Goal: Task Accomplishment & Management: Use online tool/utility

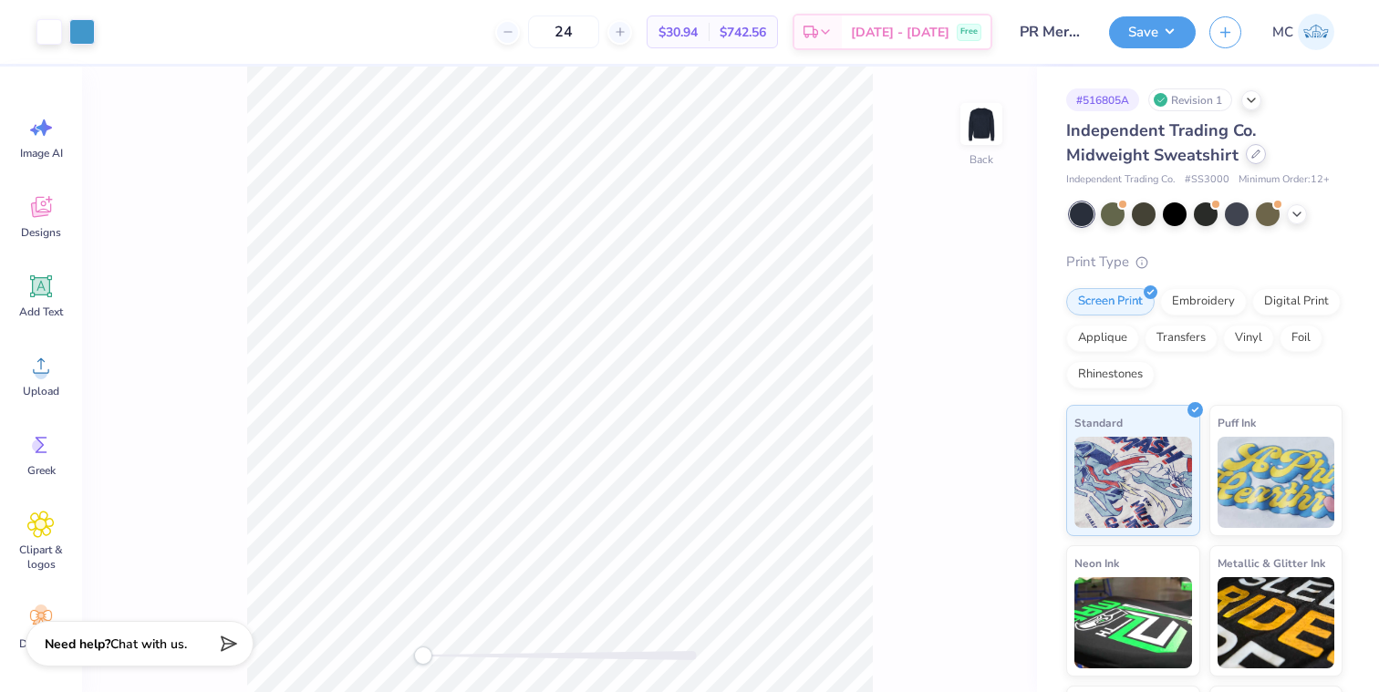
click at [1221, 156] on div at bounding box center [1256, 154] width 20 height 20
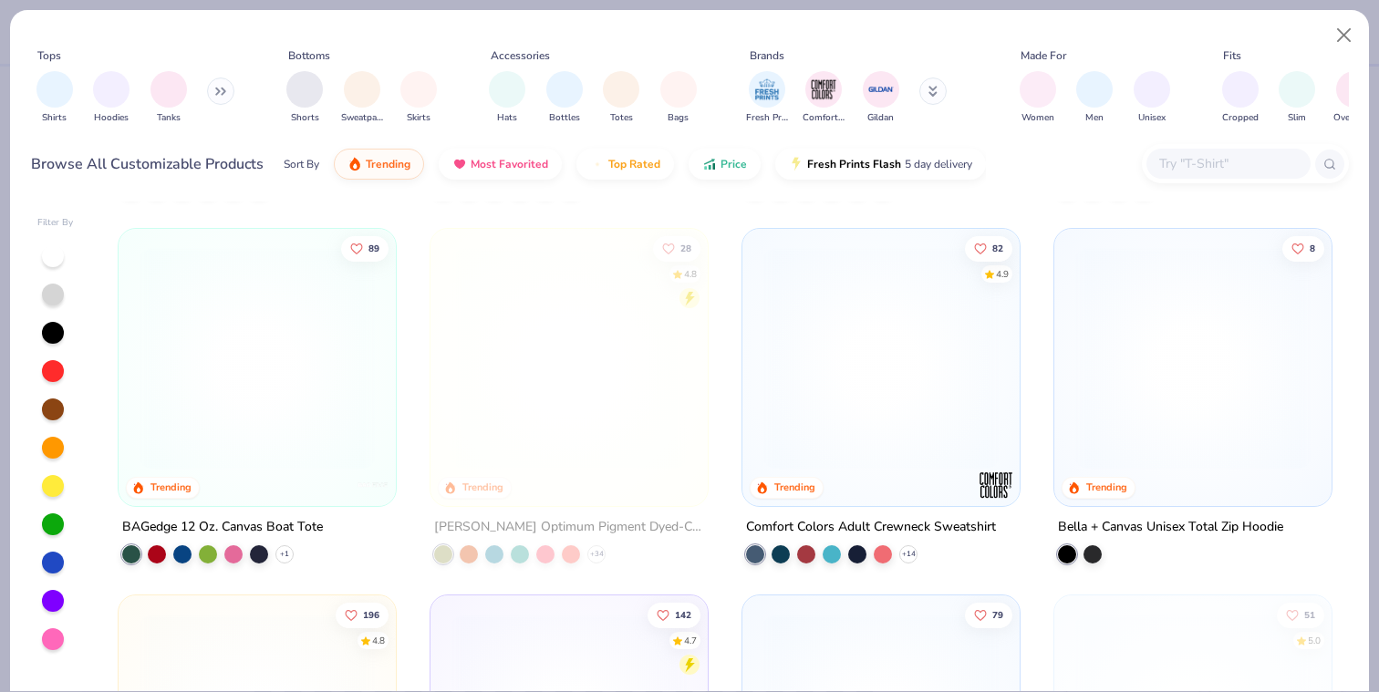
scroll to position [2187, 0]
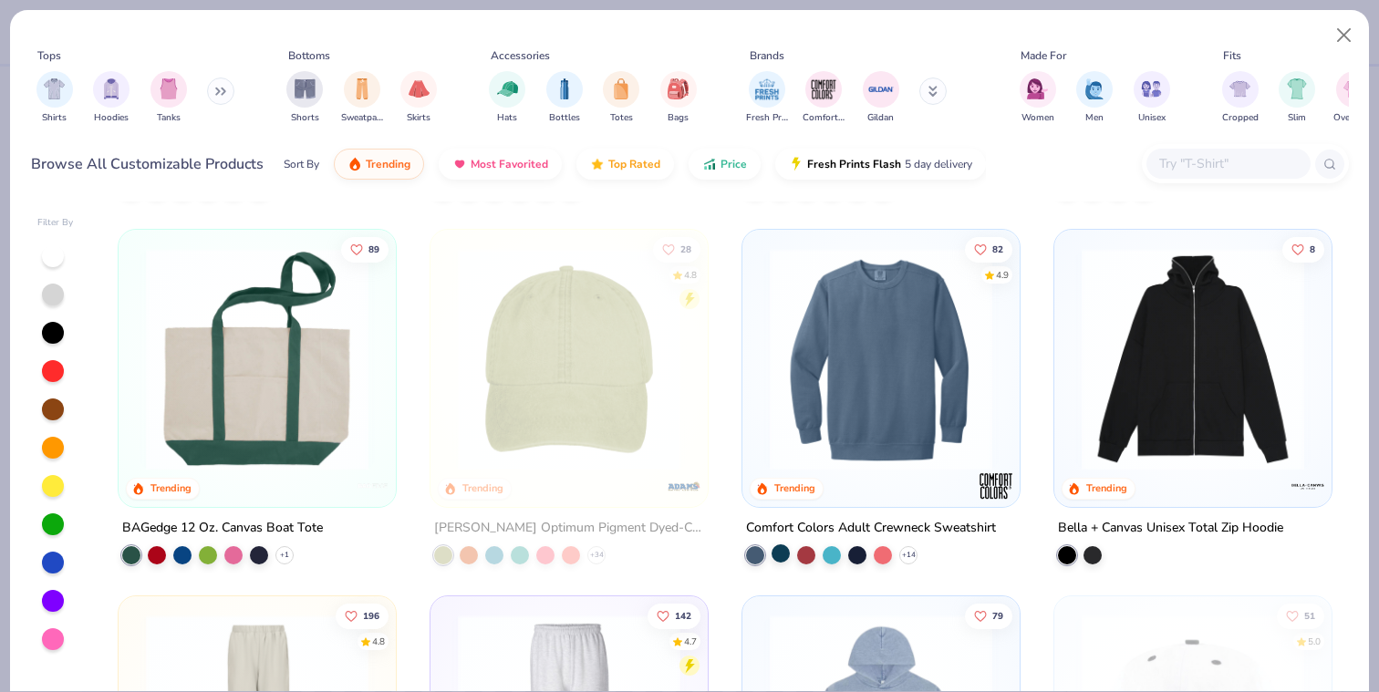
click at [783, 552] on div at bounding box center [781, 553] width 18 height 18
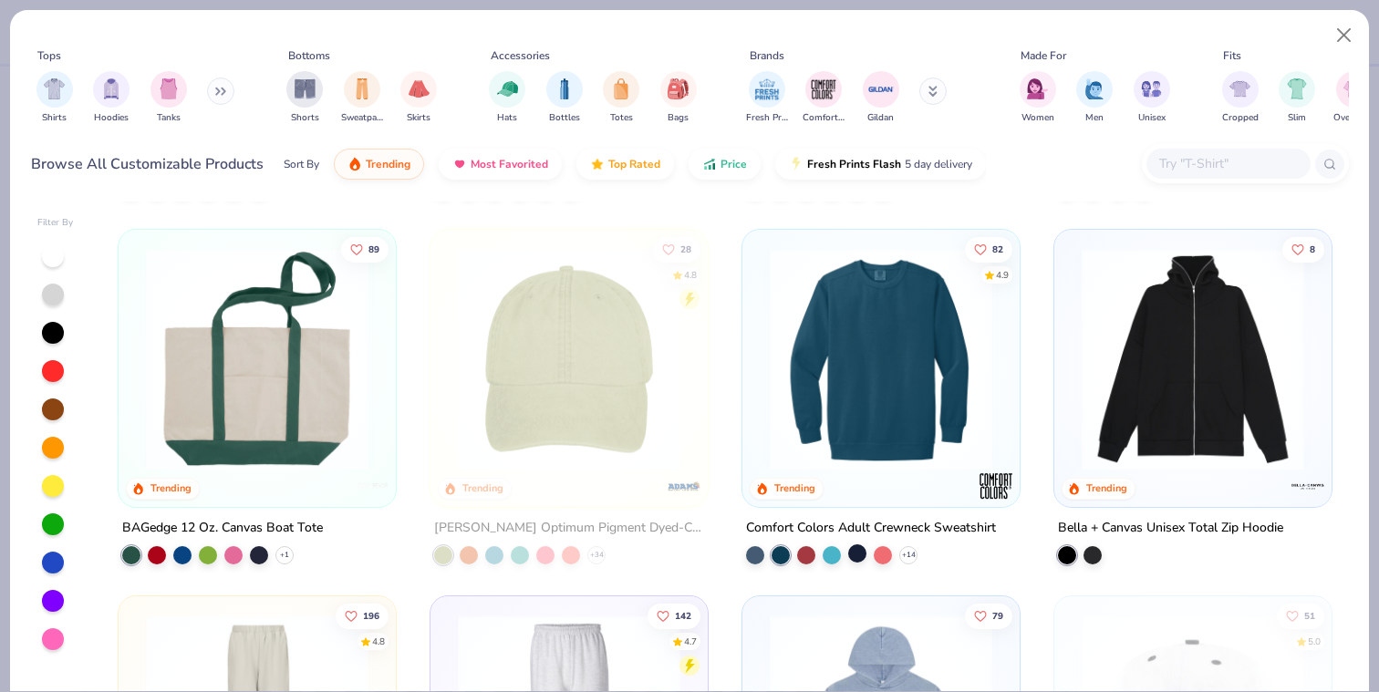
click at [859, 556] on div at bounding box center [857, 553] width 18 height 18
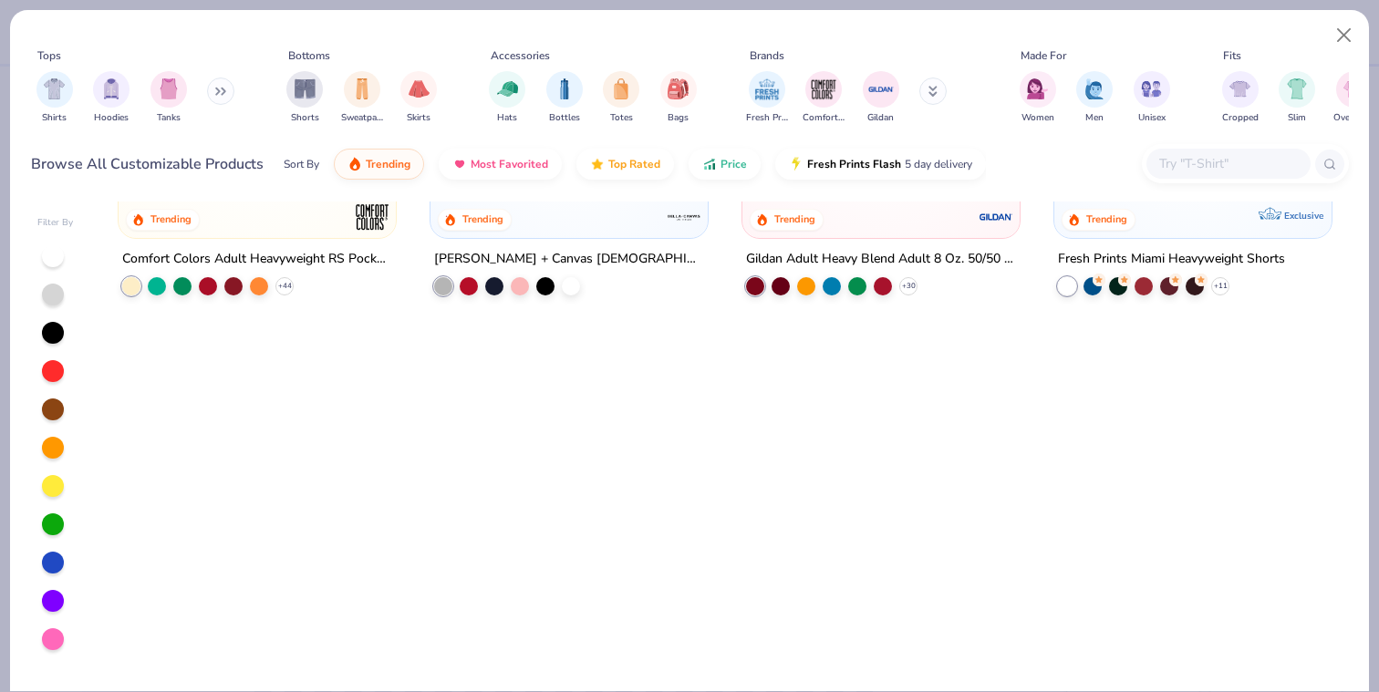
scroll to position [0, 0]
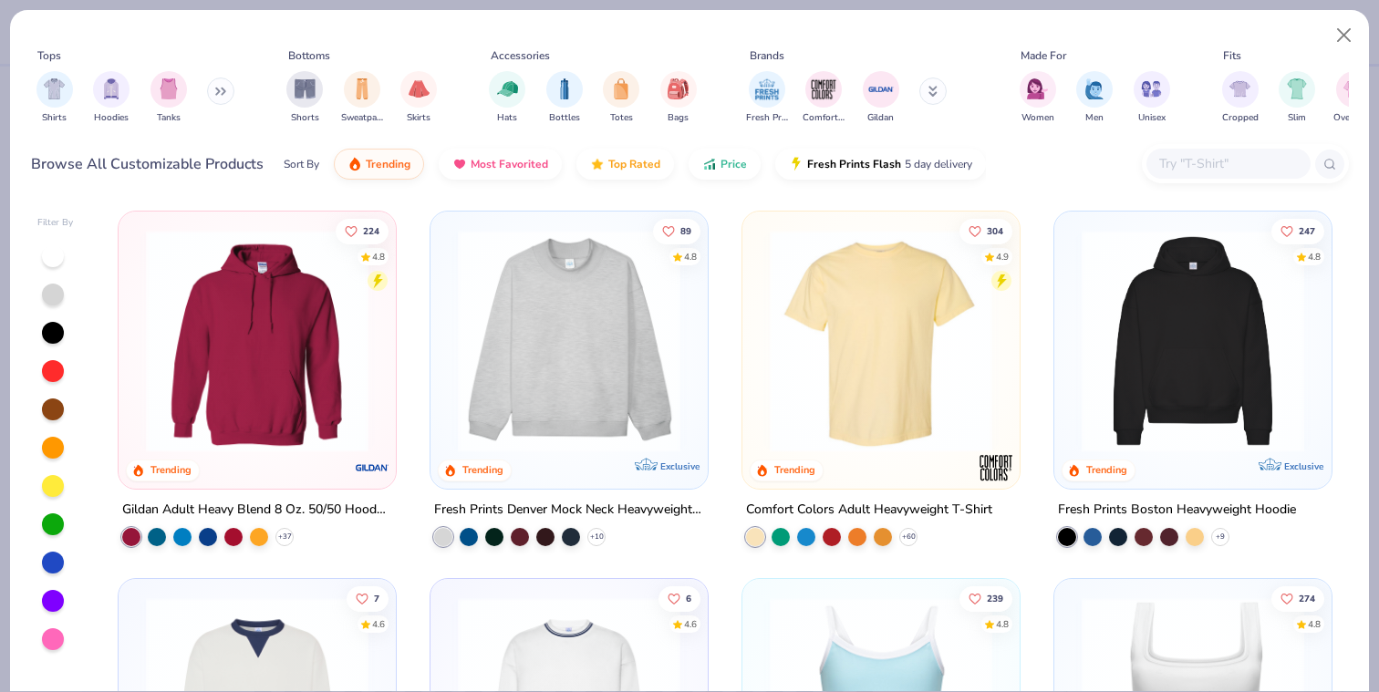
click at [599, 409] on img at bounding box center [569, 341] width 241 height 223
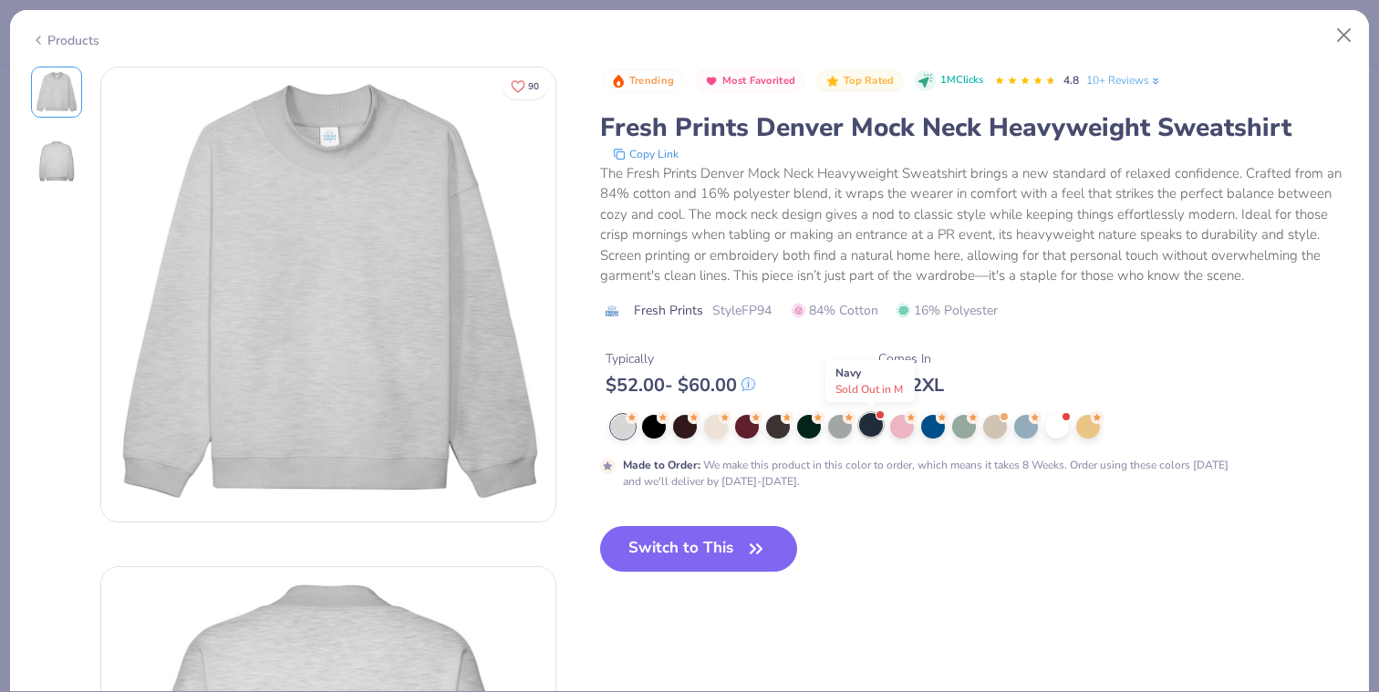
click at [867, 422] on div at bounding box center [871, 425] width 24 height 24
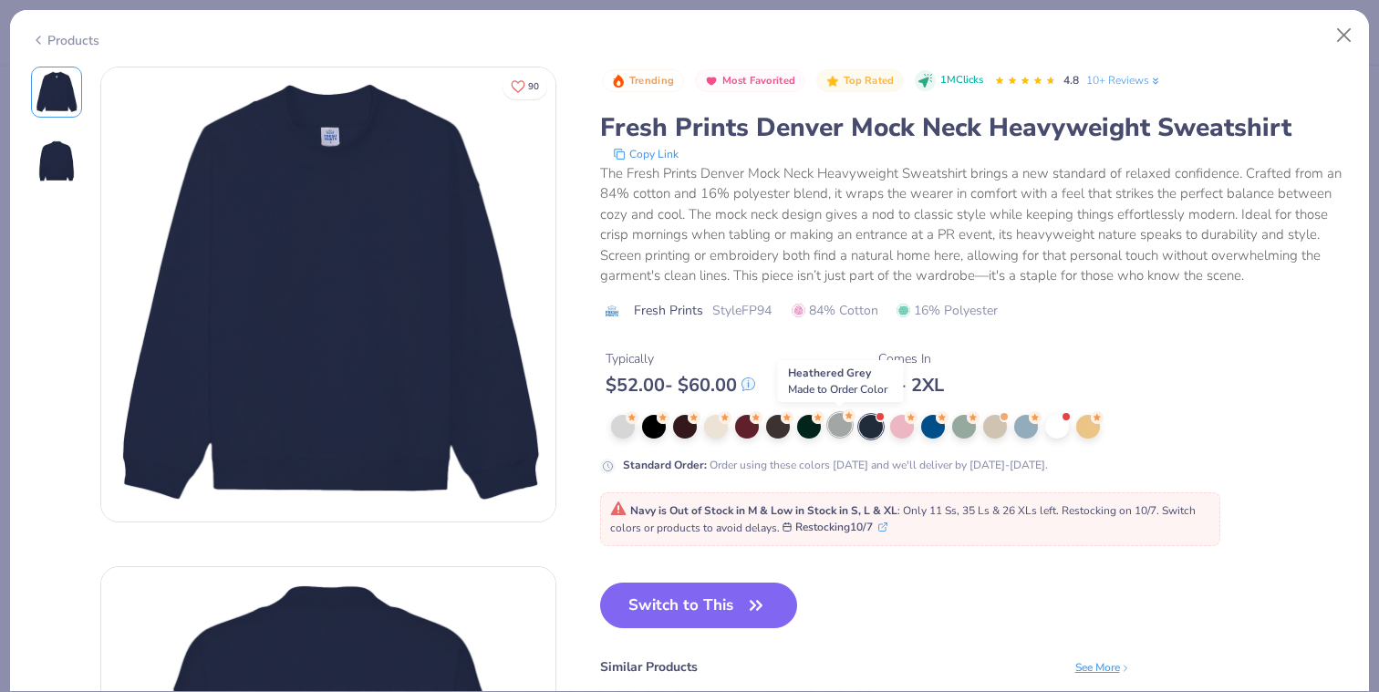
click at [839, 426] on div at bounding box center [840, 425] width 24 height 24
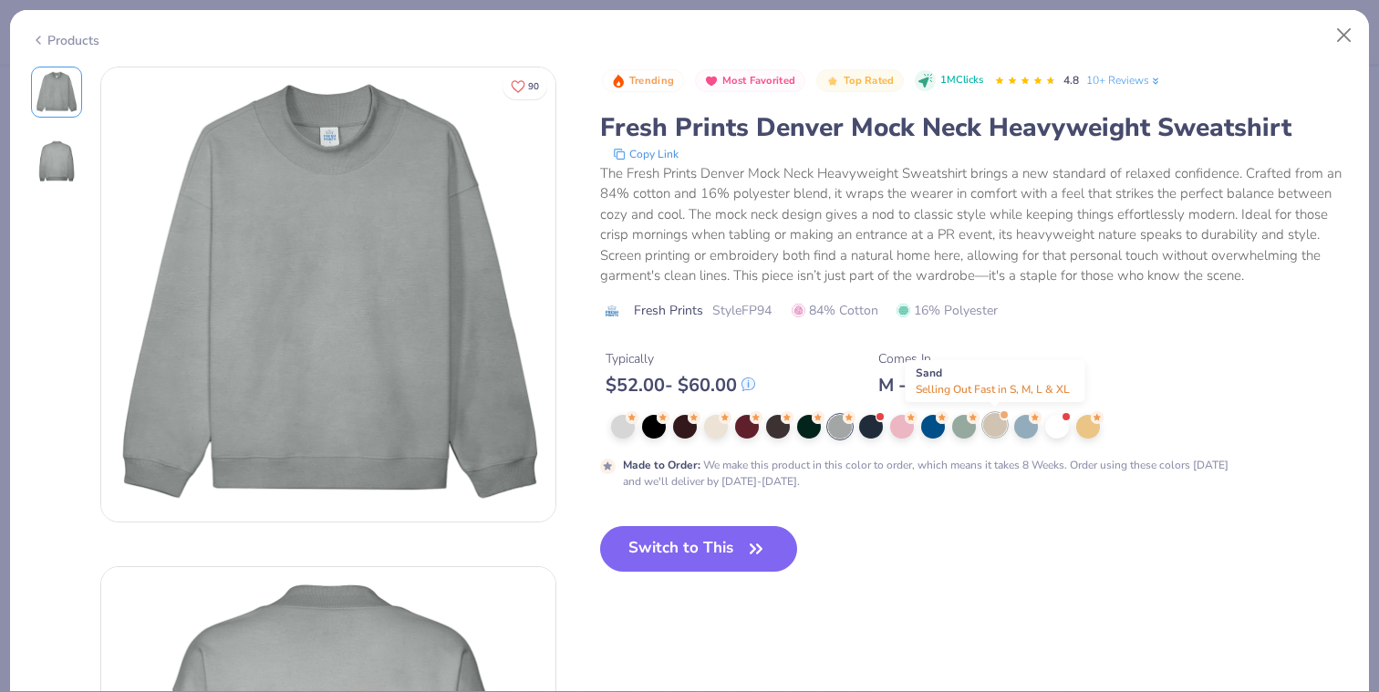
click at [991, 428] on div at bounding box center [995, 425] width 24 height 24
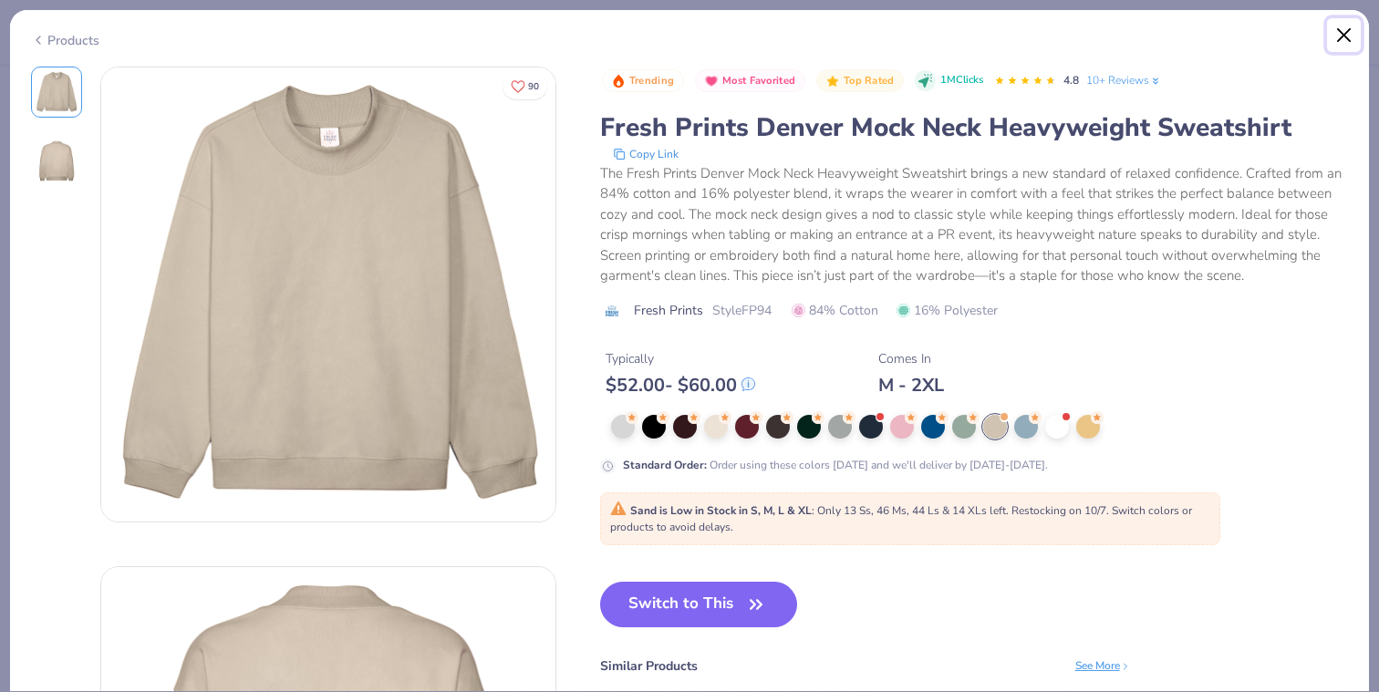
click at [1221, 32] on button "Close" at bounding box center [1344, 35] width 35 height 35
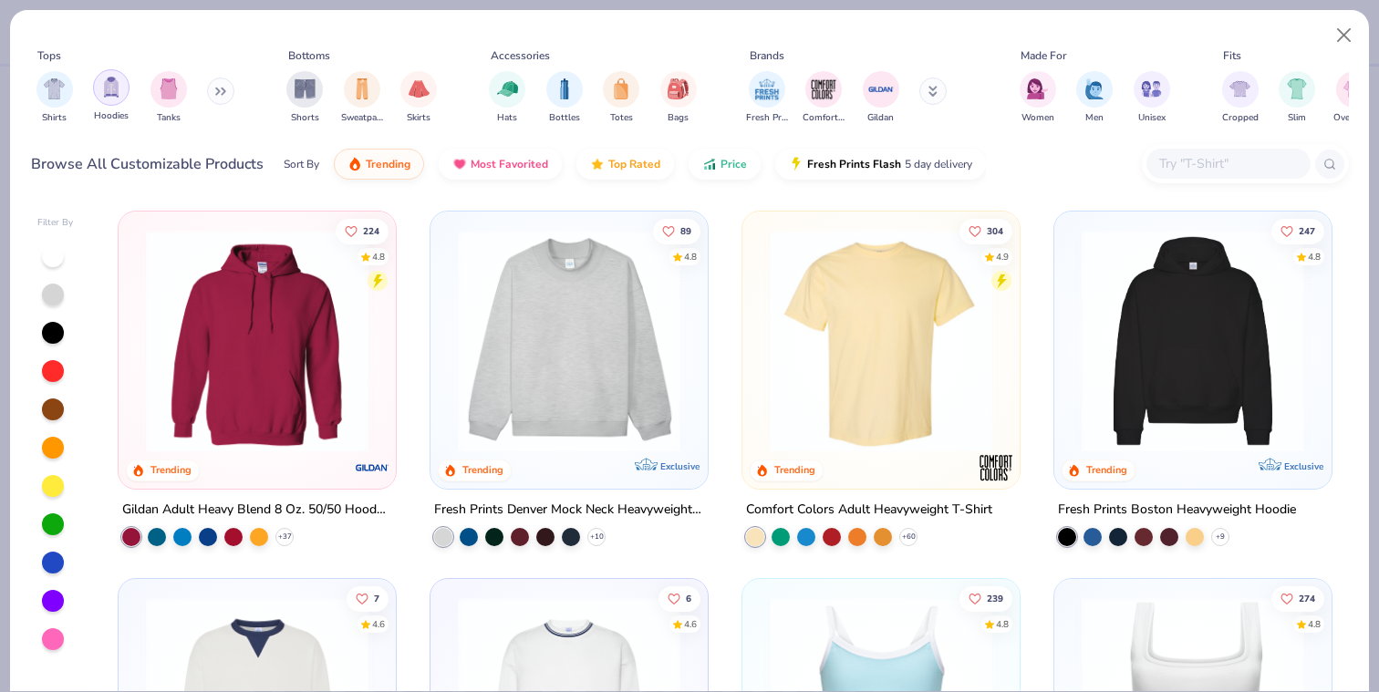
click at [113, 94] on img "filter for Hoodies" at bounding box center [111, 87] width 20 height 21
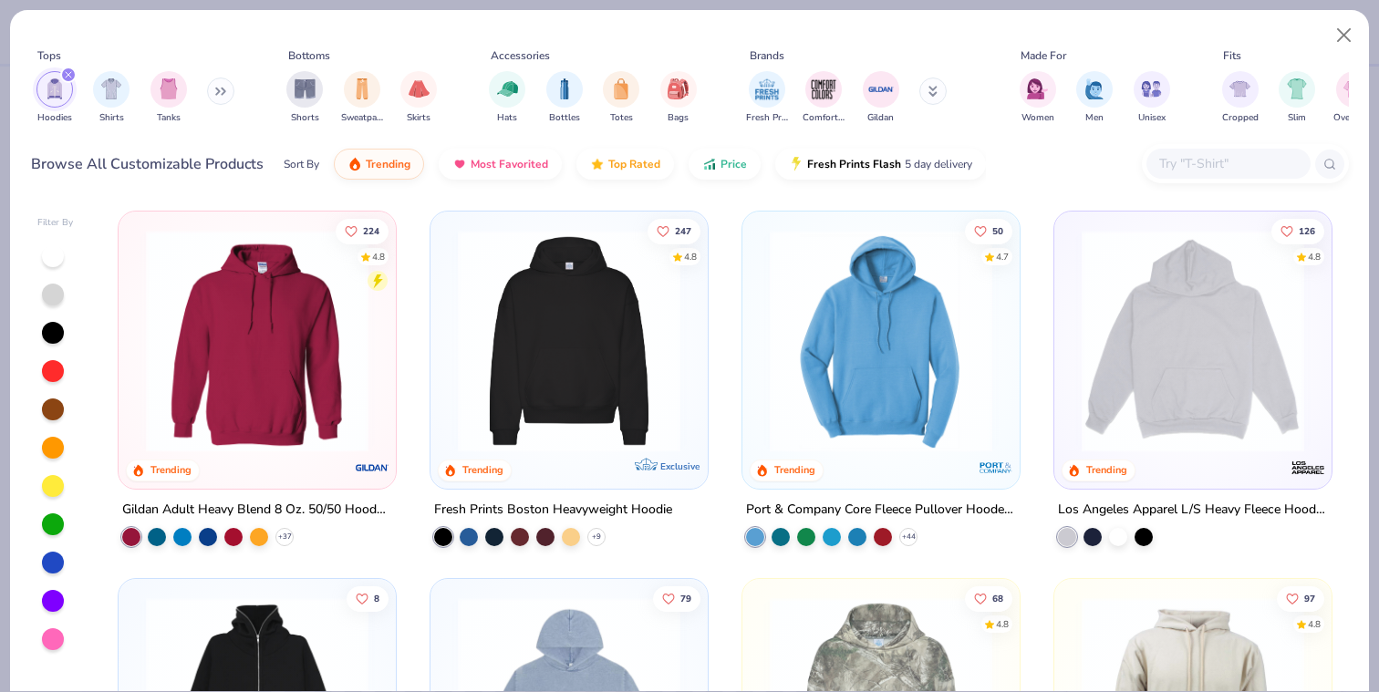
click at [218, 93] on icon at bounding box center [220, 91] width 11 height 9
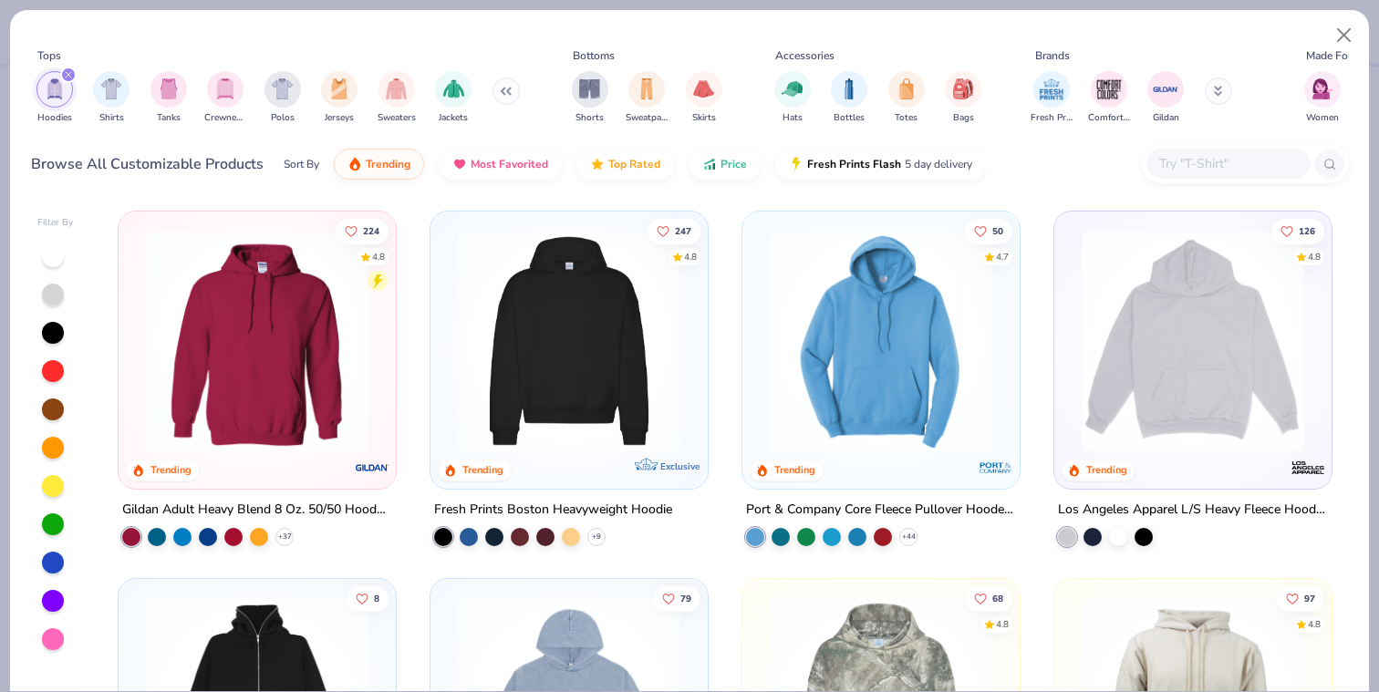
click at [218, 93] on img "filter for Crewnecks" at bounding box center [225, 88] width 20 height 21
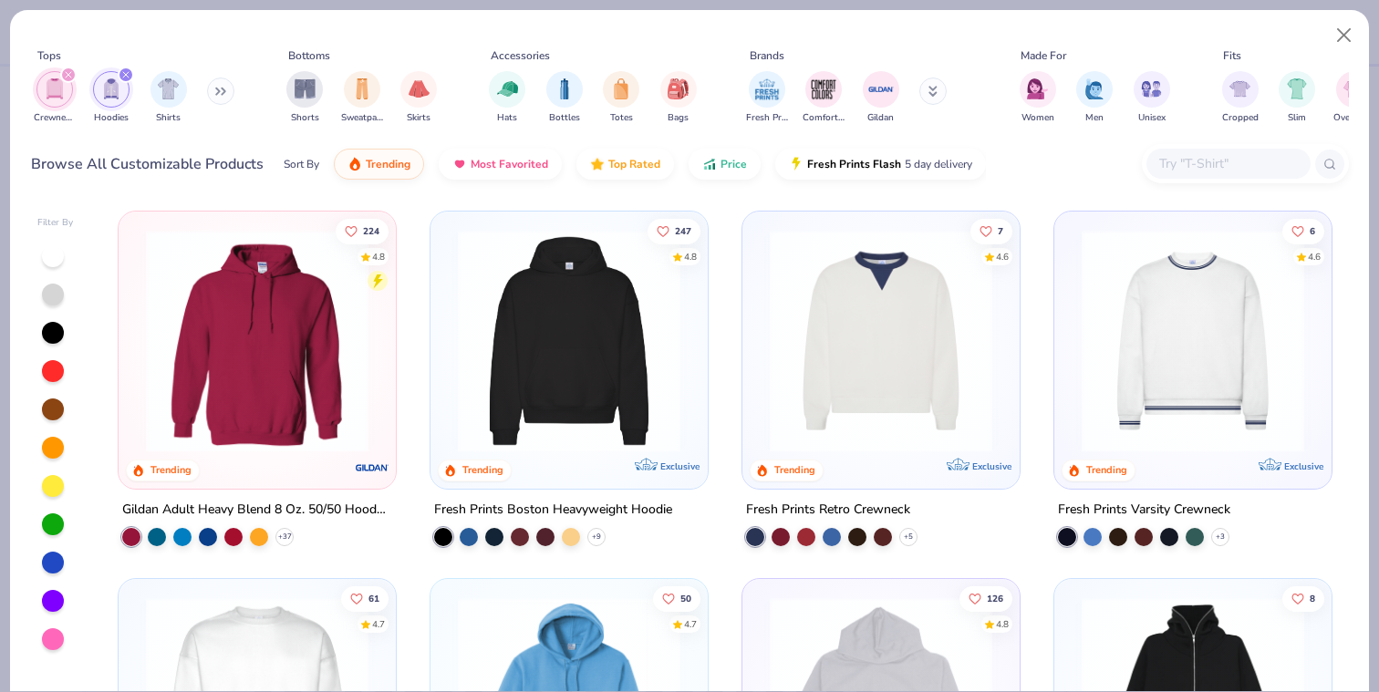
click at [55, 562] on div at bounding box center [53, 563] width 22 height 22
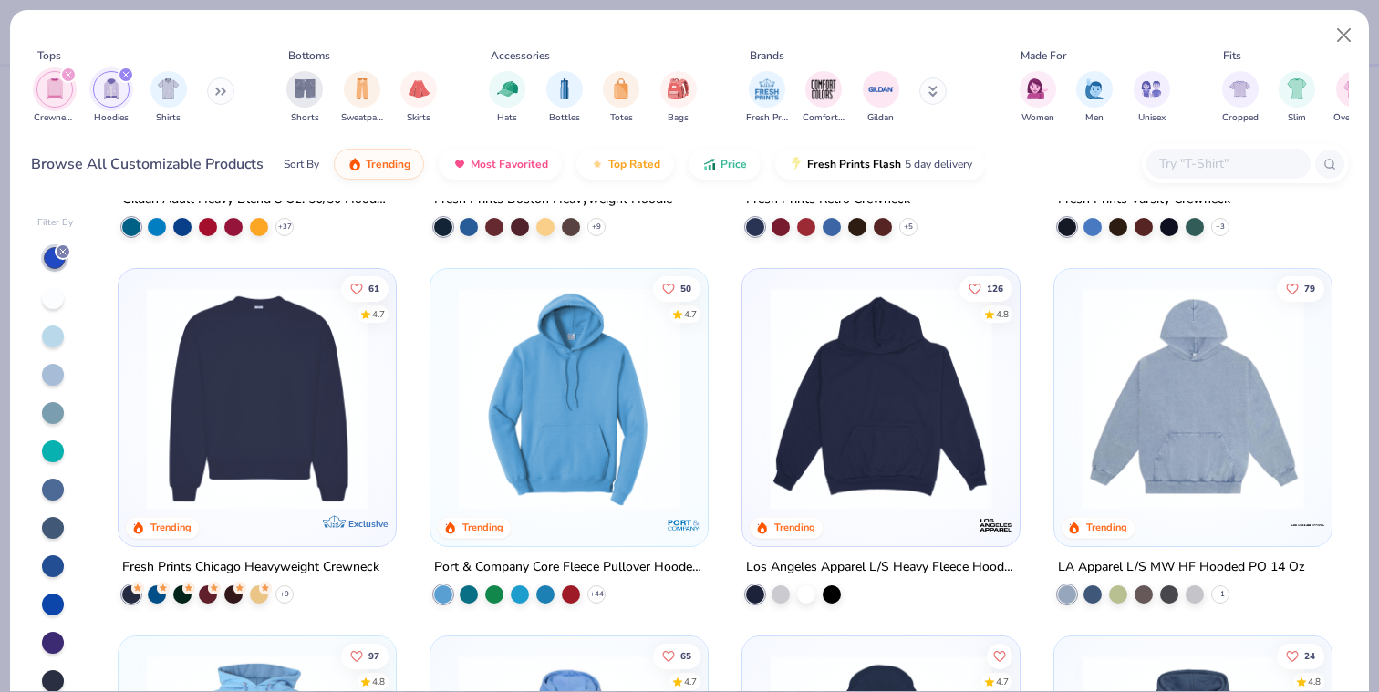
scroll to position [314, 0]
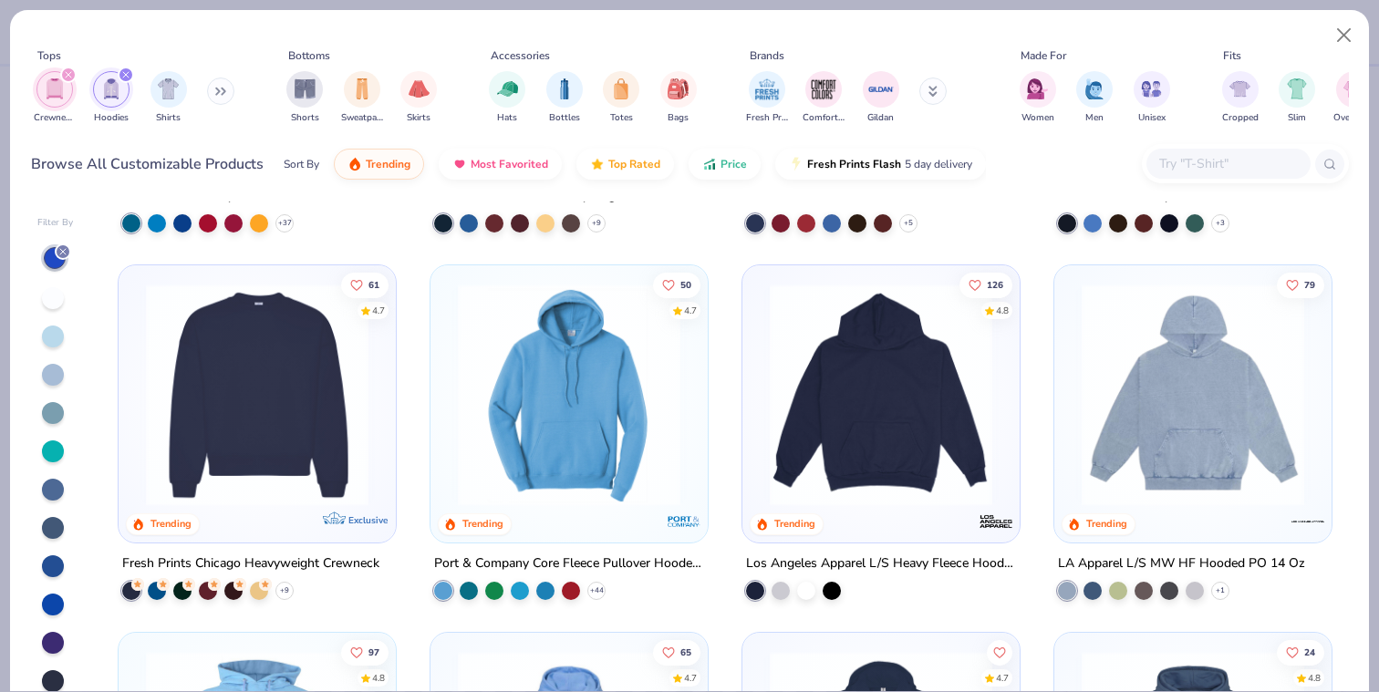
click at [297, 452] on img at bounding box center [257, 395] width 241 height 223
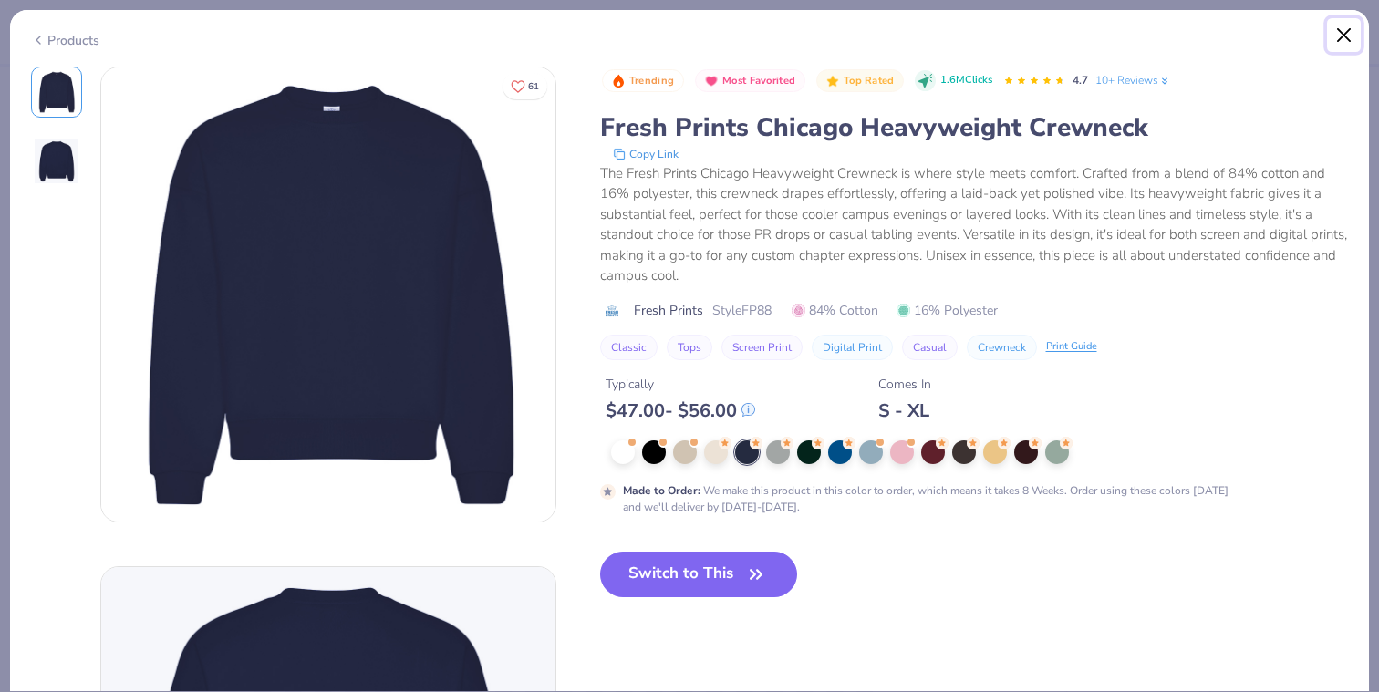
click at [1221, 33] on button "Close" at bounding box center [1344, 35] width 35 height 35
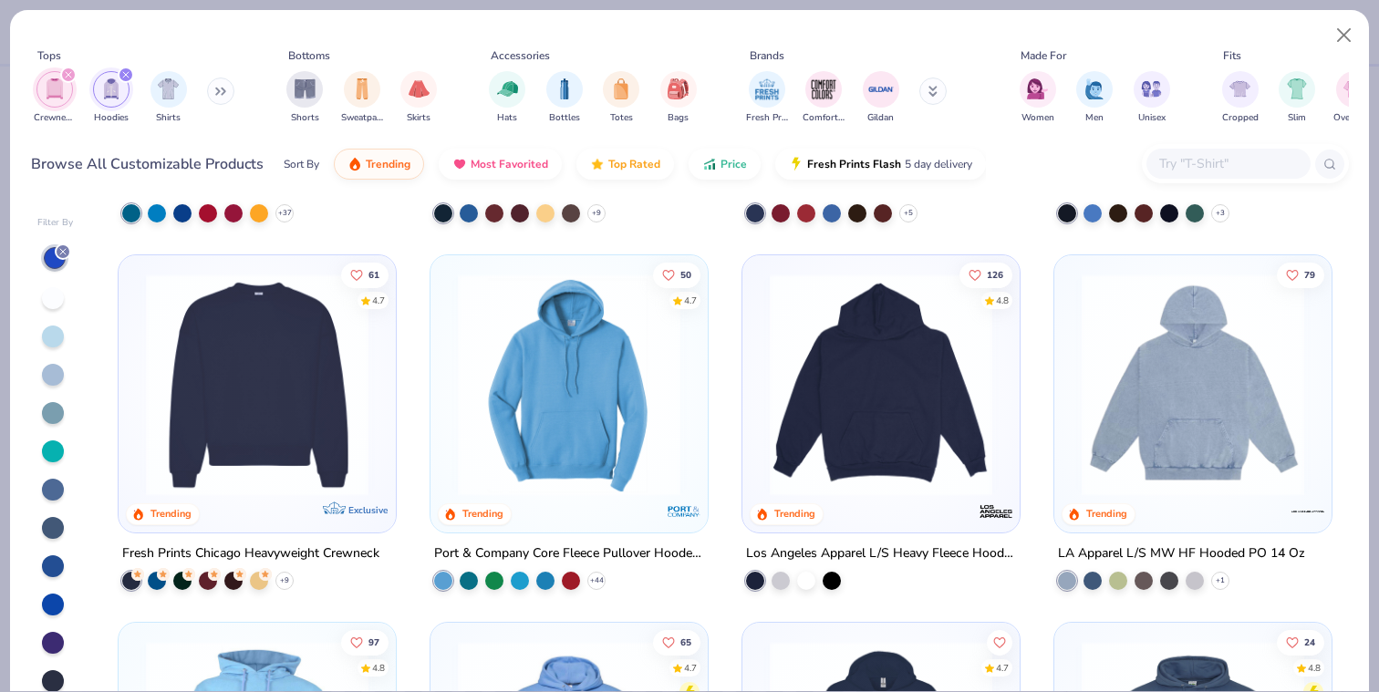
scroll to position [47, 0]
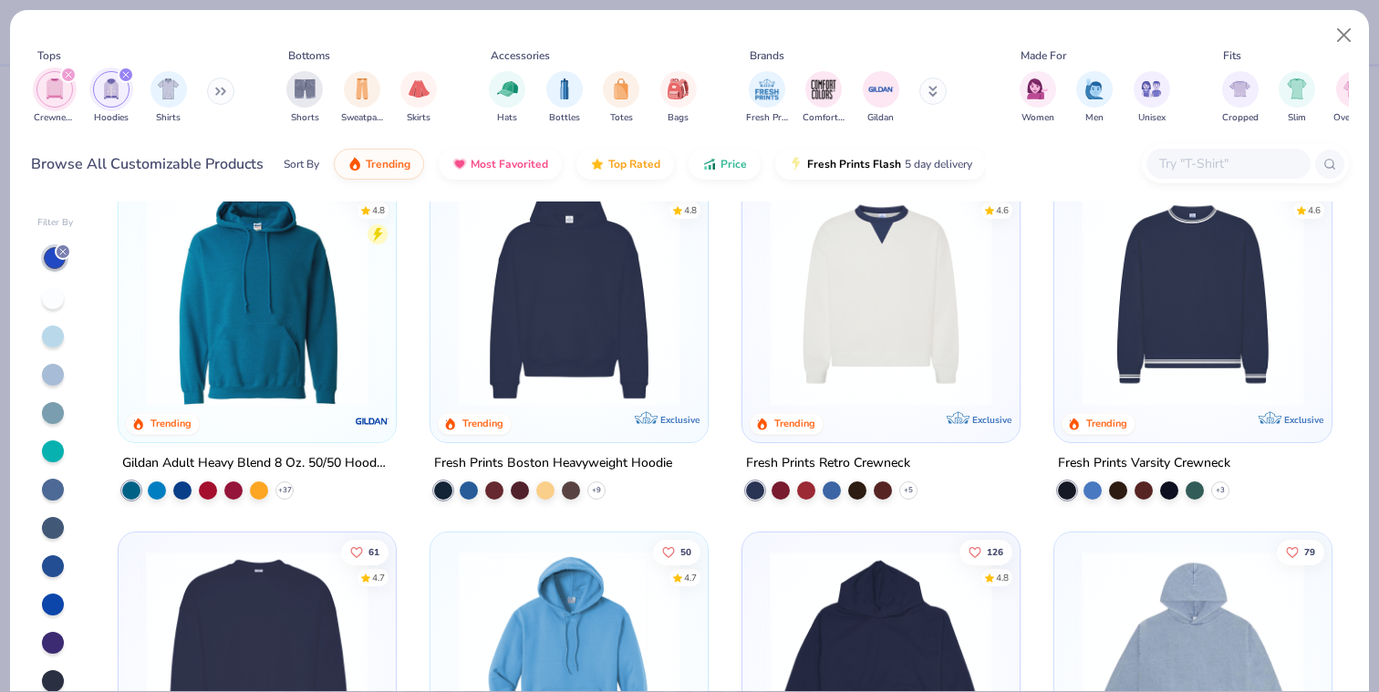
click at [126, 78] on icon "filter for Hoodies" at bounding box center [125, 74] width 7 height 7
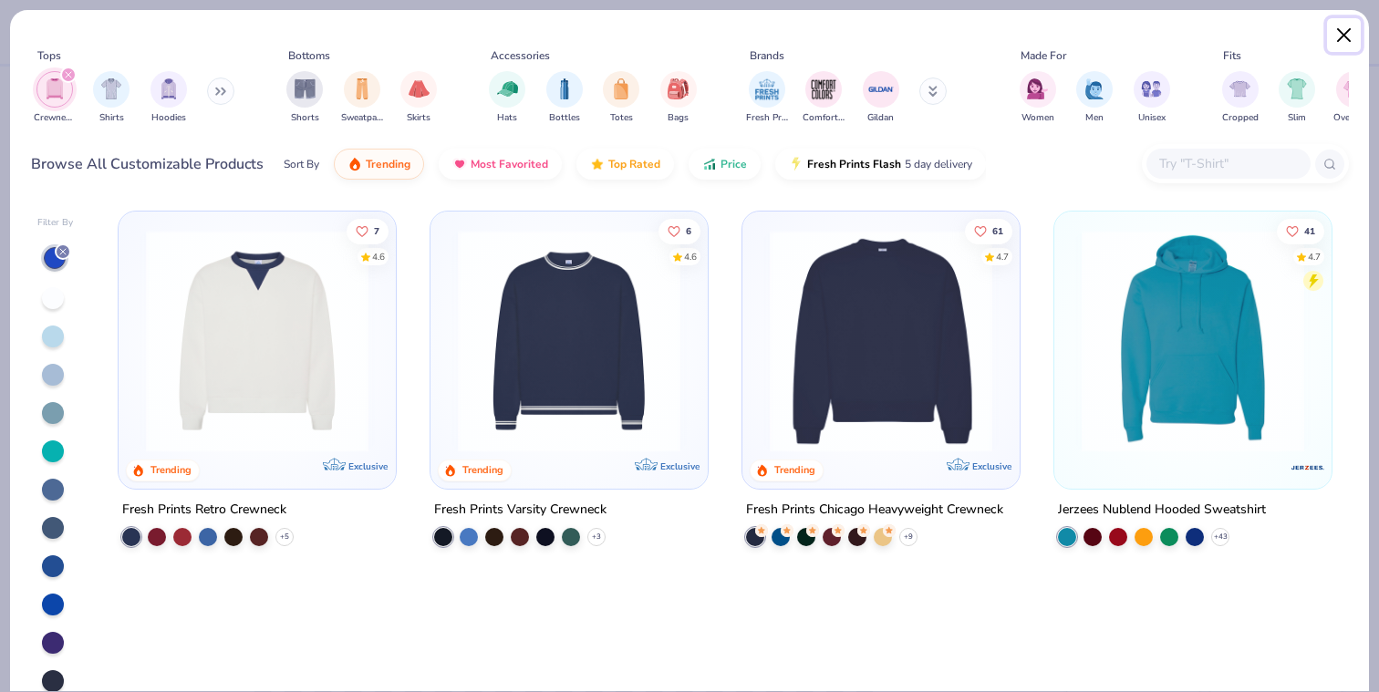
click at [1221, 30] on button "Close" at bounding box center [1344, 35] width 35 height 35
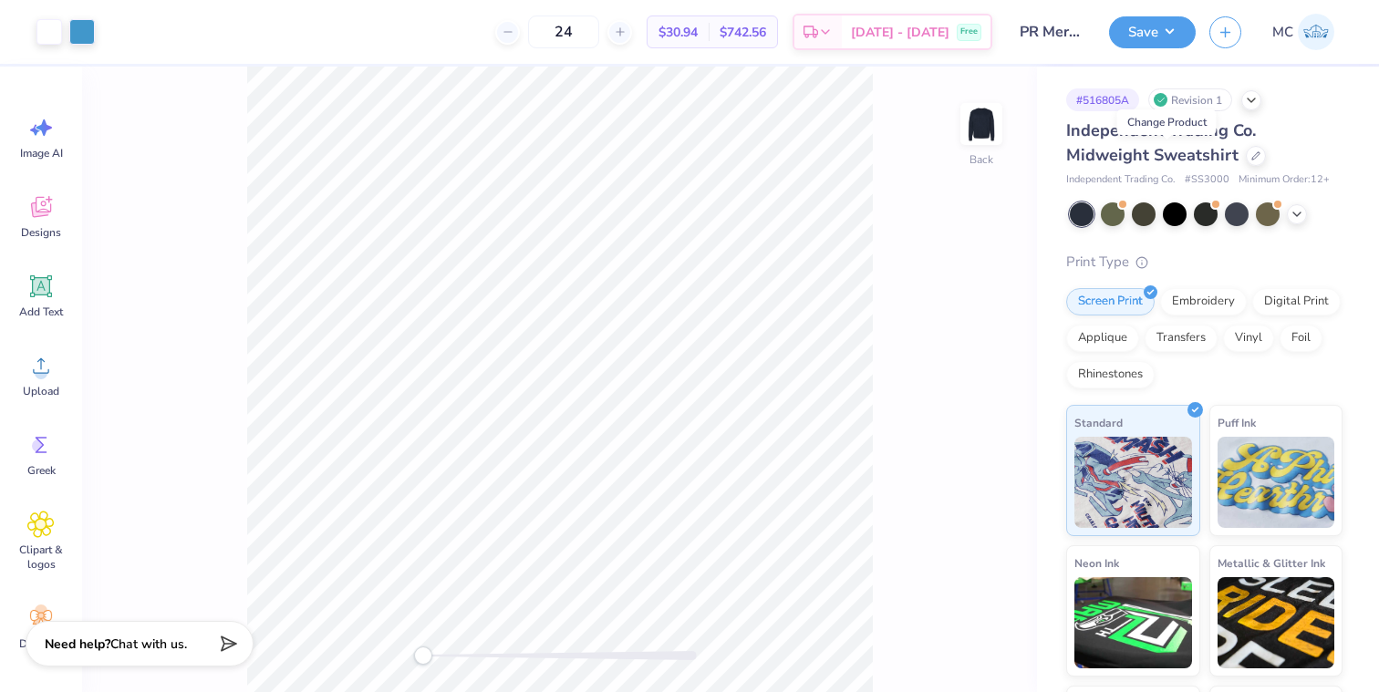
click at [872, 458] on div "Back" at bounding box center [559, 380] width 955 height 626
click at [82, 34] on div at bounding box center [82, 30] width 26 height 26
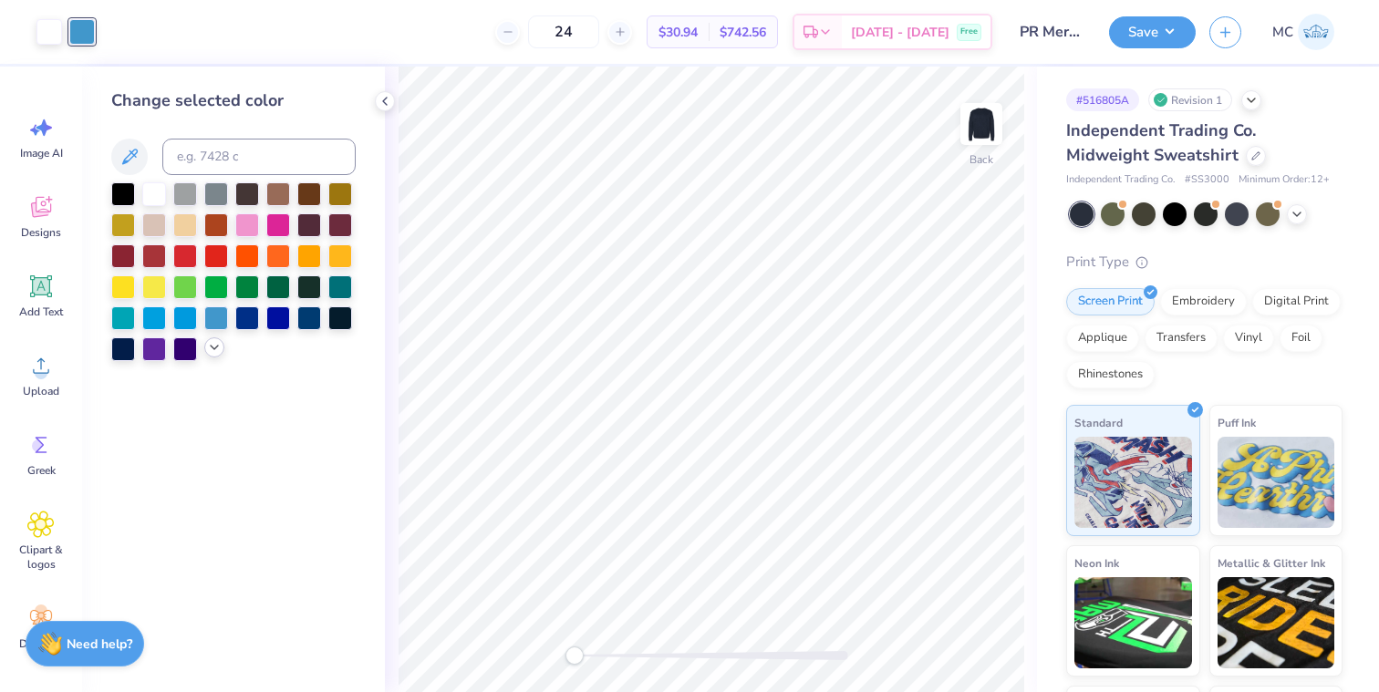
click at [217, 349] on icon at bounding box center [214, 347] width 15 height 15
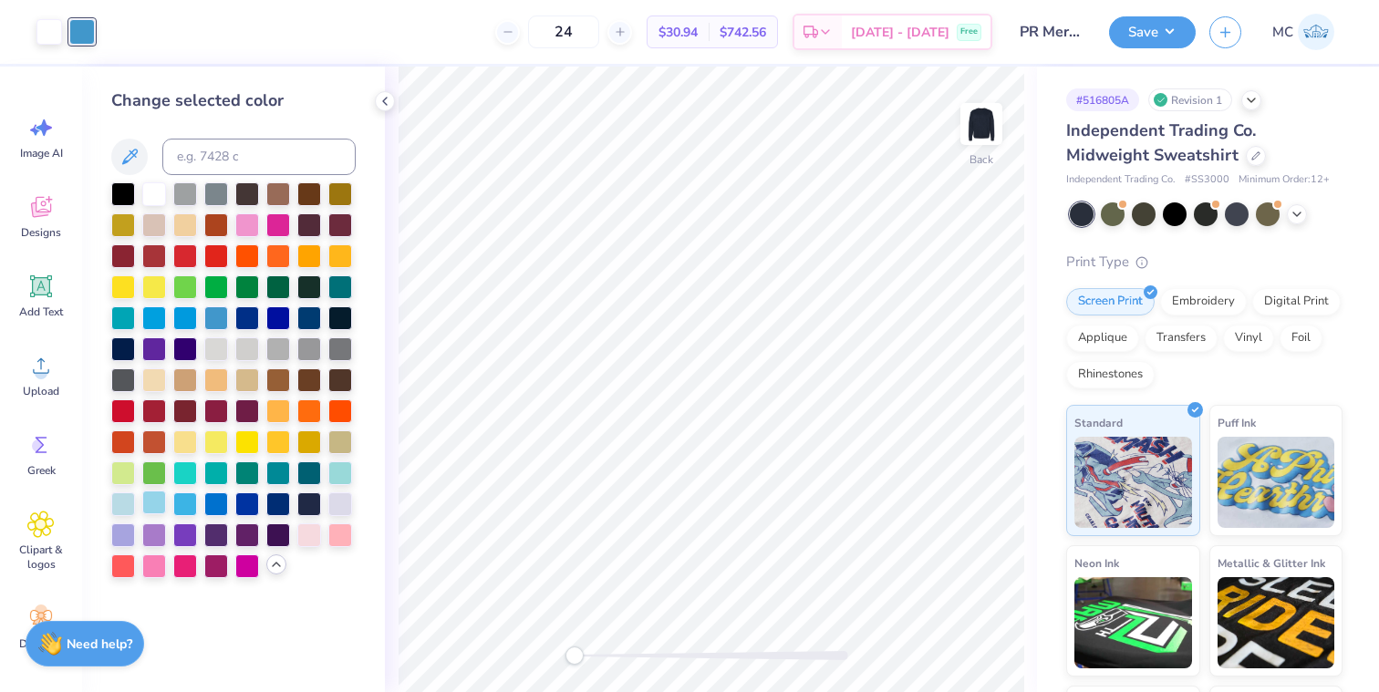
click at [159, 497] on div at bounding box center [154, 503] width 24 height 24
click at [188, 503] on div at bounding box center [185, 503] width 24 height 24
click at [246, 142] on input at bounding box center [258, 157] width 193 height 36
type input "2975"
click at [320, 47] on div "24 $30.94 Per Item $742.56 Total Est. Delivery Sep 22 - 25 Free" at bounding box center [551, 32] width 884 height 64
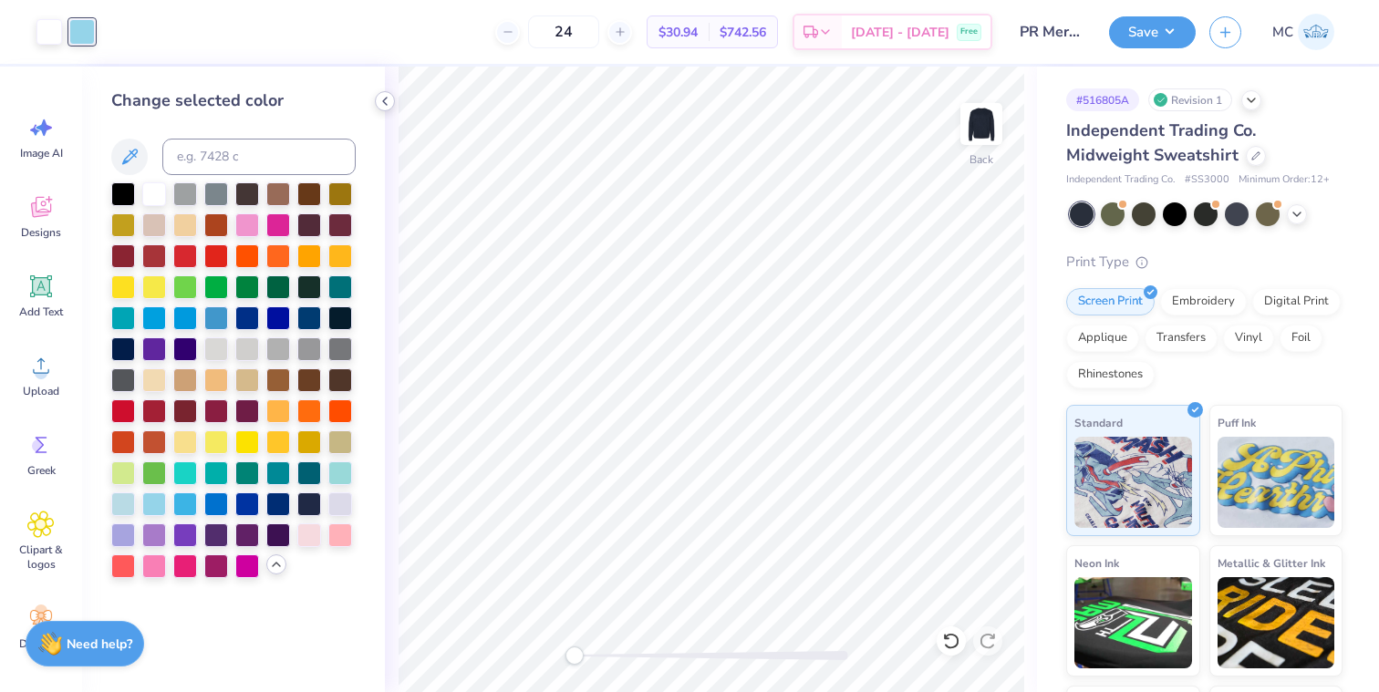
click at [383, 99] on icon at bounding box center [385, 101] width 15 height 15
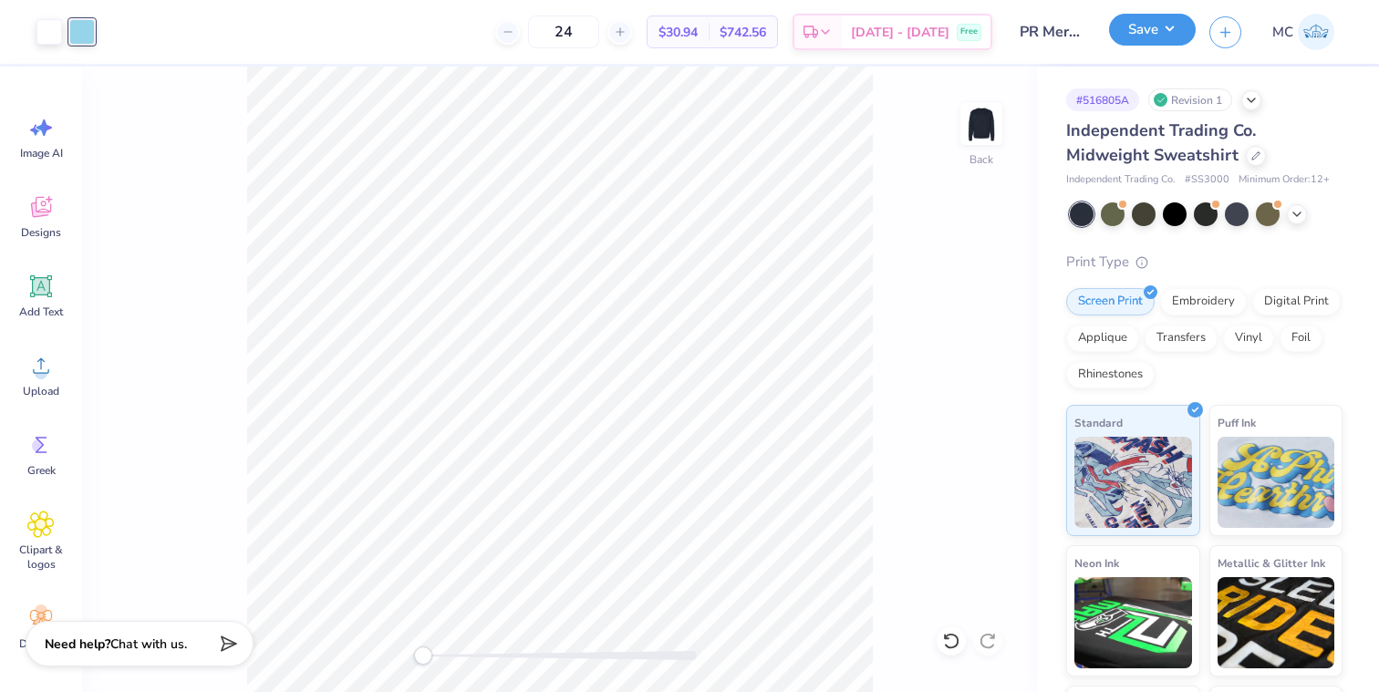
click at [1159, 42] on button "Save" at bounding box center [1152, 30] width 87 height 32
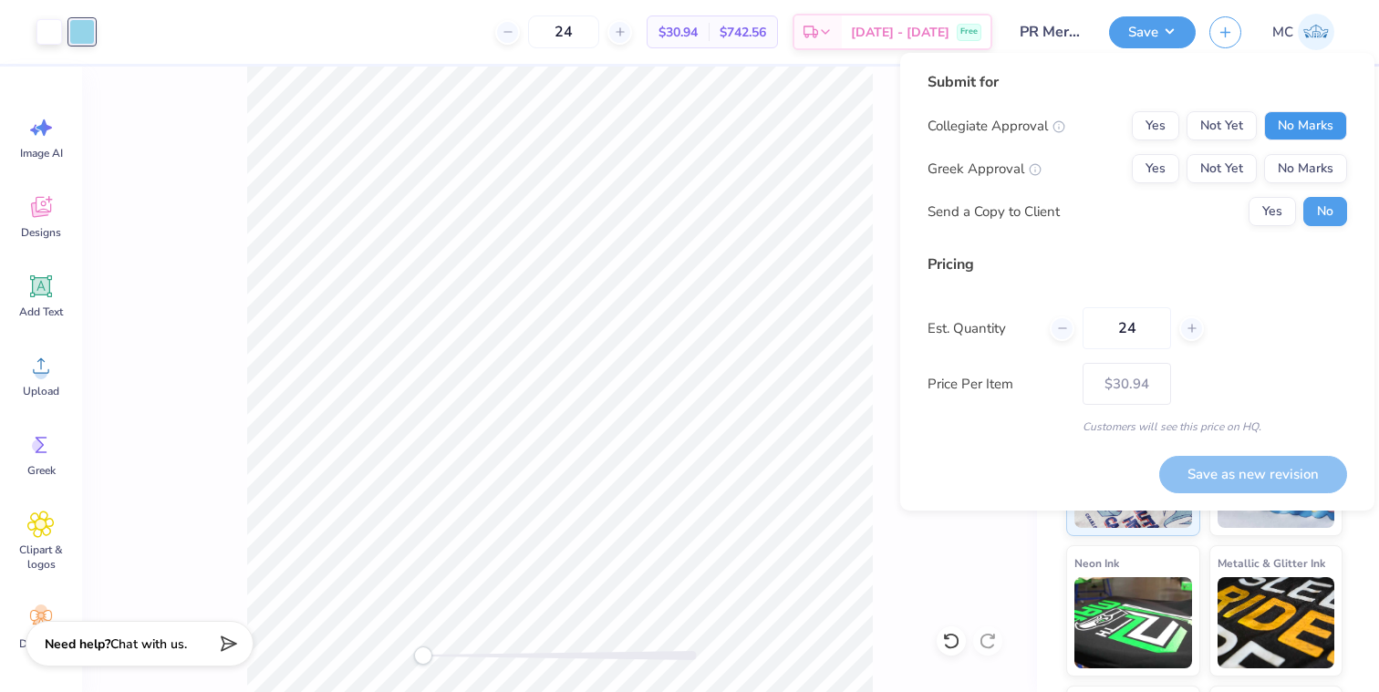
click at [1221, 126] on button "No Marks" at bounding box center [1305, 125] width 83 height 29
click at [1221, 155] on button "No Marks" at bounding box center [1305, 168] width 83 height 29
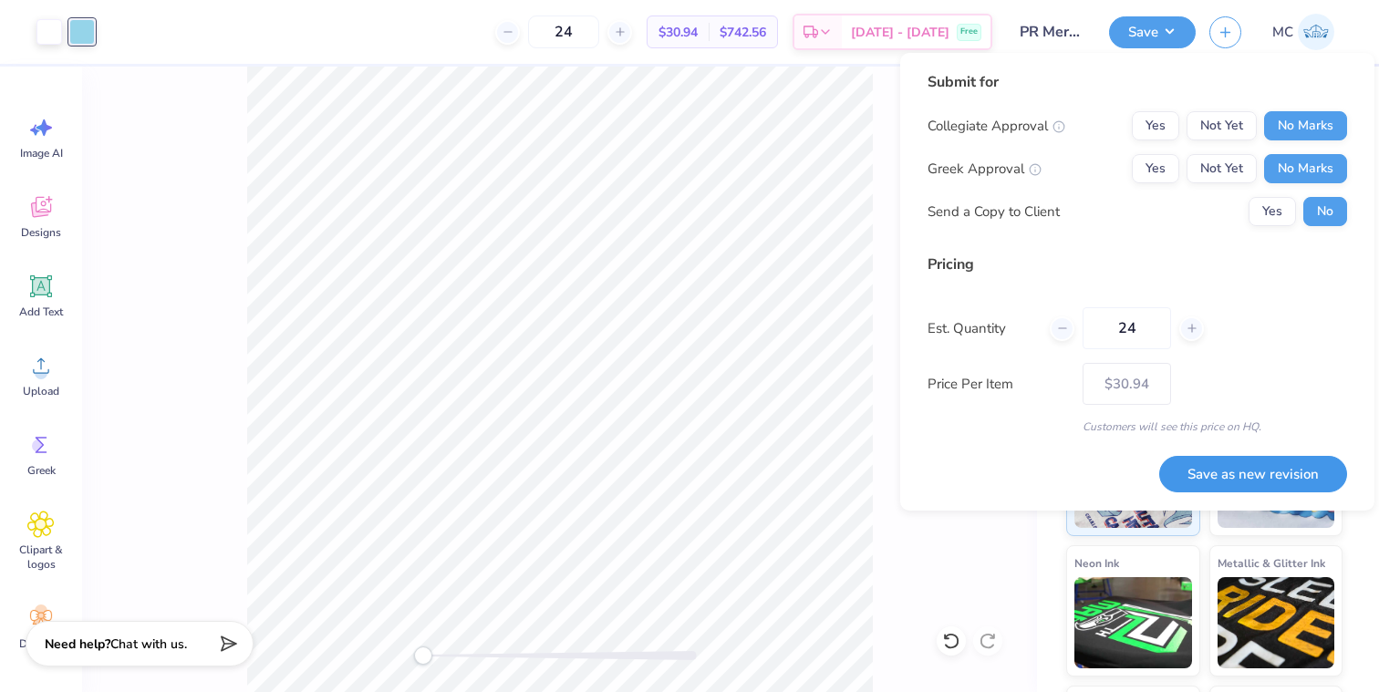
click at [1221, 489] on button "Save as new revision" at bounding box center [1253, 474] width 188 height 37
type input "$30.94"
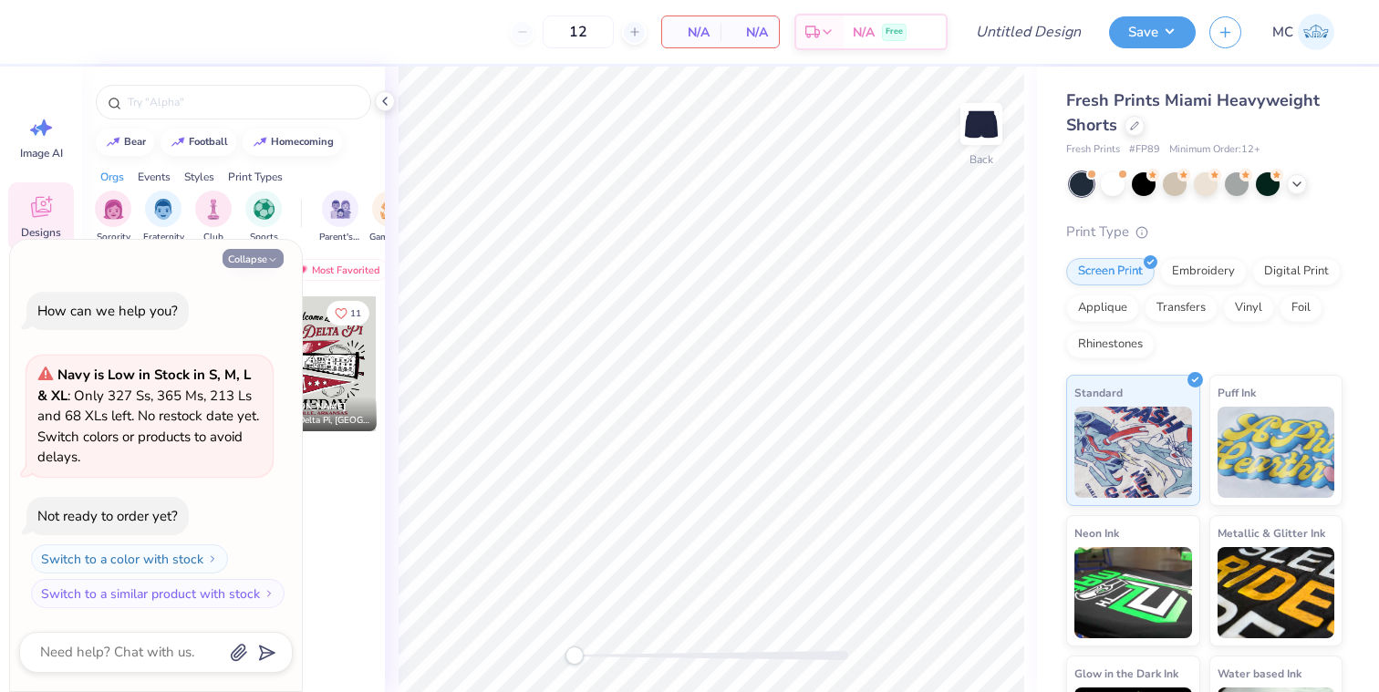
click at [255, 259] on button "Collapse" at bounding box center [253, 258] width 61 height 19
type textarea "x"
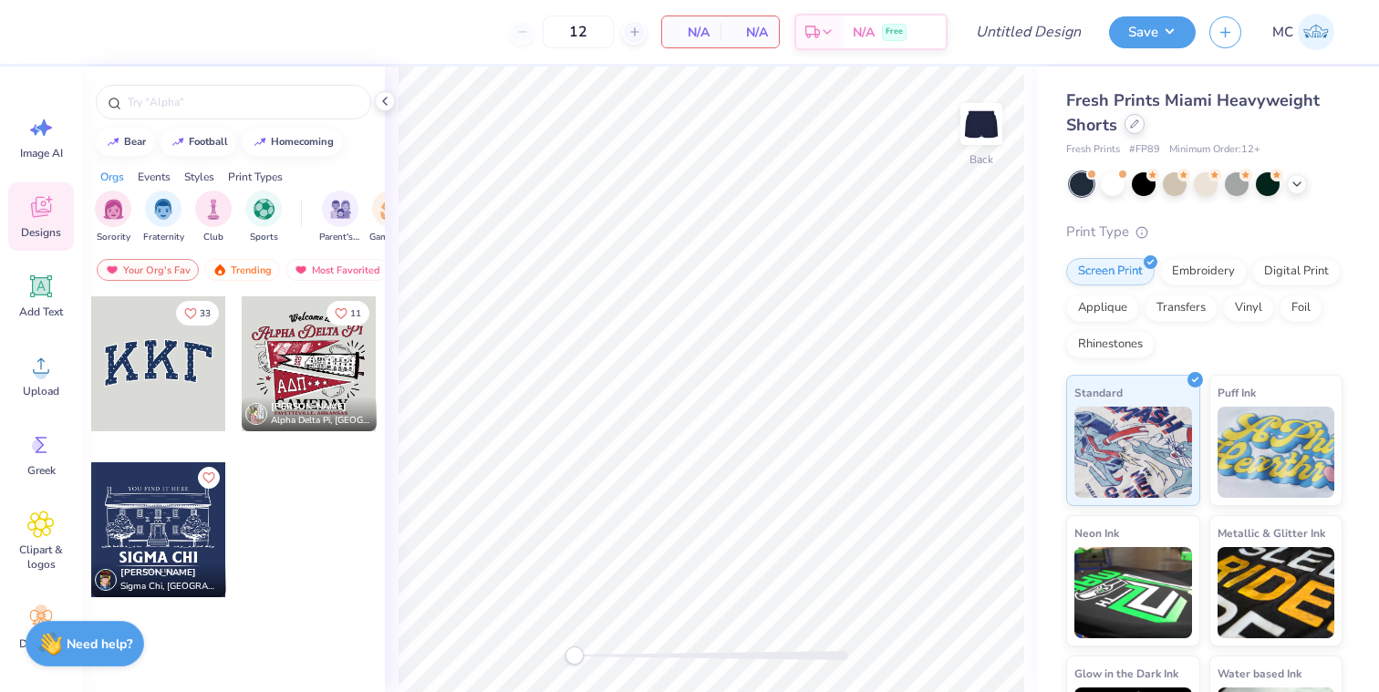
click at [1132, 132] on div at bounding box center [1135, 124] width 20 height 20
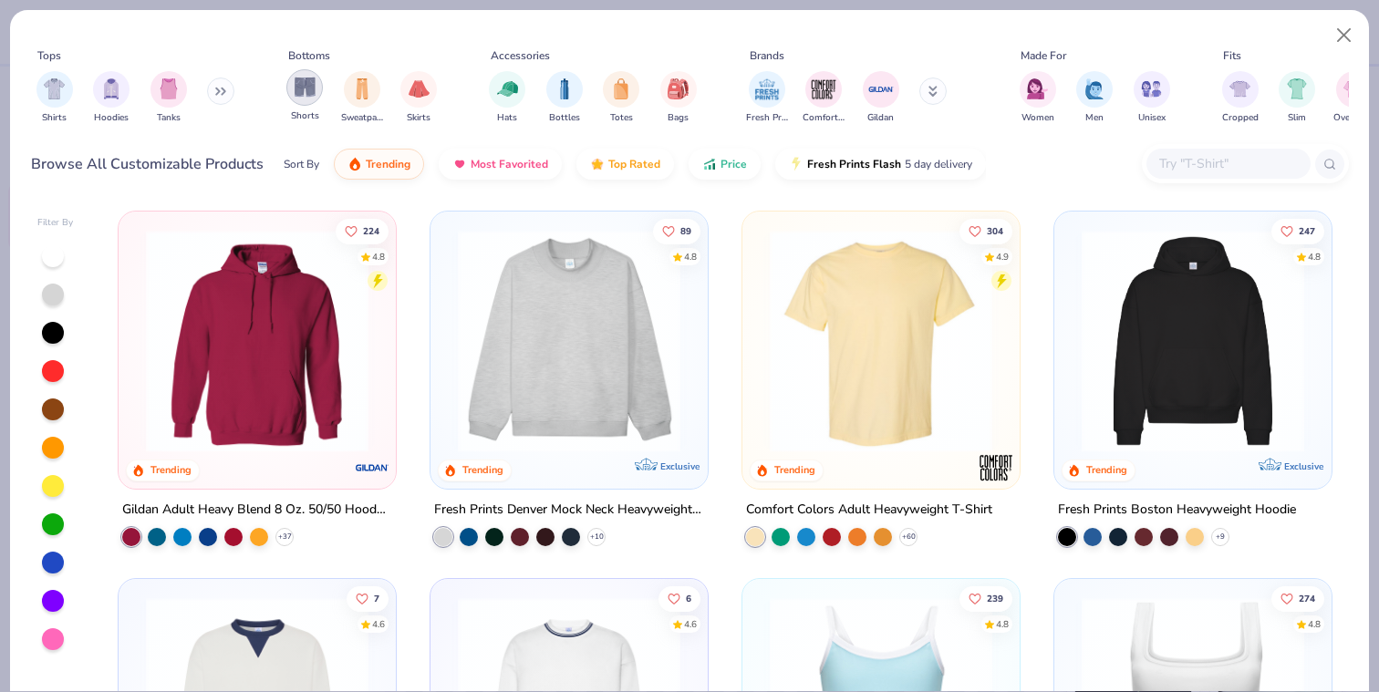
click at [296, 89] on img "filter for Shorts" at bounding box center [305, 87] width 21 height 21
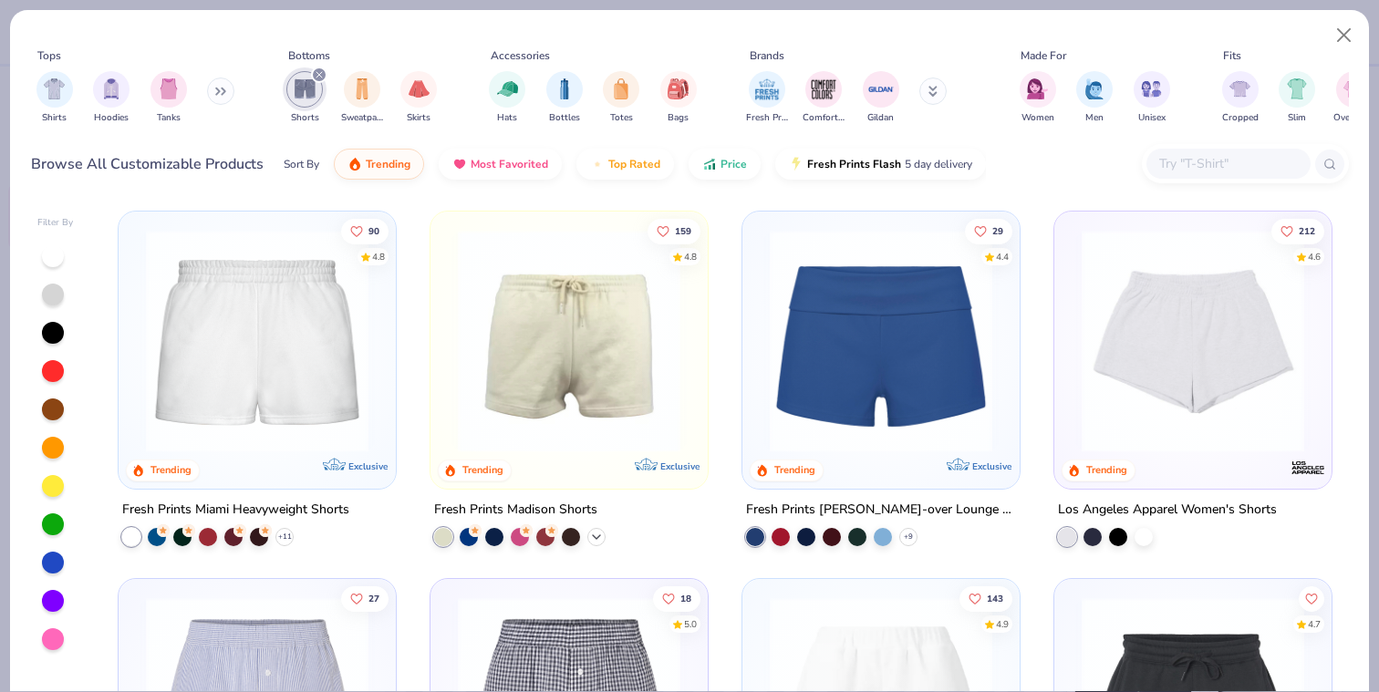
click at [595, 534] on icon at bounding box center [596, 537] width 15 height 15
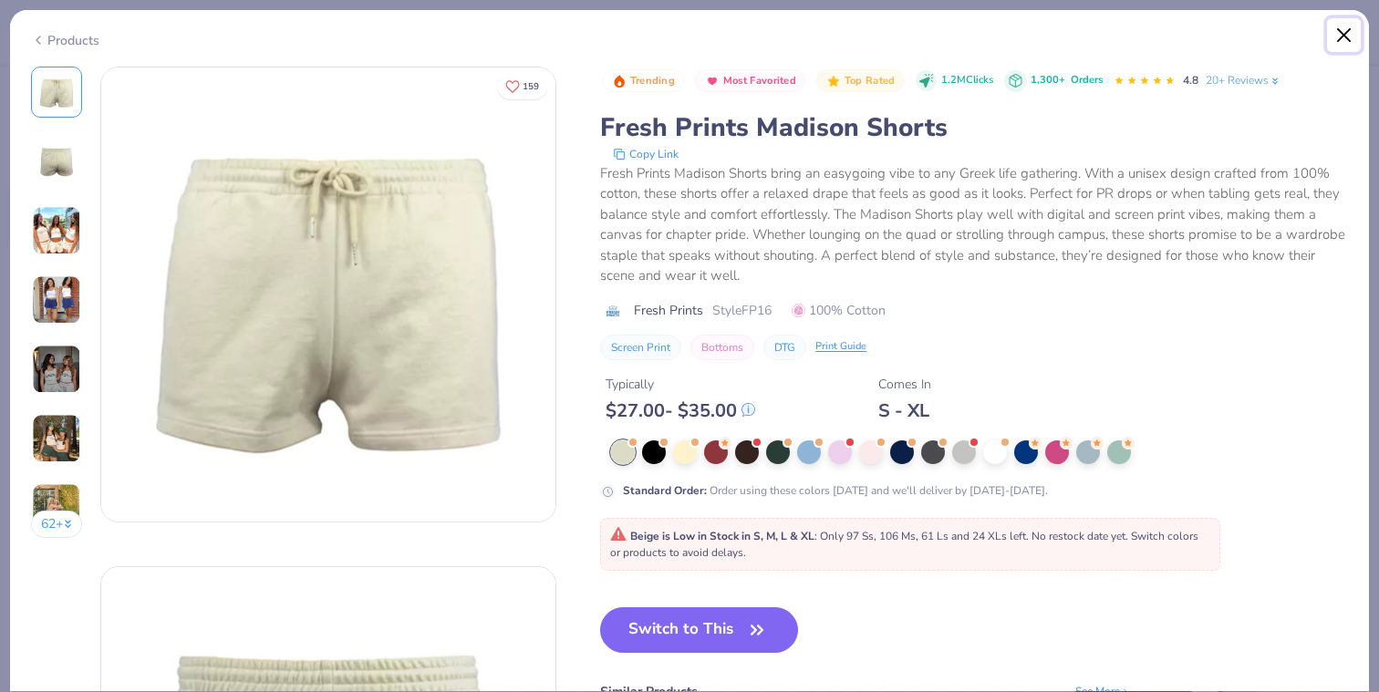
click at [1336, 25] on button "Close" at bounding box center [1344, 35] width 35 height 35
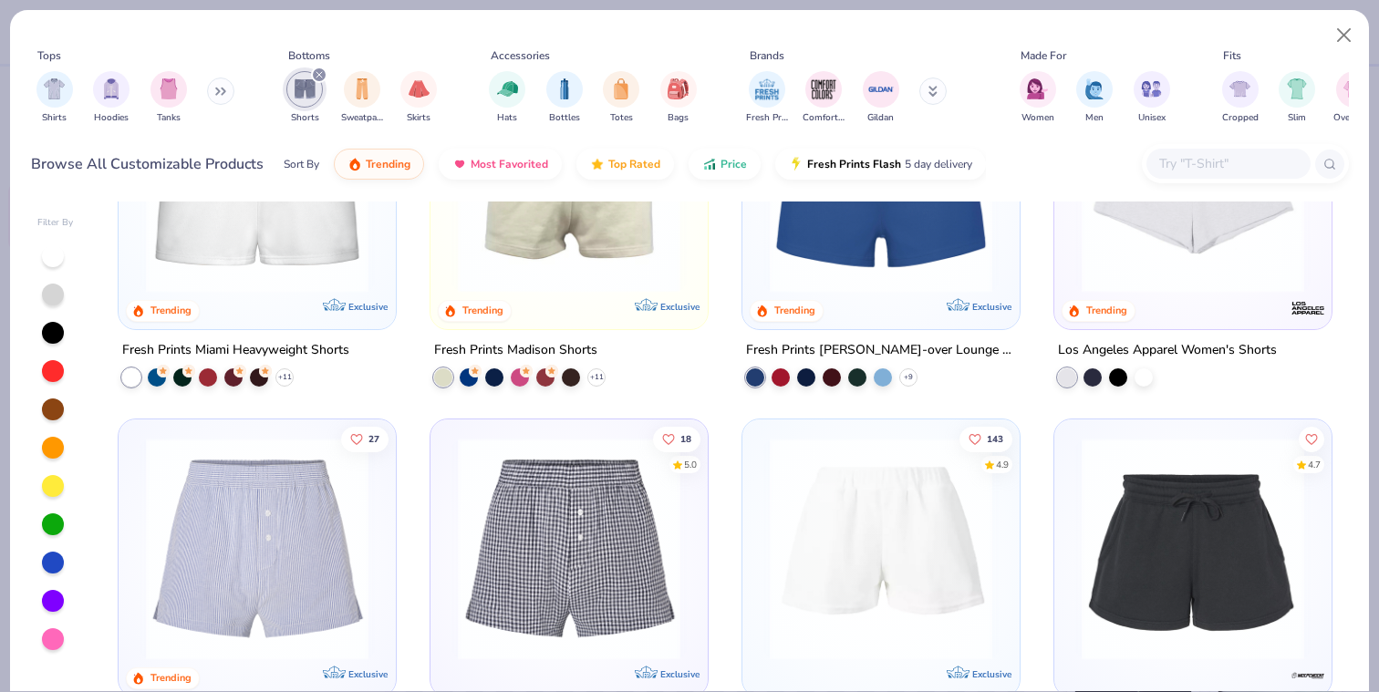
scroll to position [164, 0]
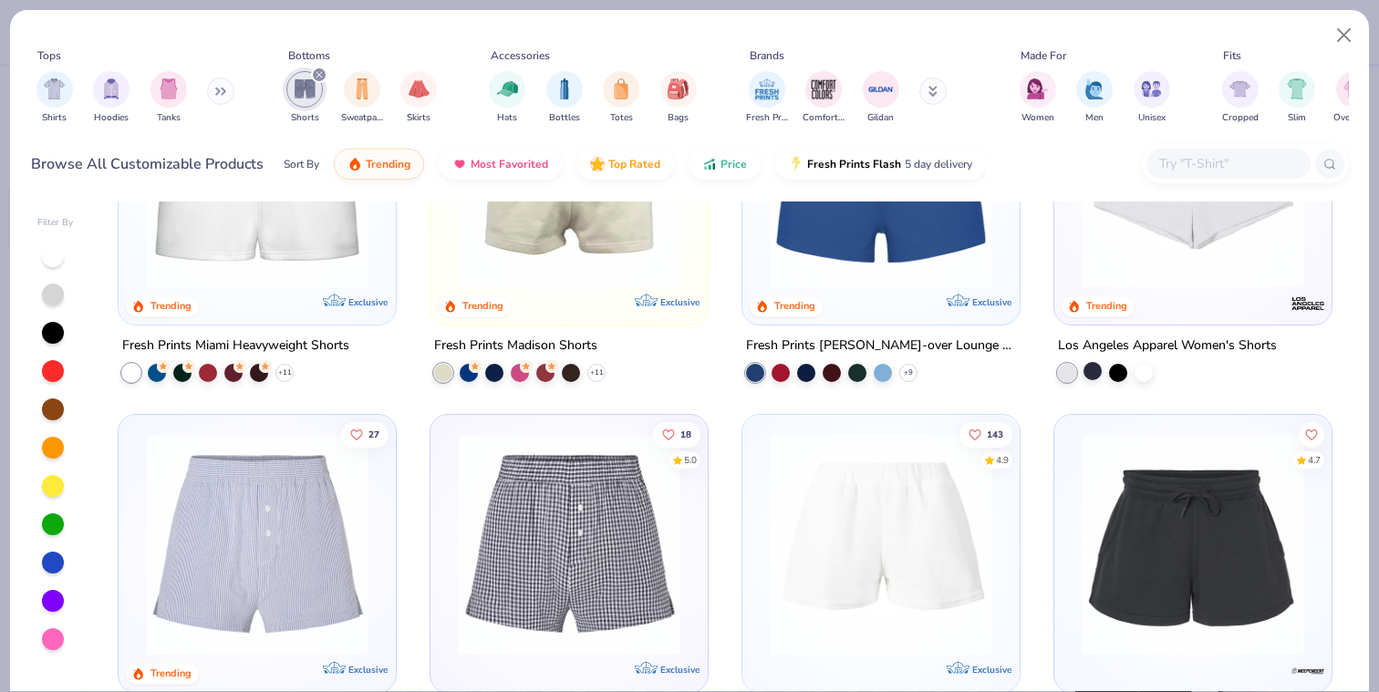
click at [1095, 370] on div at bounding box center [1093, 371] width 18 height 18
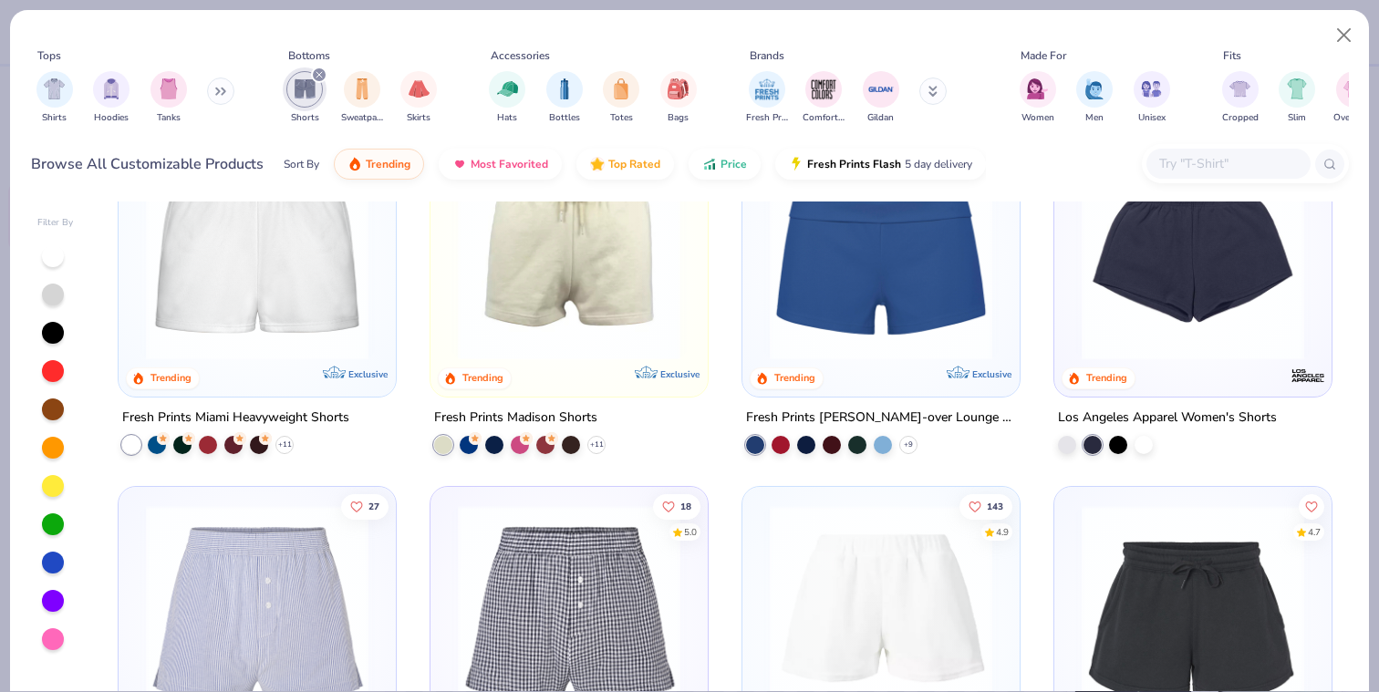
scroll to position [86, 0]
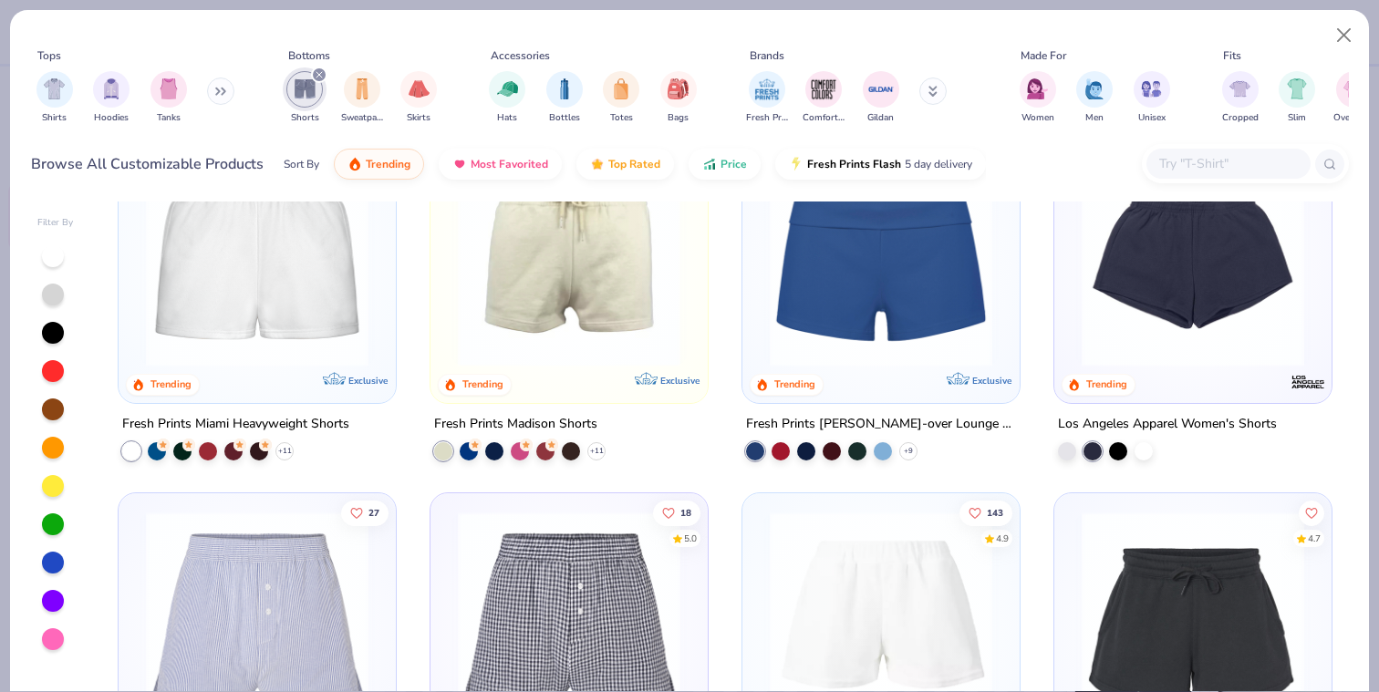
click at [1152, 296] on img at bounding box center [1193, 255] width 241 height 223
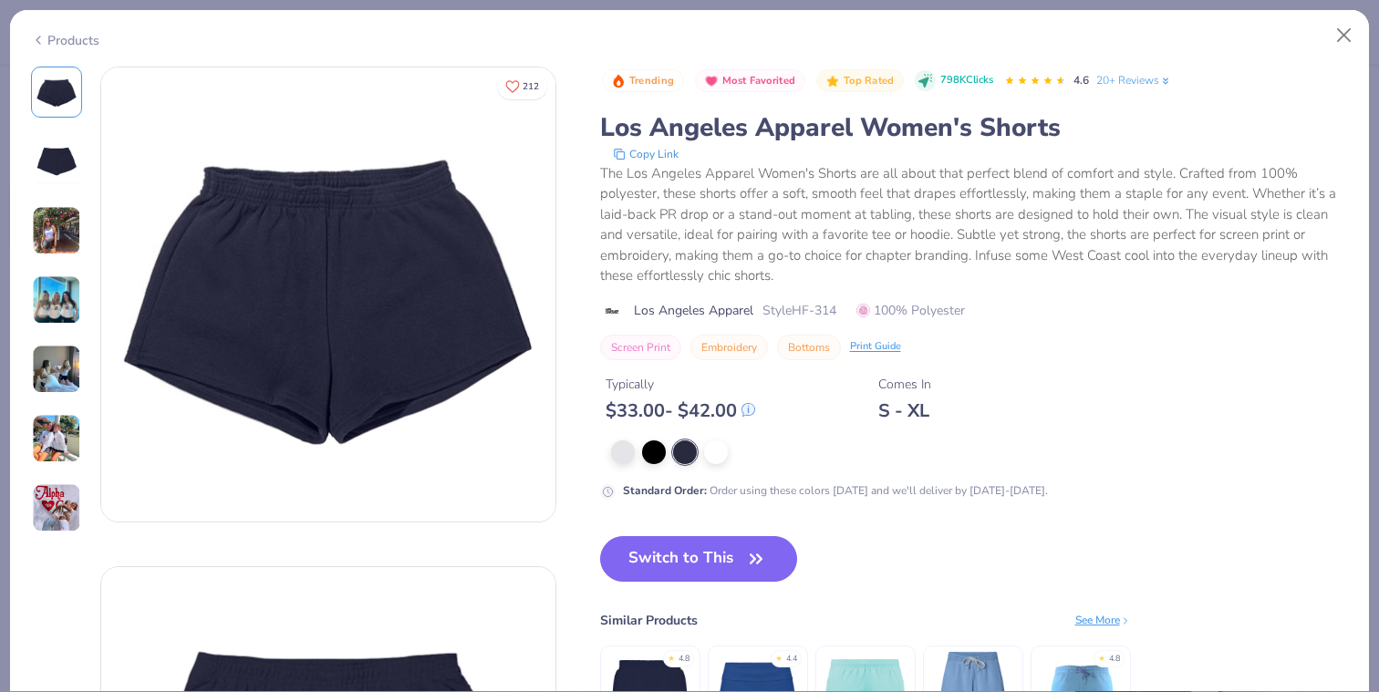
click at [64, 245] on img at bounding box center [56, 230] width 49 height 49
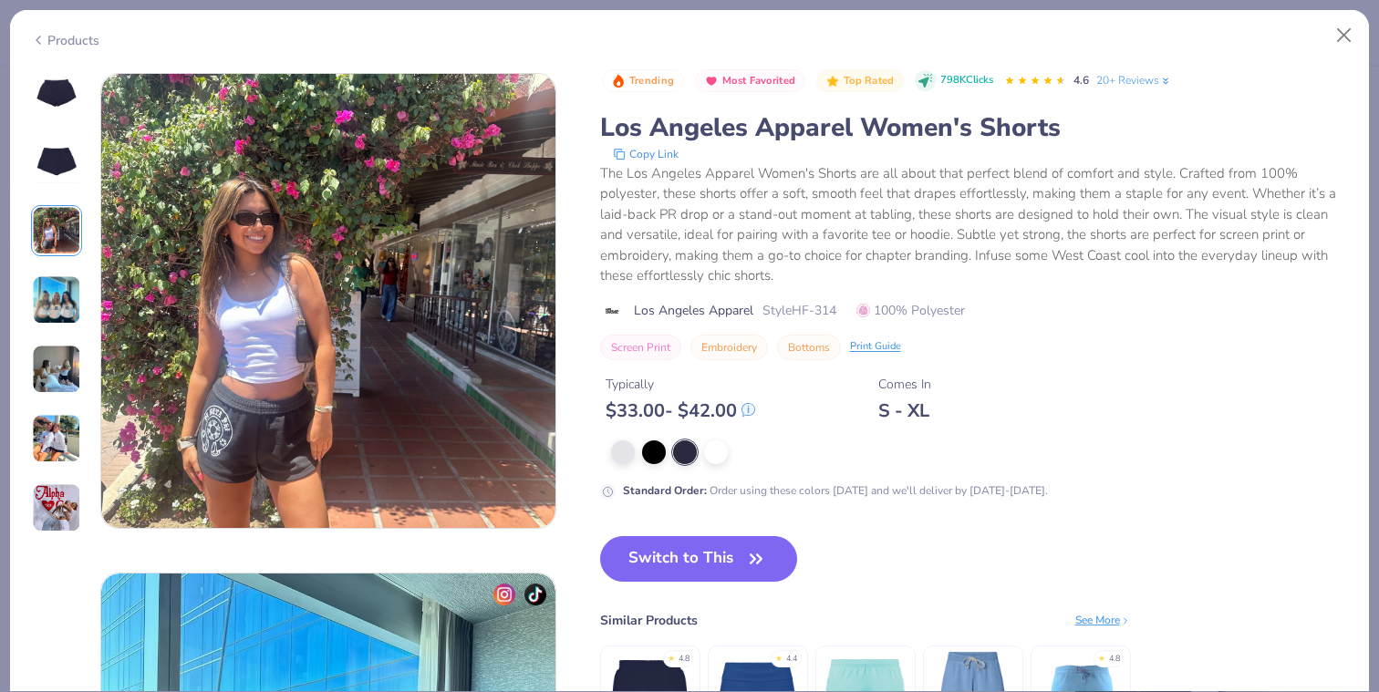
scroll to position [1000, 0]
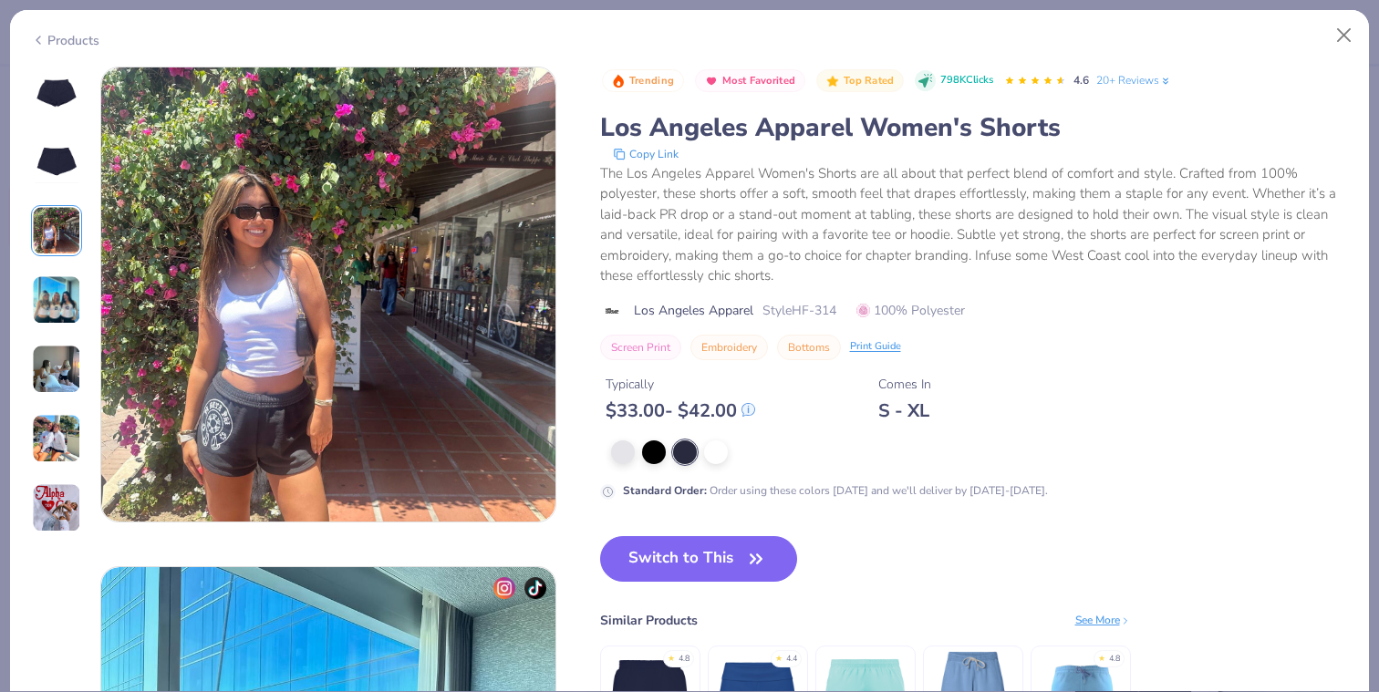
click at [47, 442] on img at bounding box center [56, 438] width 49 height 49
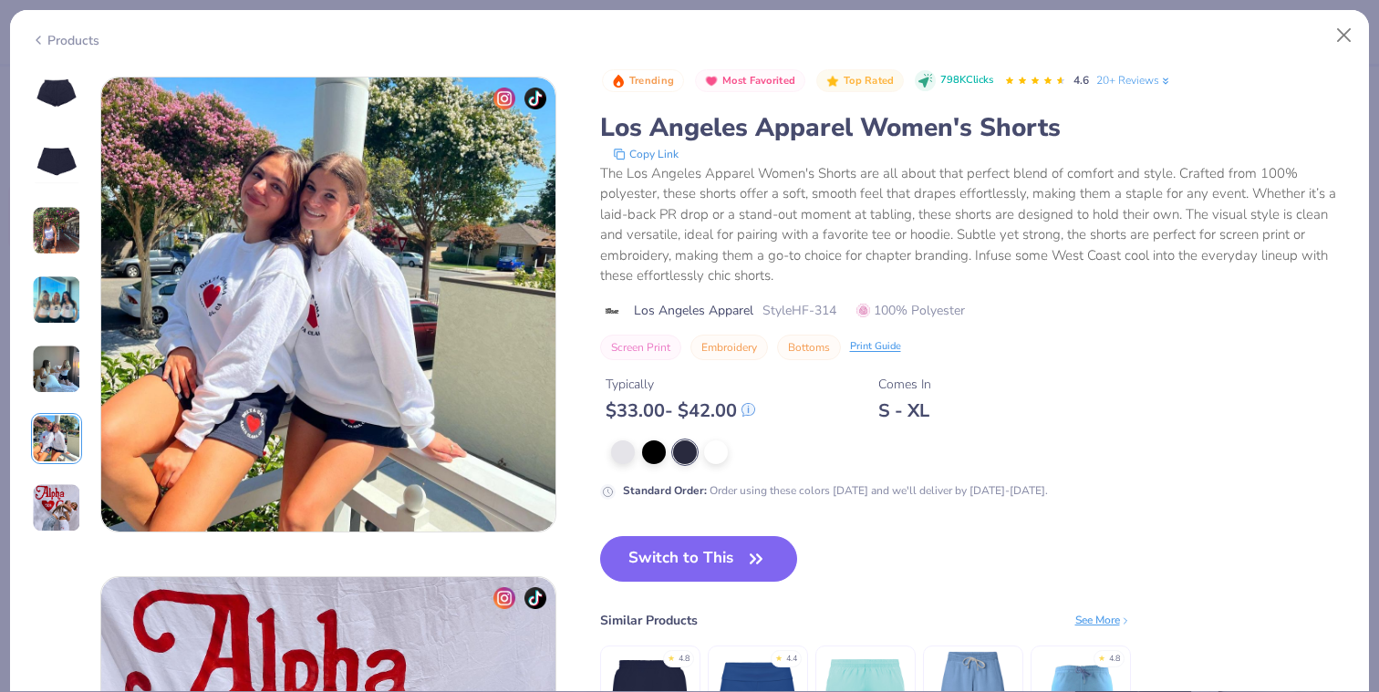
scroll to position [2500, 0]
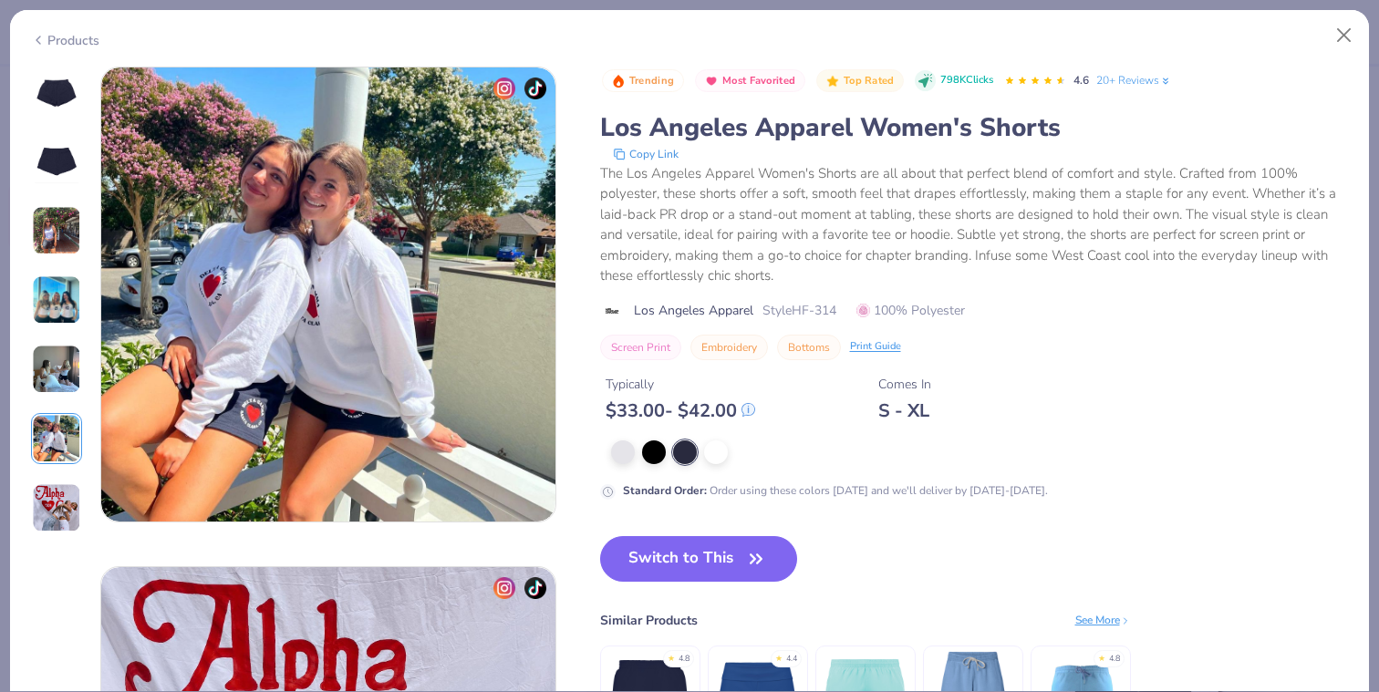
click at [43, 513] on img at bounding box center [56, 508] width 49 height 49
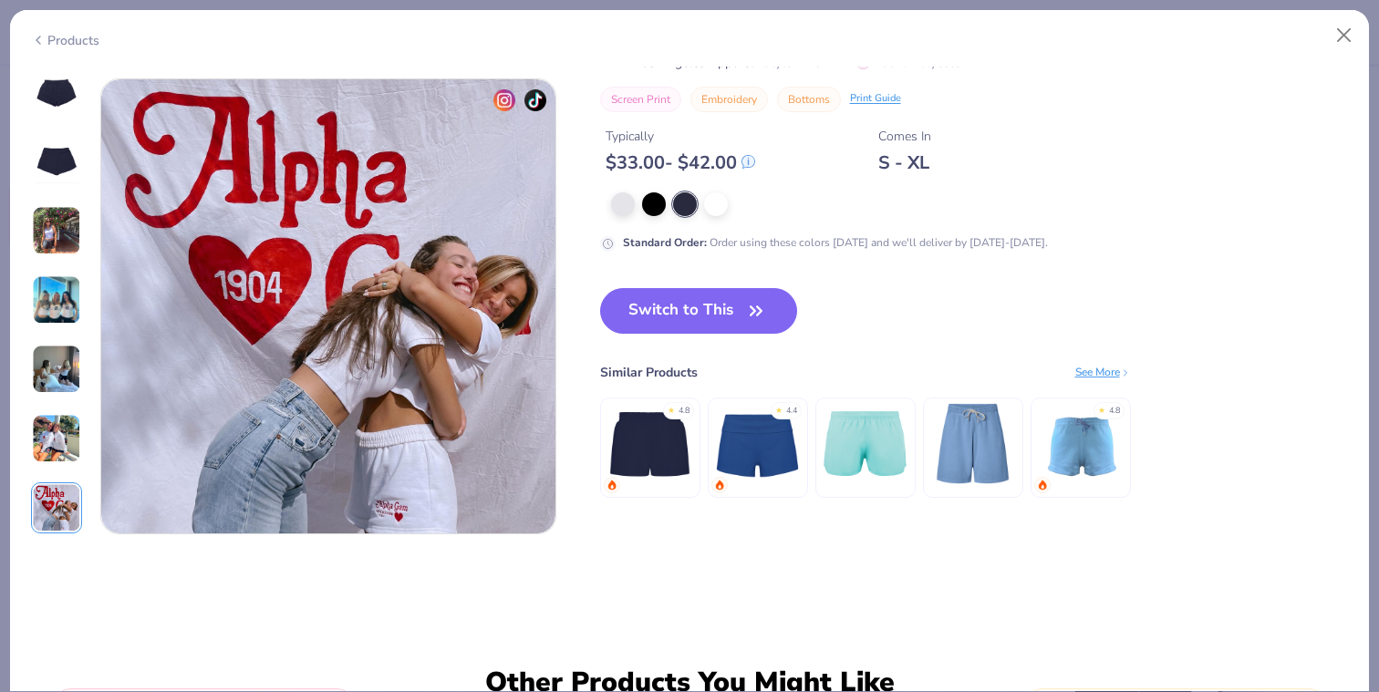
scroll to position [3000, 0]
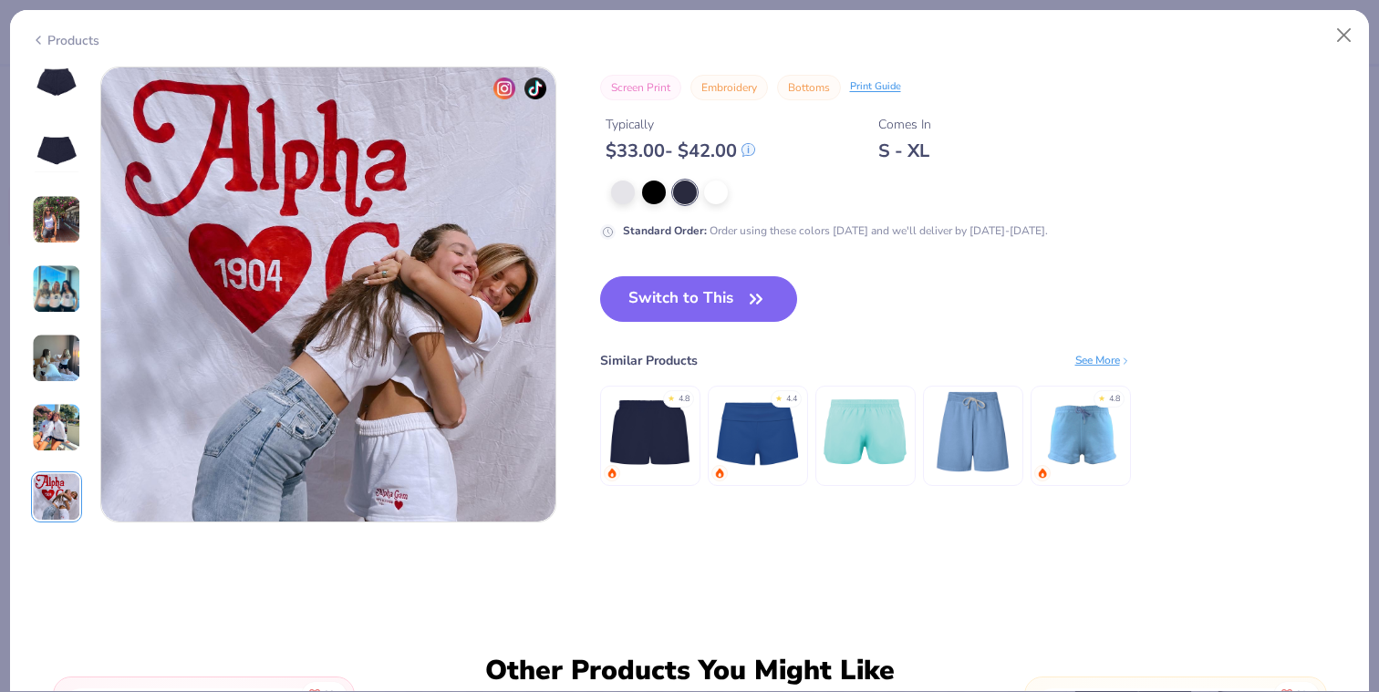
click at [46, 441] on img at bounding box center [56, 427] width 49 height 49
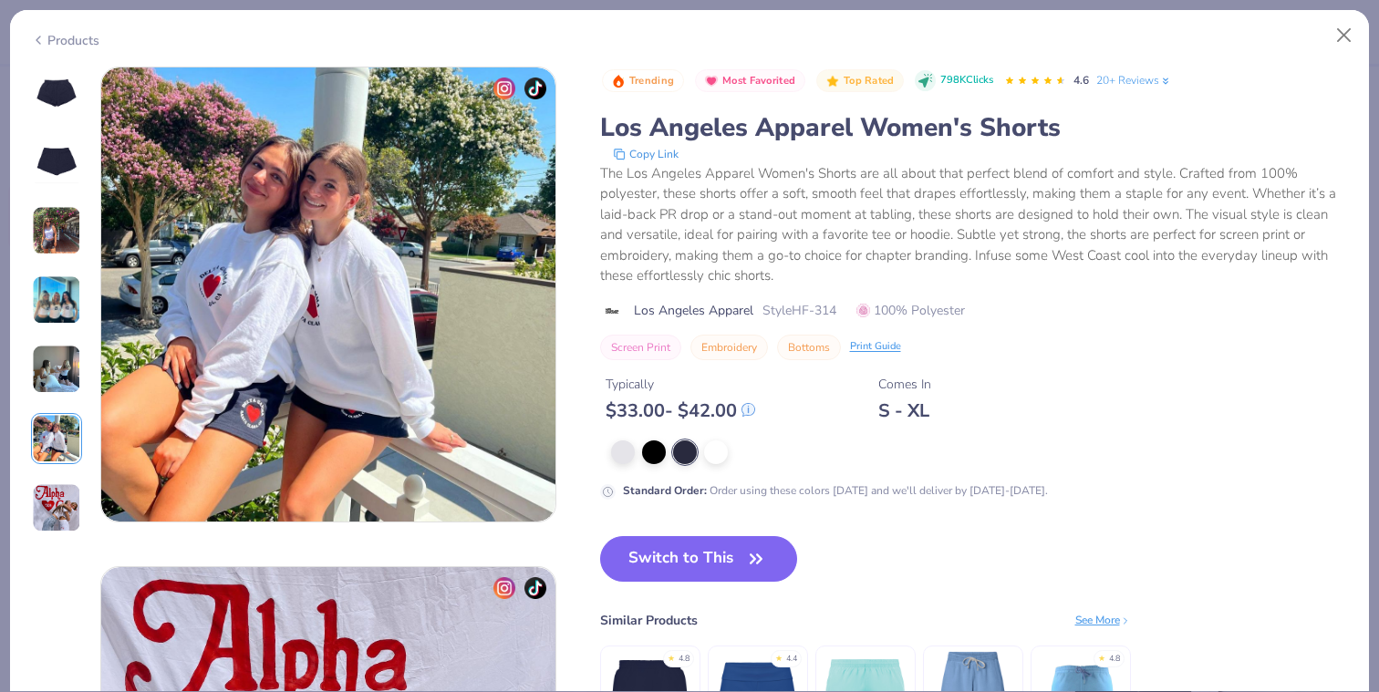
click at [55, 362] on img at bounding box center [56, 369] width 49 height 49
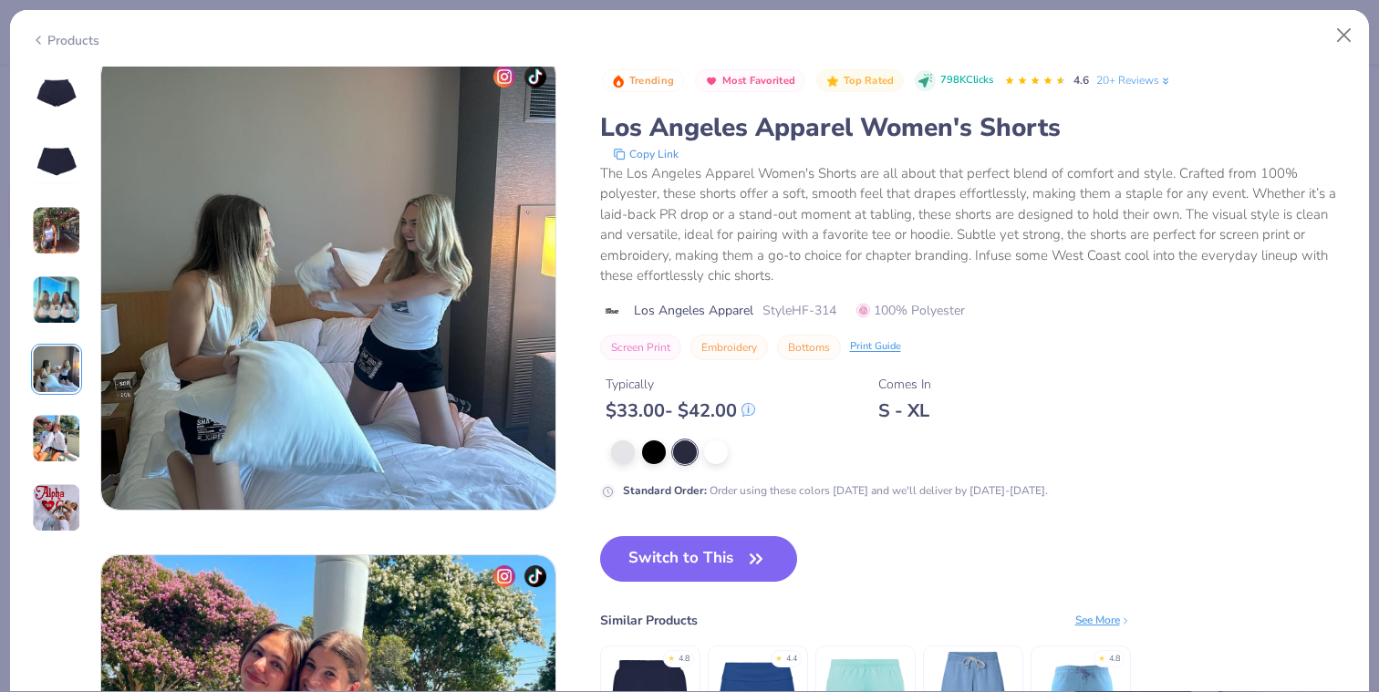
scroll to position [2000, 0]
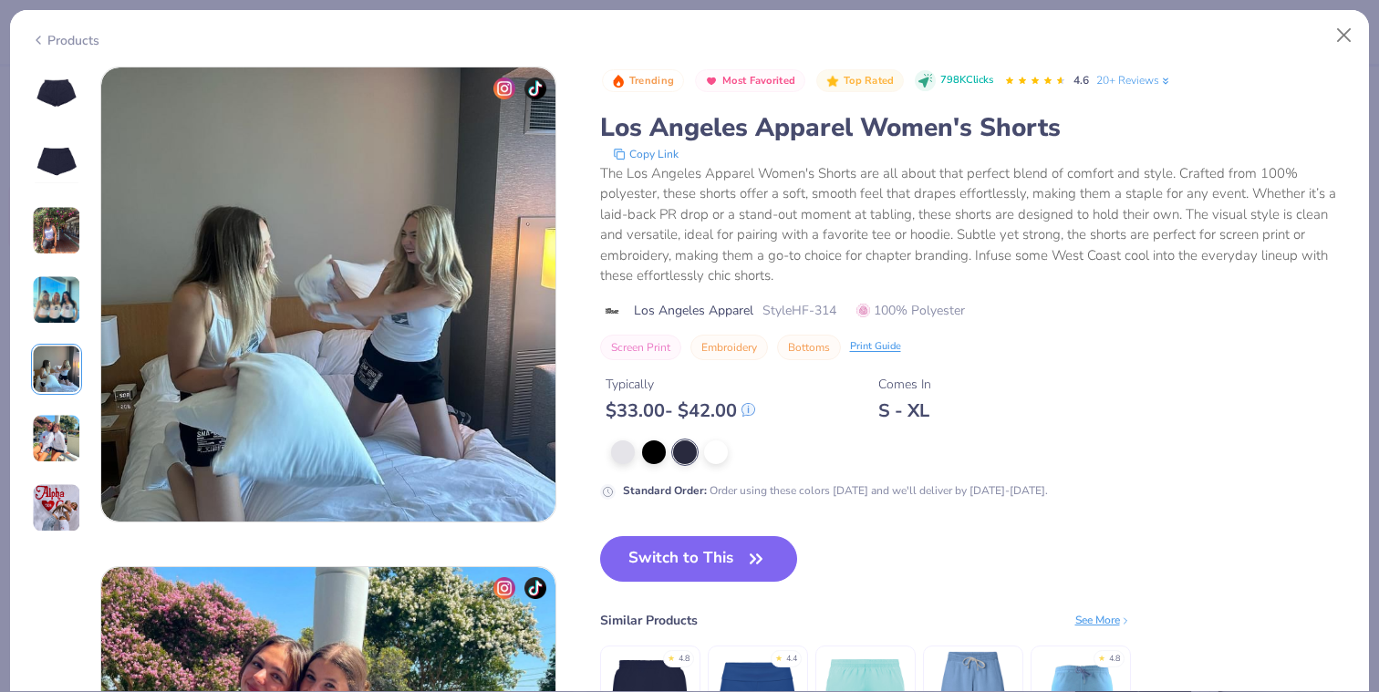
click at [55, 300] on img at bounding box center [56, 300] width 49 height 49
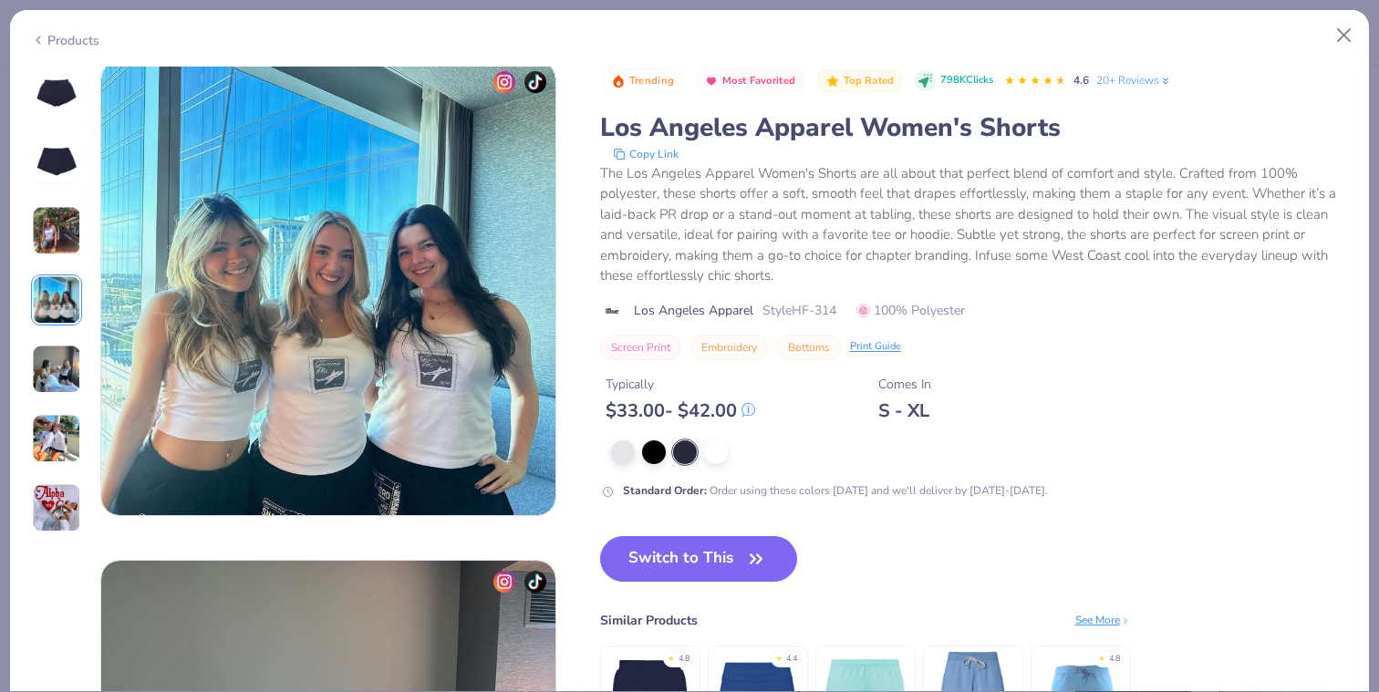
scroll to position [1500, 0]
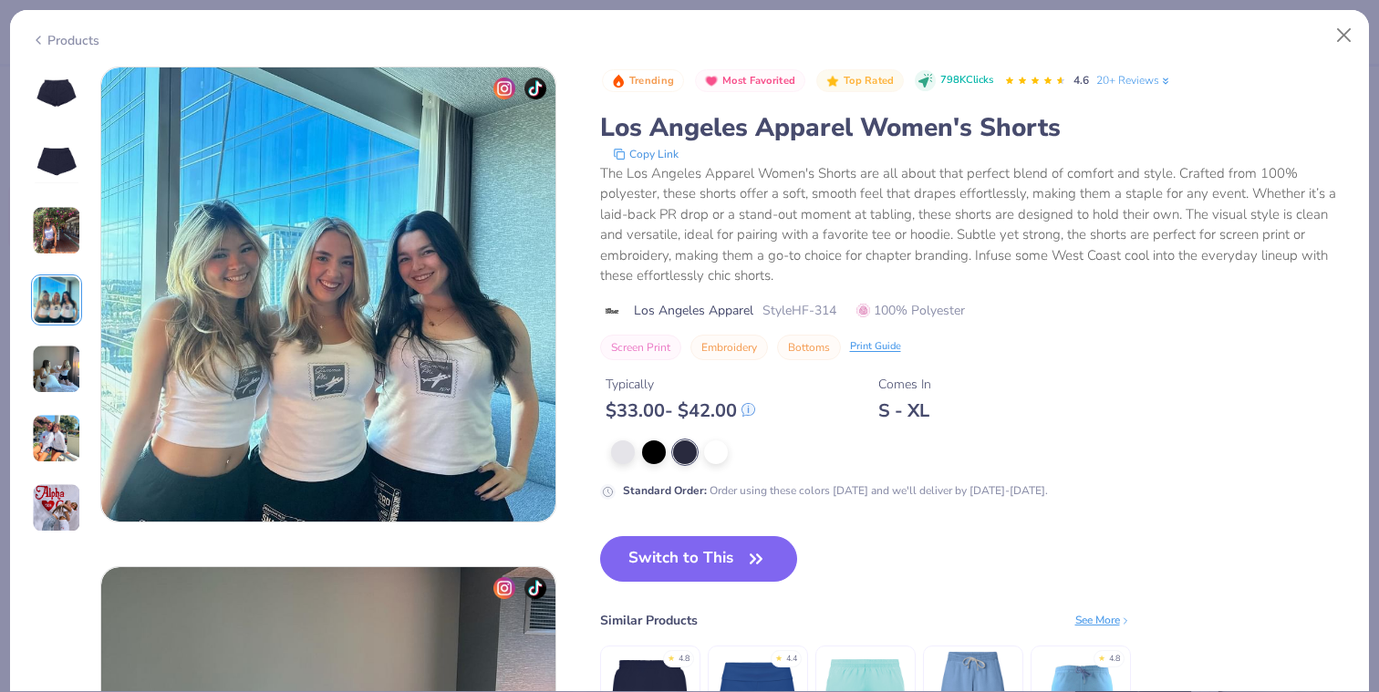
click at [63, 265] on div at bounding box center [56, 300] width 51 height 467
click at [64, 224] on img at bounding box center [56, 230] width 49 height 49
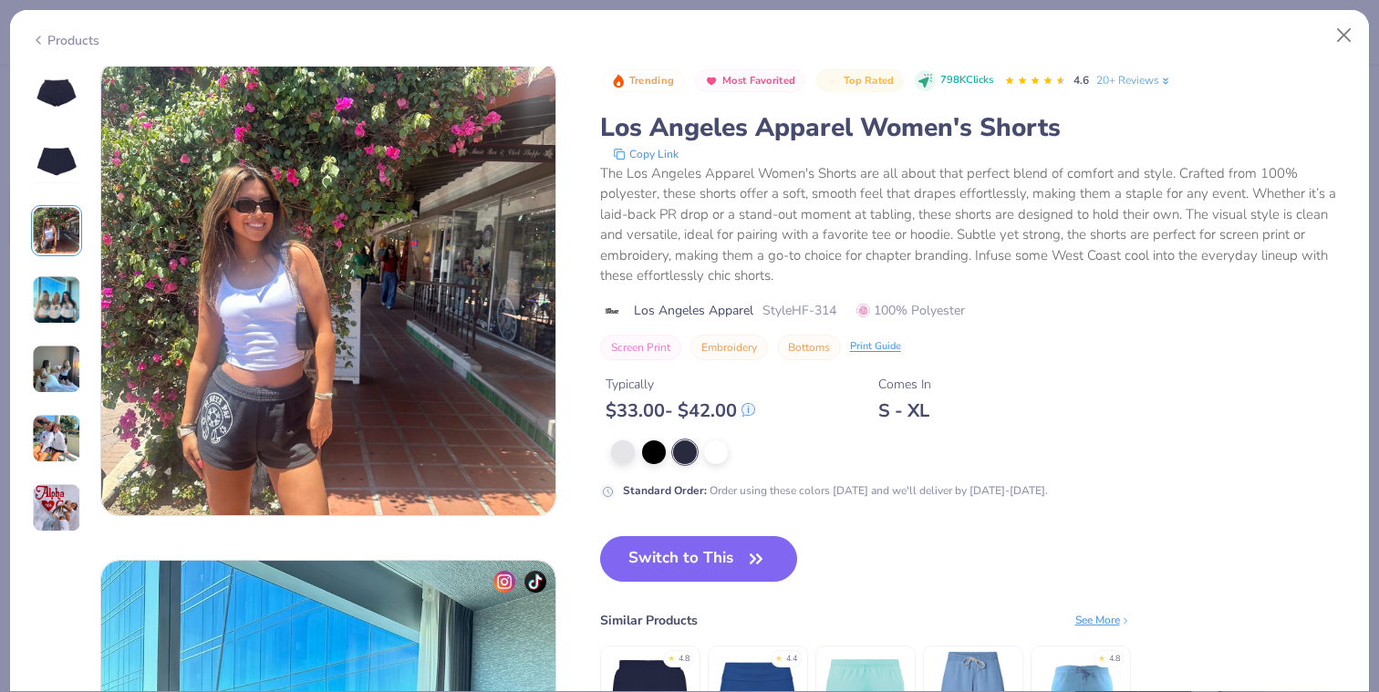
scroll to position [1000, 0]
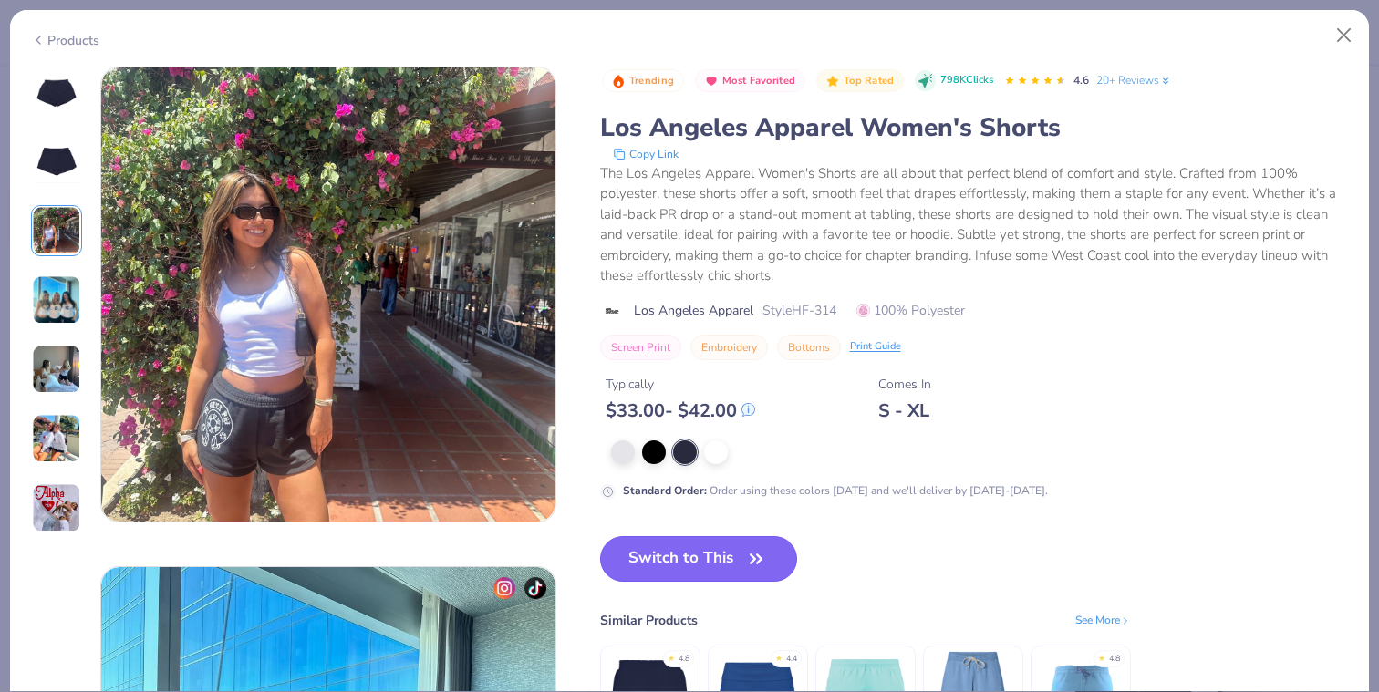
click at [676, 566] on button "Switch to This" at bounding box center [699, 559] width 198 height 46
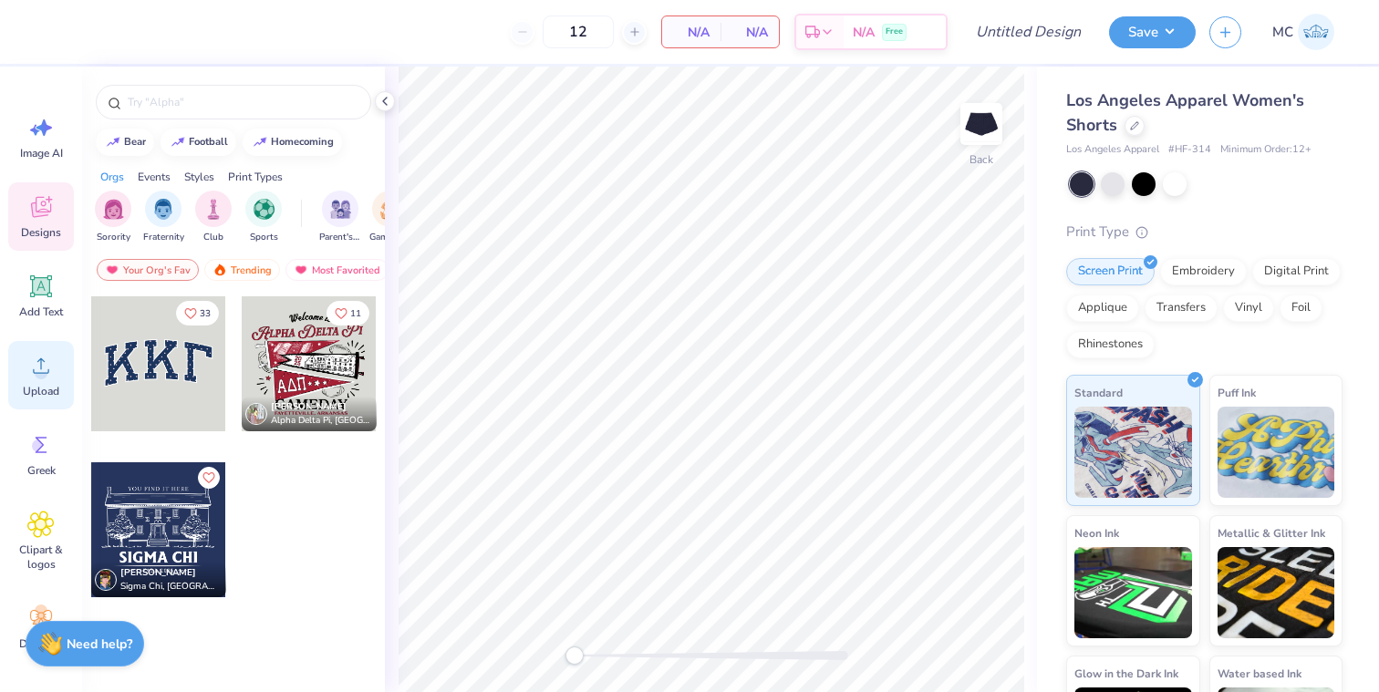
click at [30, 377] on icon at bounding box center [40, 365] width 27 height 27
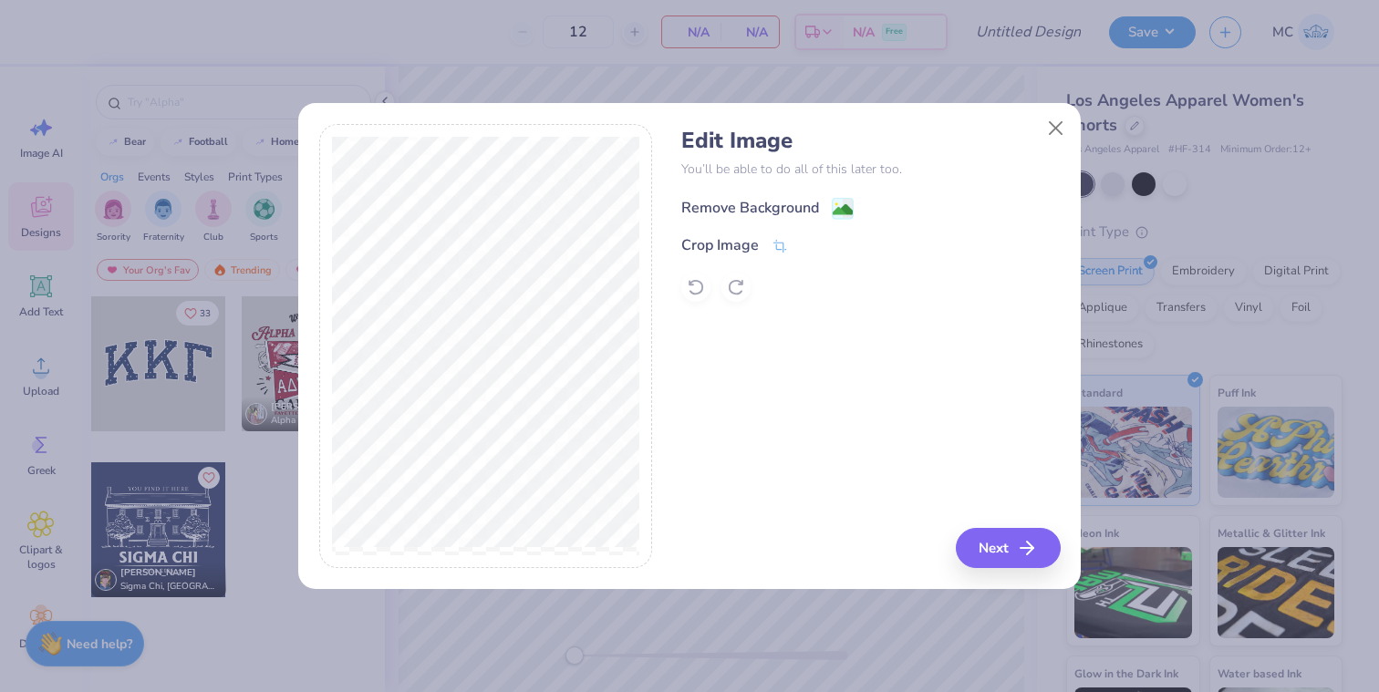
click at [754, 203] on div "Remove Background" at bounding box center [750, 208] width 138 height 22
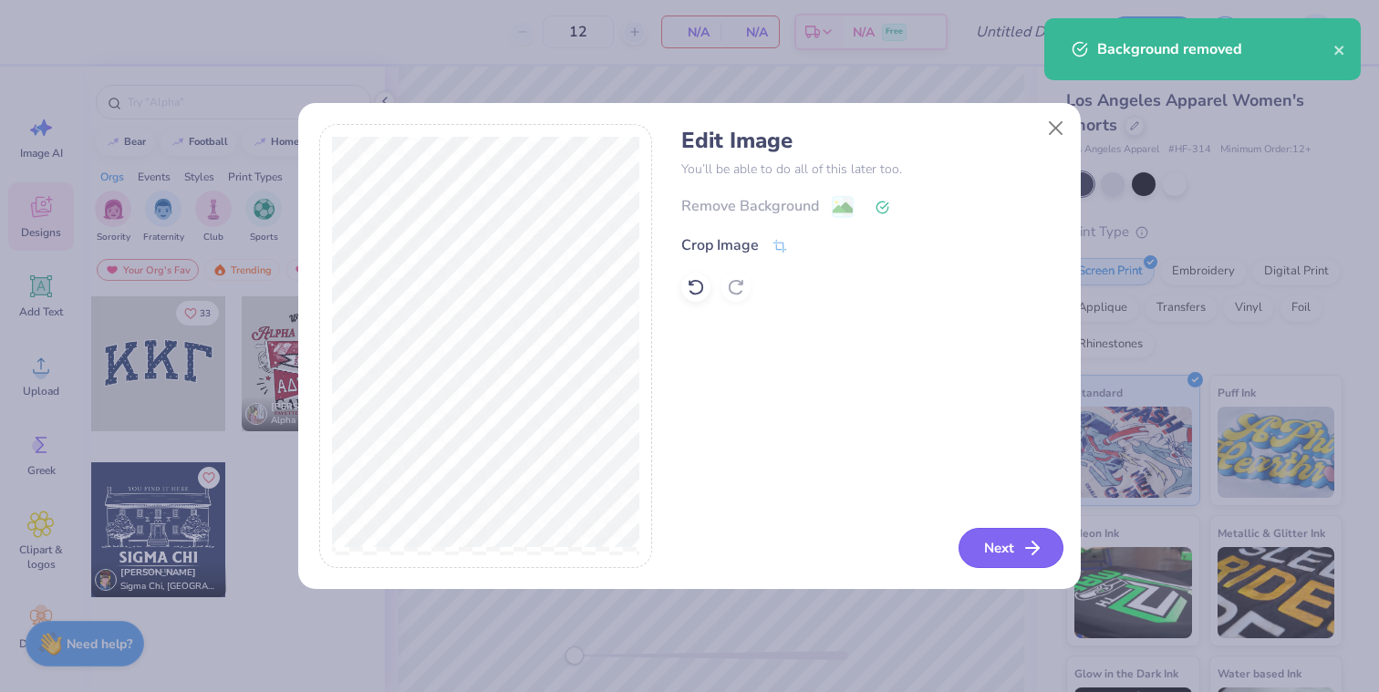
click at [1045, 552] on button "Next" at bounding box center [1011, 548] width 105 height 40
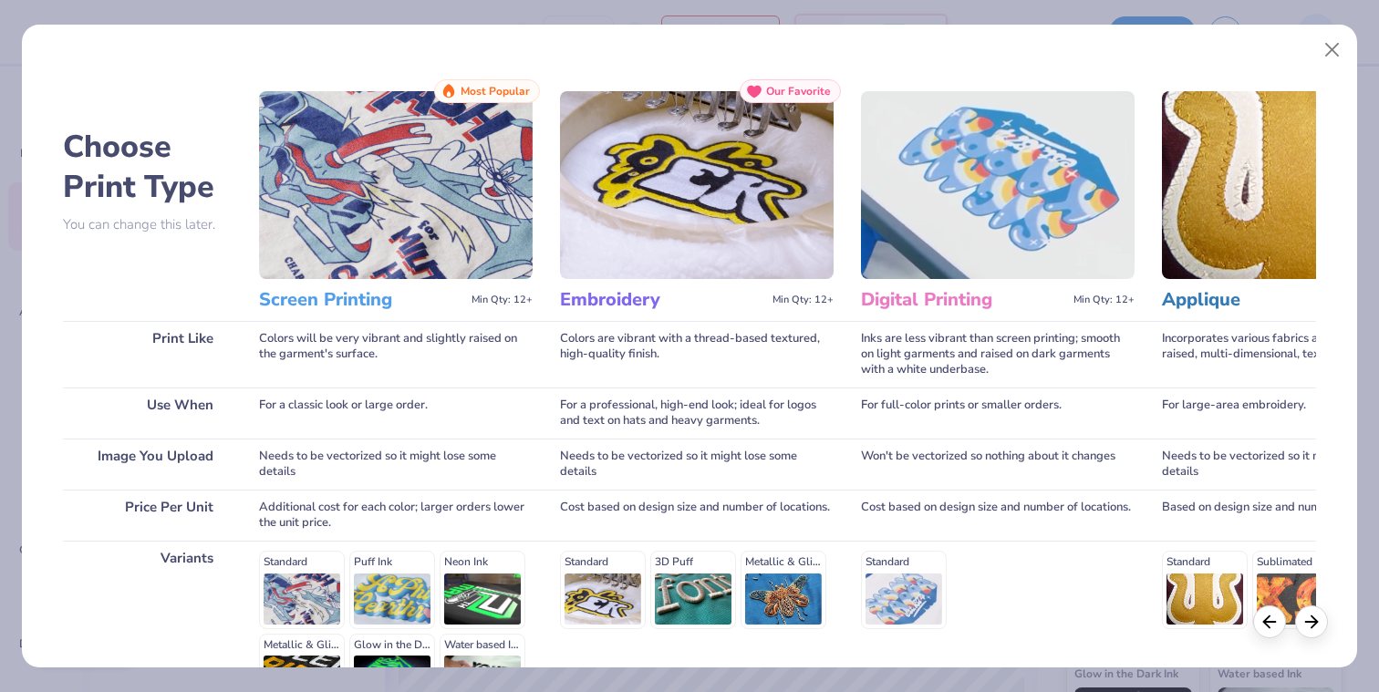
click at [396, 189] on img at bounding box center [396, 185] width 274 height 188
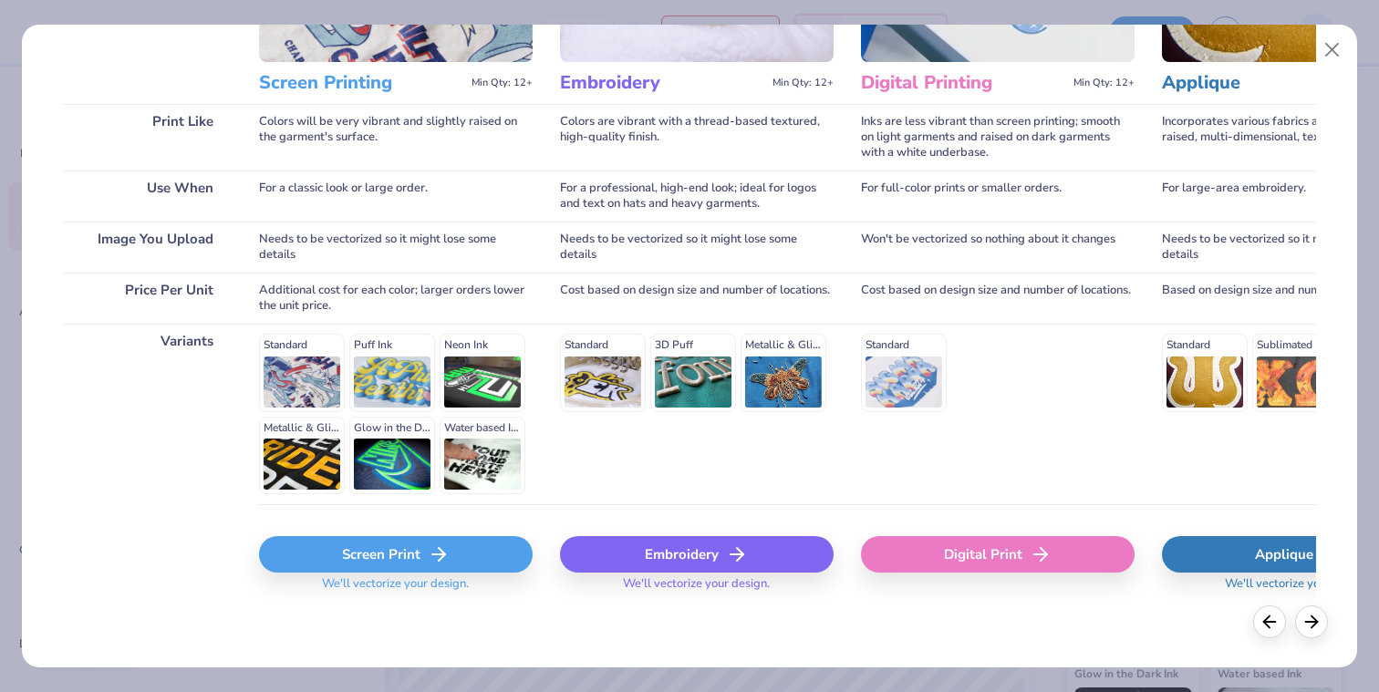
click at [388, 558] on div "Screen Print" at bounding box center [396, 554] width 274 height 36
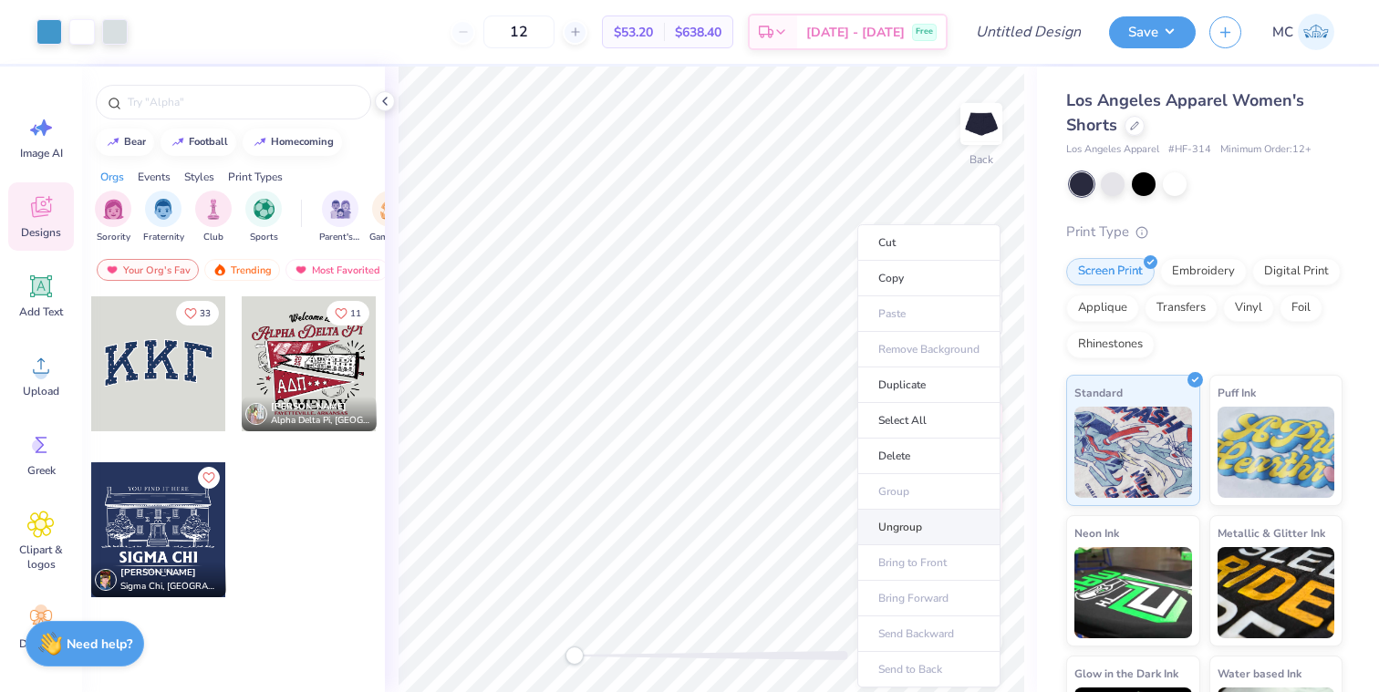
click at [882, 518] on li "Ungroup" at bounding box center [929, 528] width 143 height 36
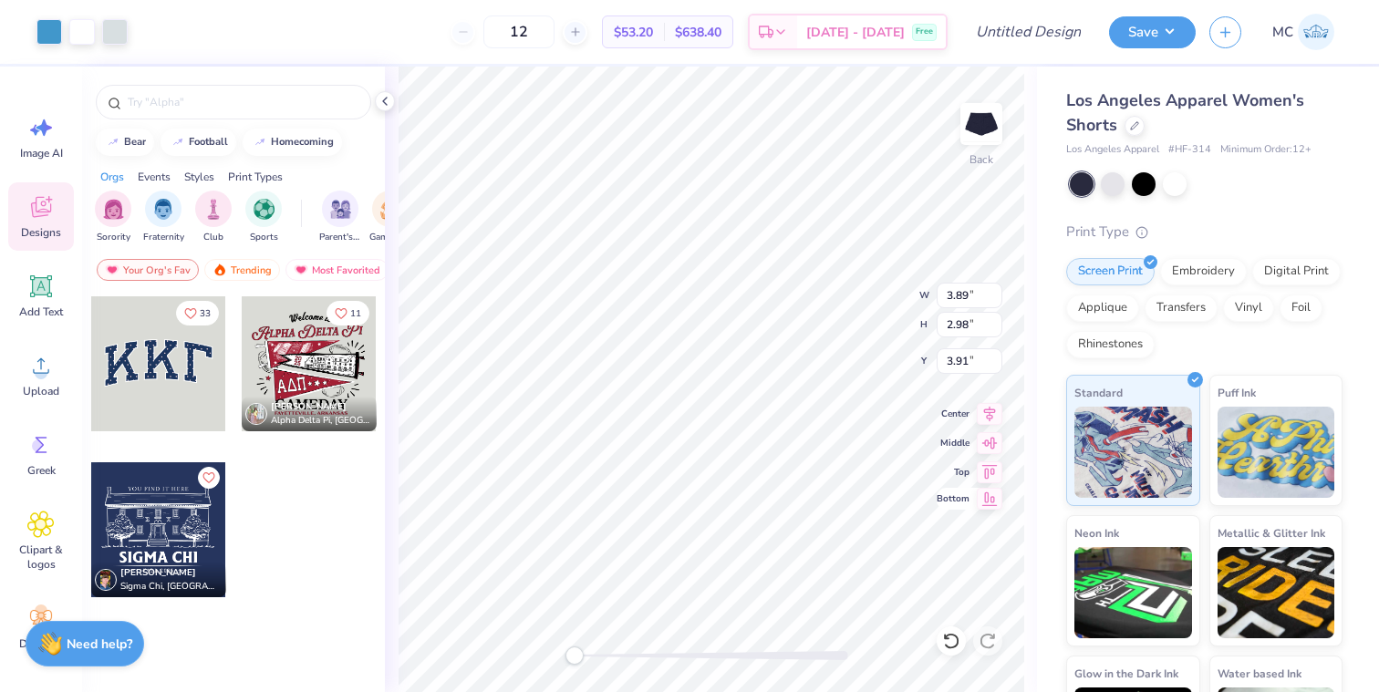
type input "3.89"
type input "2.98"
type input "3.07"
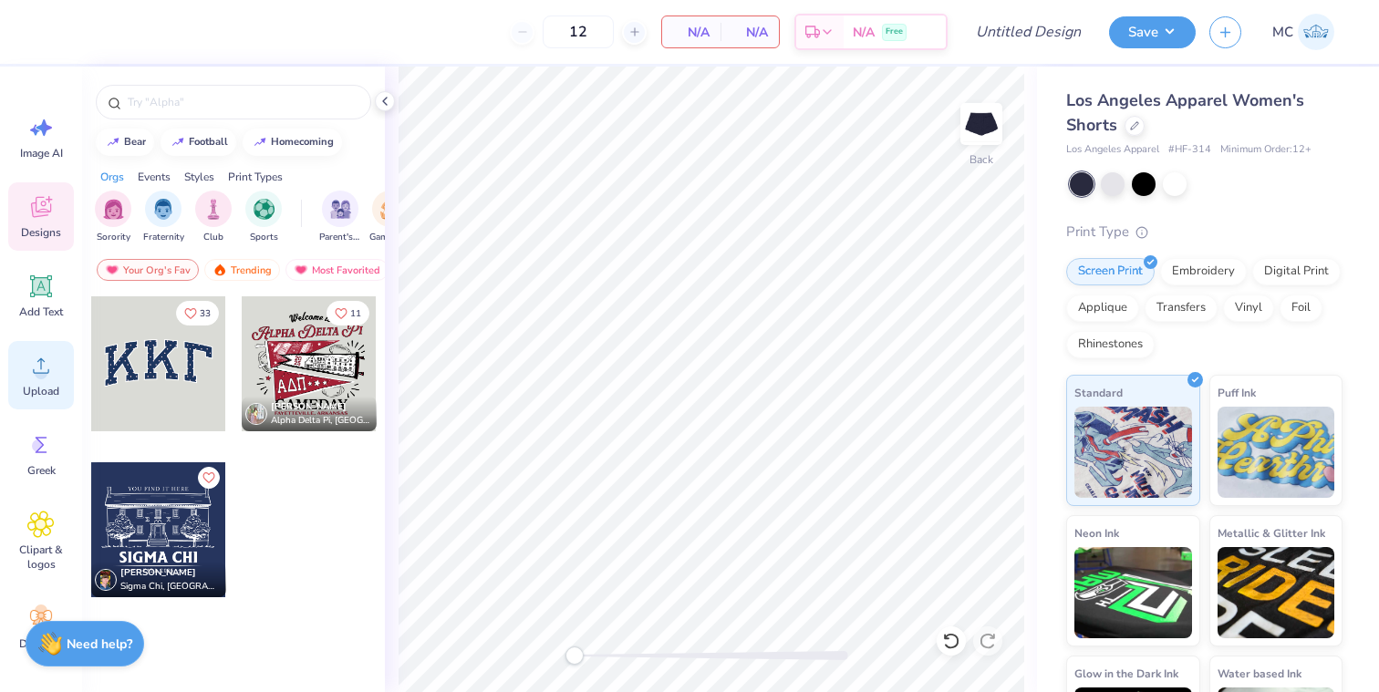
click at [39, 379] on icon at bounding box center [40, 365] width 27 height 27
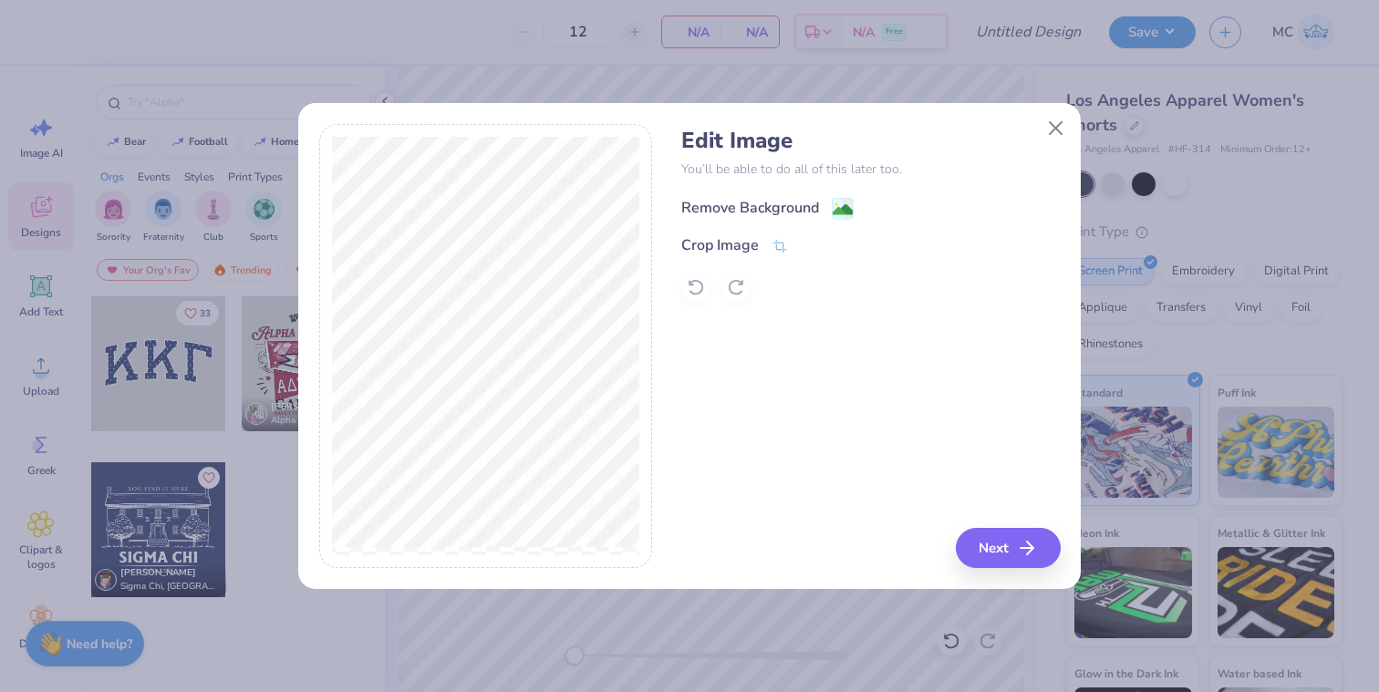
click at [747, 206] on div "Remove Background" at bounding box center [750, 208] width 138 height 22
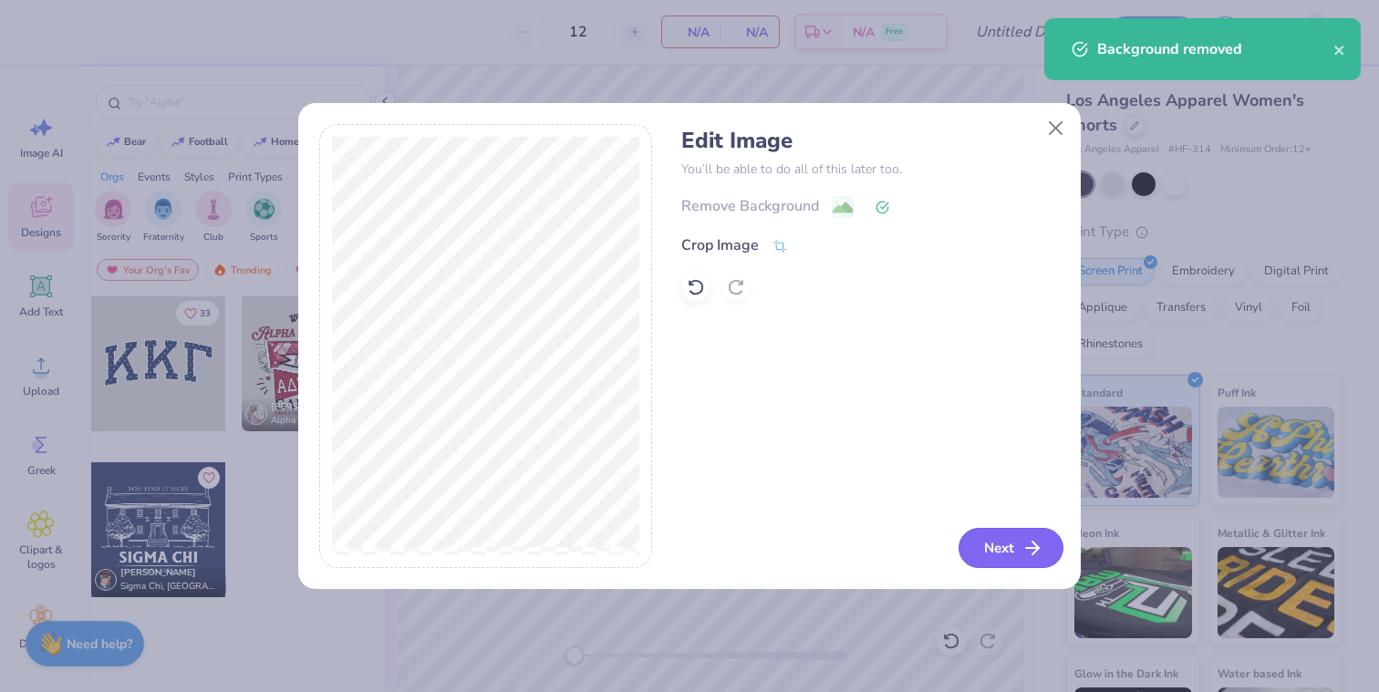
click at [999, 556] on button "Next" at bounding box center [1011, 548] width 105 height 40
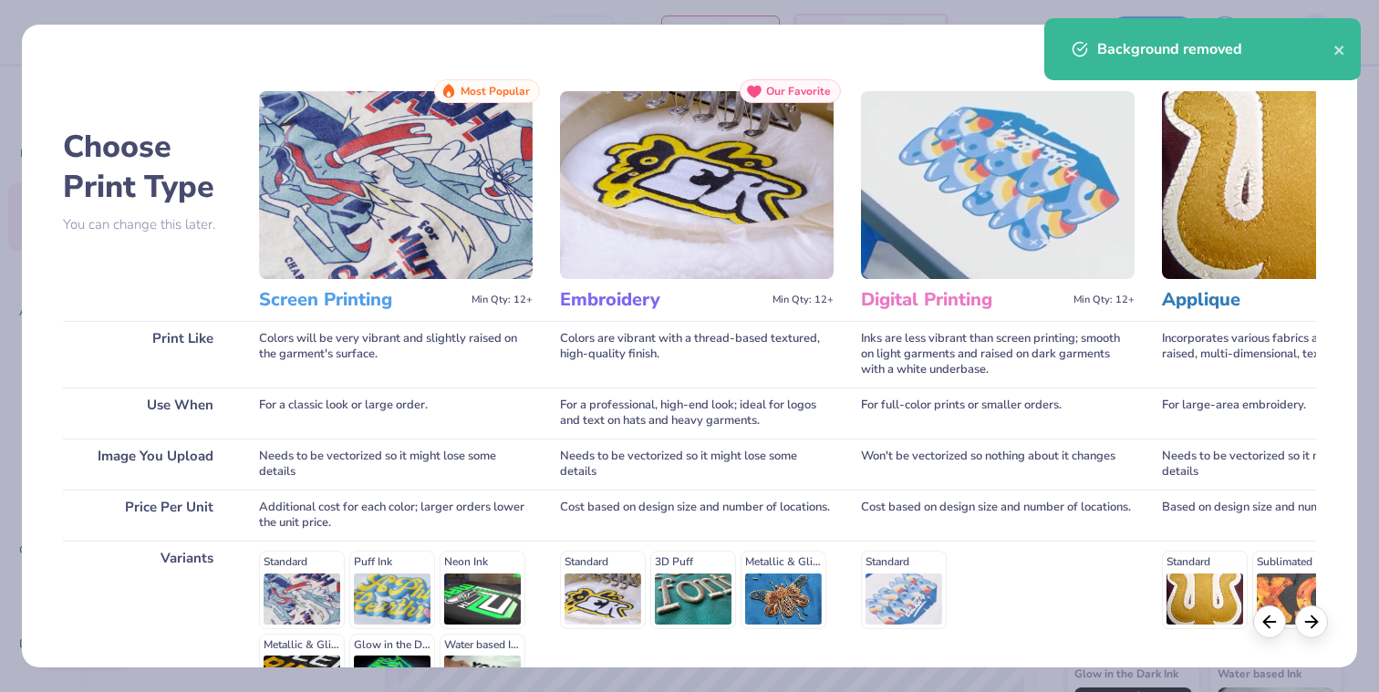
click at [319, 231] on img at bounding box center [396, 185] width 274 height 188
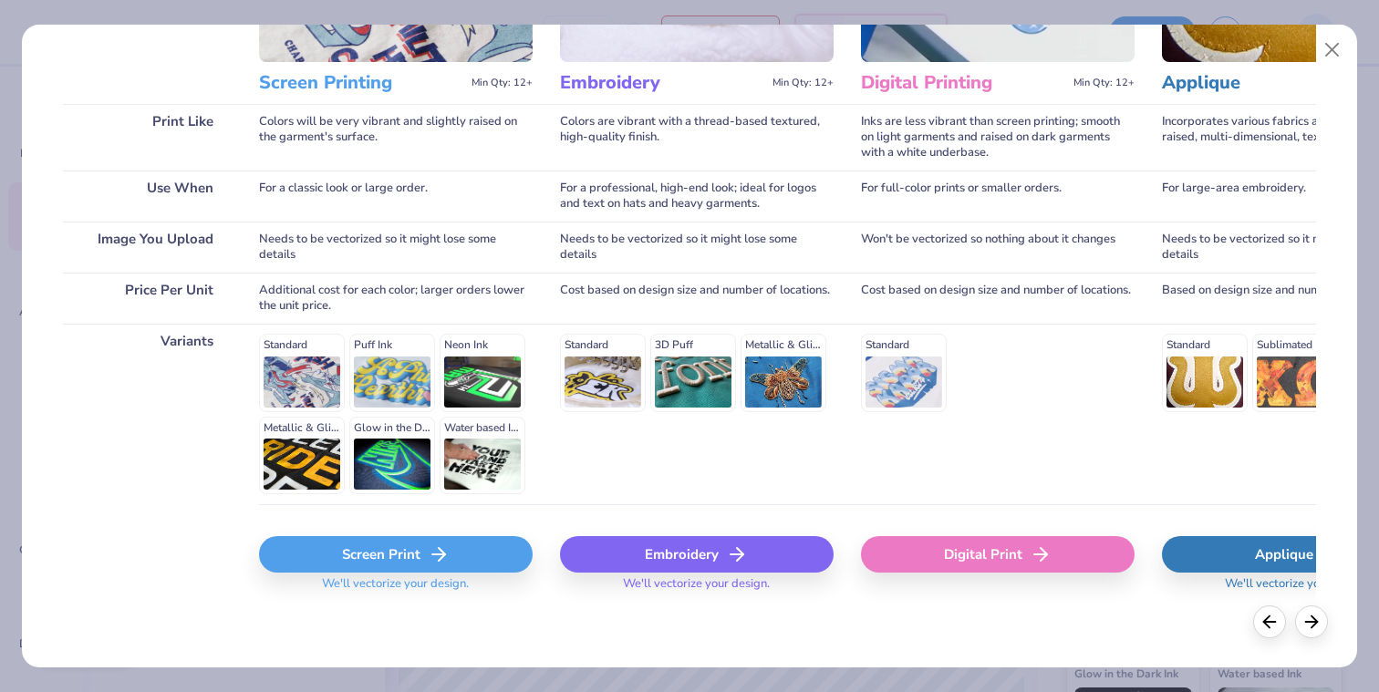
click at [361, 566] on div "Screen Print" at bounding box center [396, 554] width 274 height 36
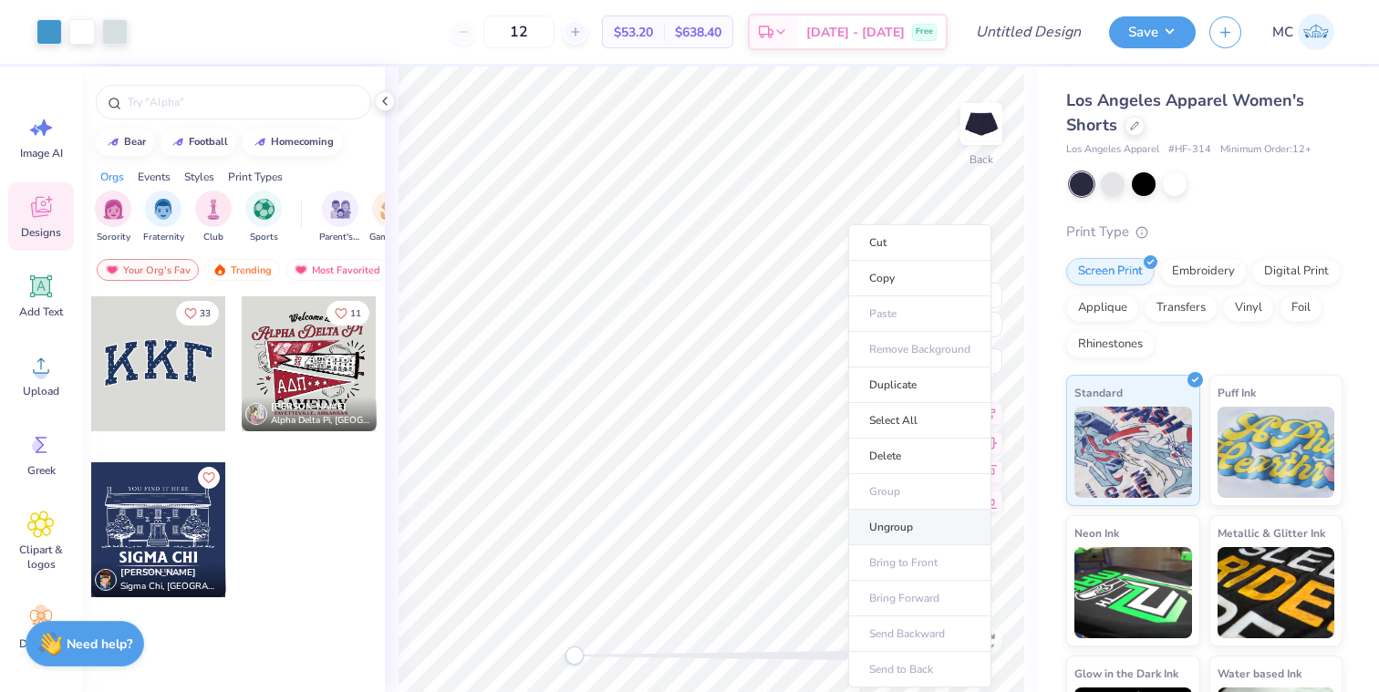
click at [879, 515] on li "Ungroup" at bounding box center [919, 528] width 143 height 36
click at [1029, 541] on div "Back" at bounding box center [711, 380] width 652 height 626
click at [1042, 577] on div "Art colors 12 $53.20 Per Item $638.40 Total Est. Delivery Sep 23 - 26 Free Desi…" at bounding box center [689, 346] width 1379 height 692
click at [866, 500] on li "Group" at bounding box center [909, 492] width 143 height 36
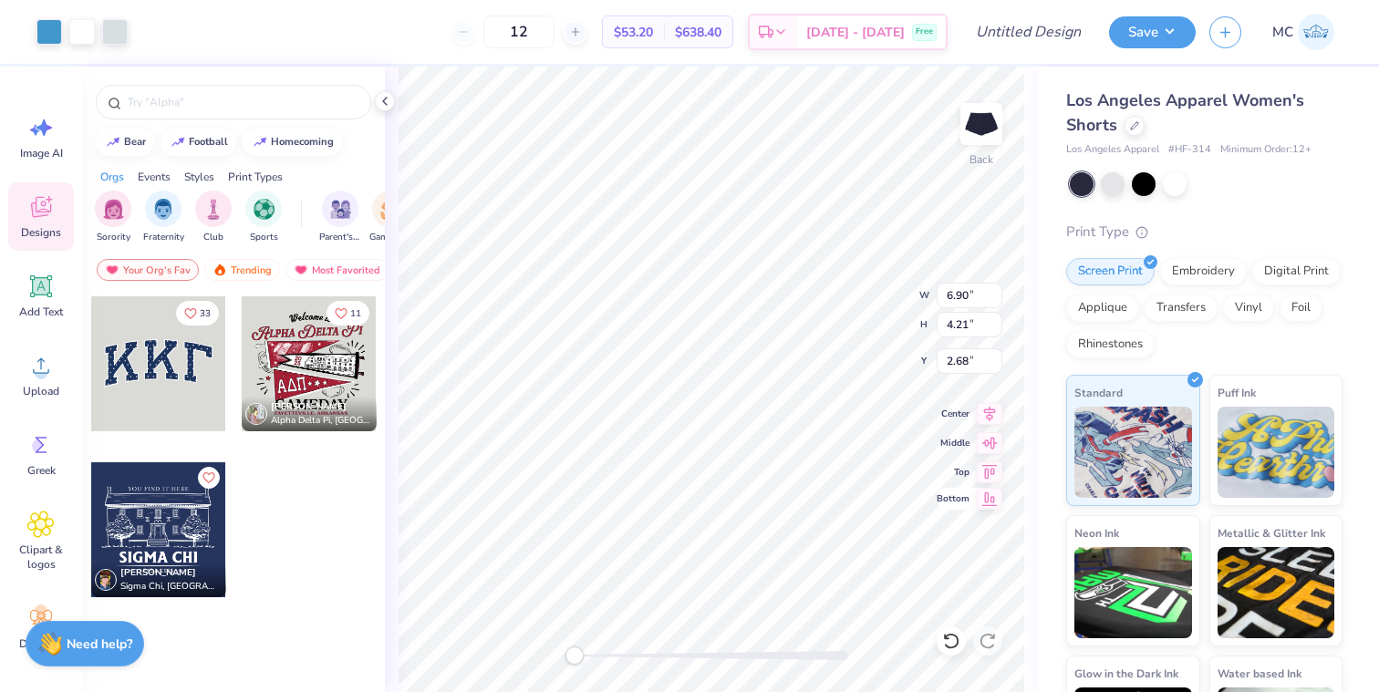
type input "3.71"
type input "2.26"
type input "4.62"
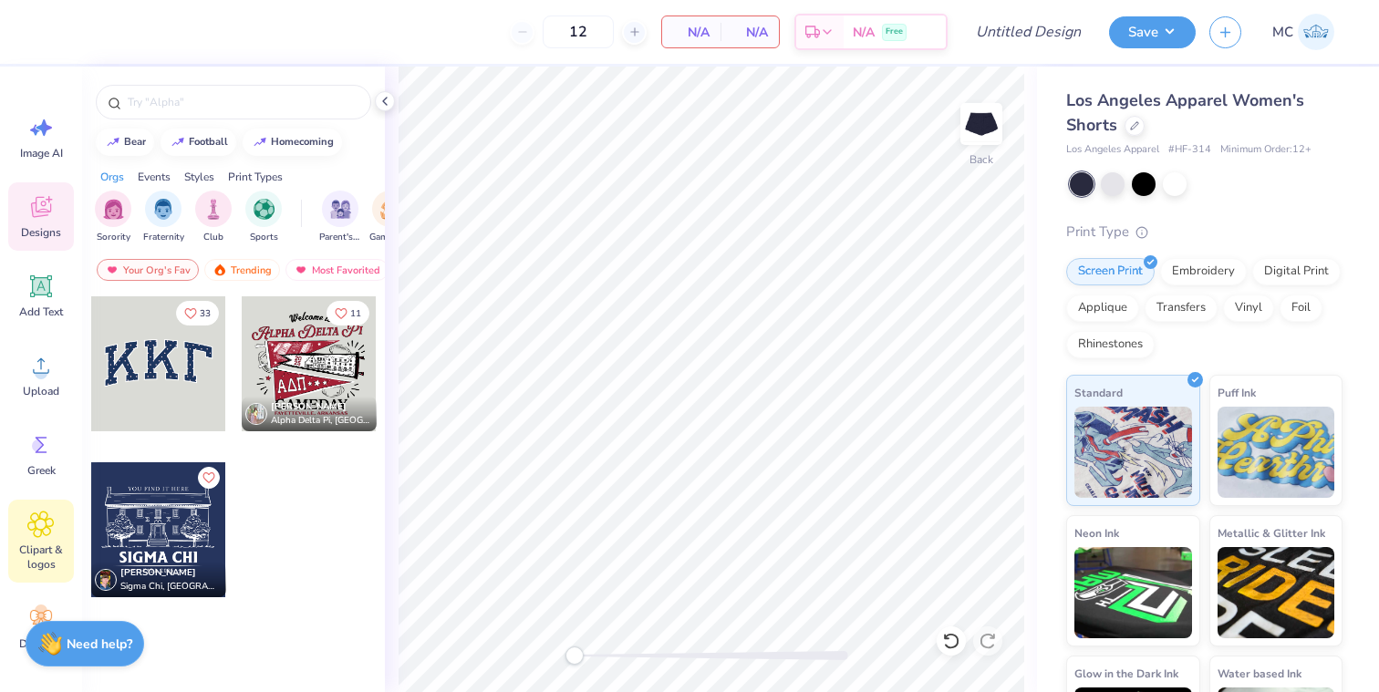
click at [46, 533] on icon at bounding box center [40, 524] width 26 height 27
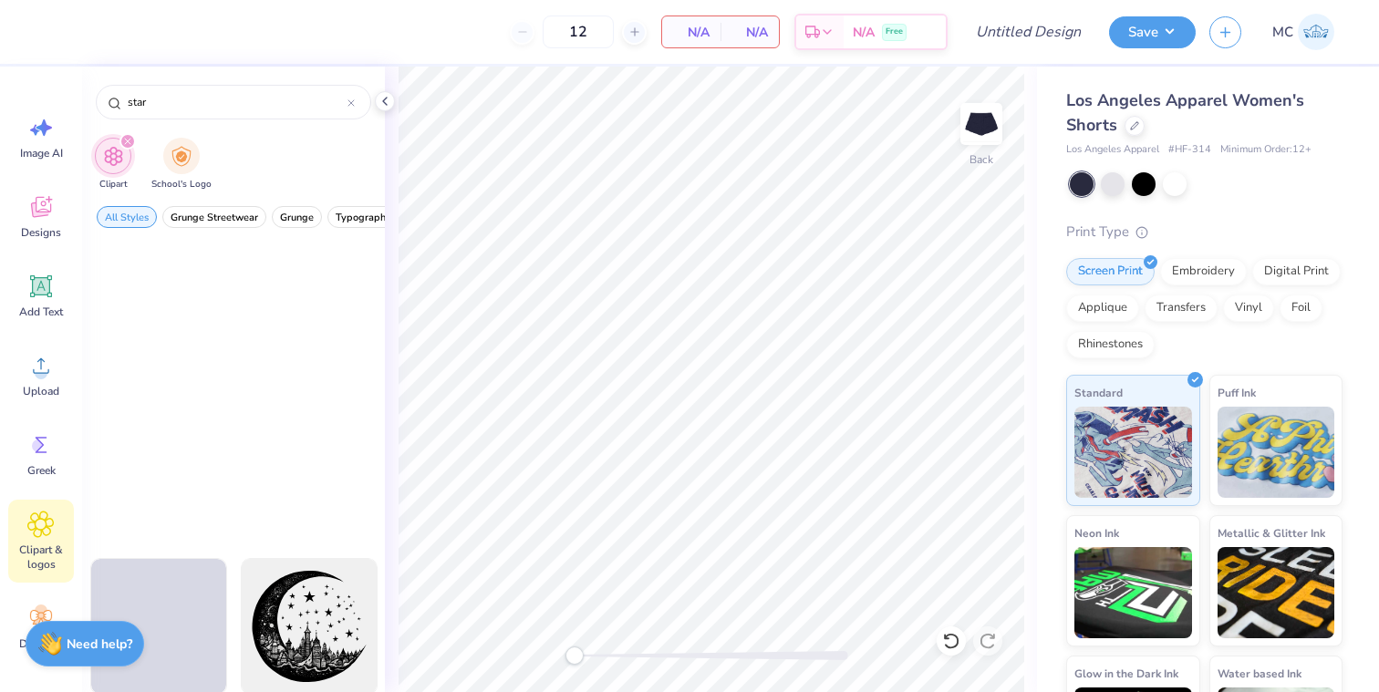
scroll to position [0, 0]
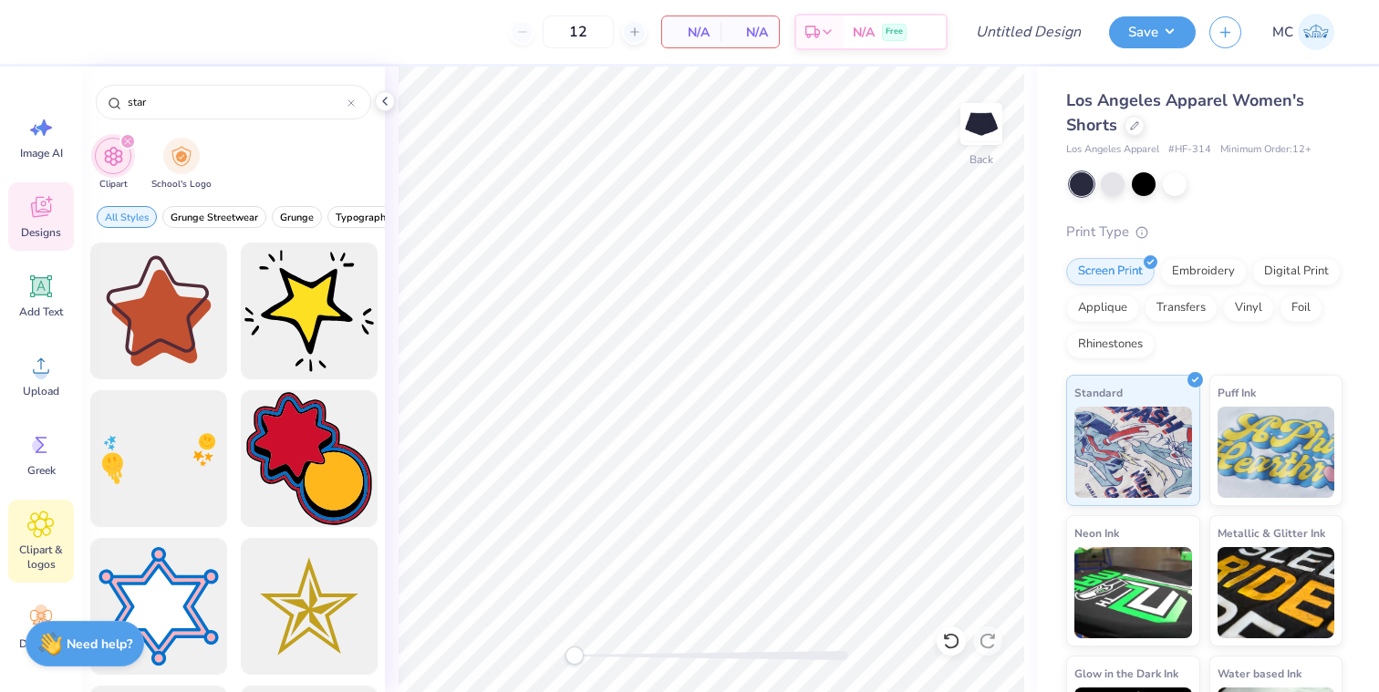
type input "star"
click at [45, 225] on span "Designs" at bounding box center [41, 232] width 40 height 15
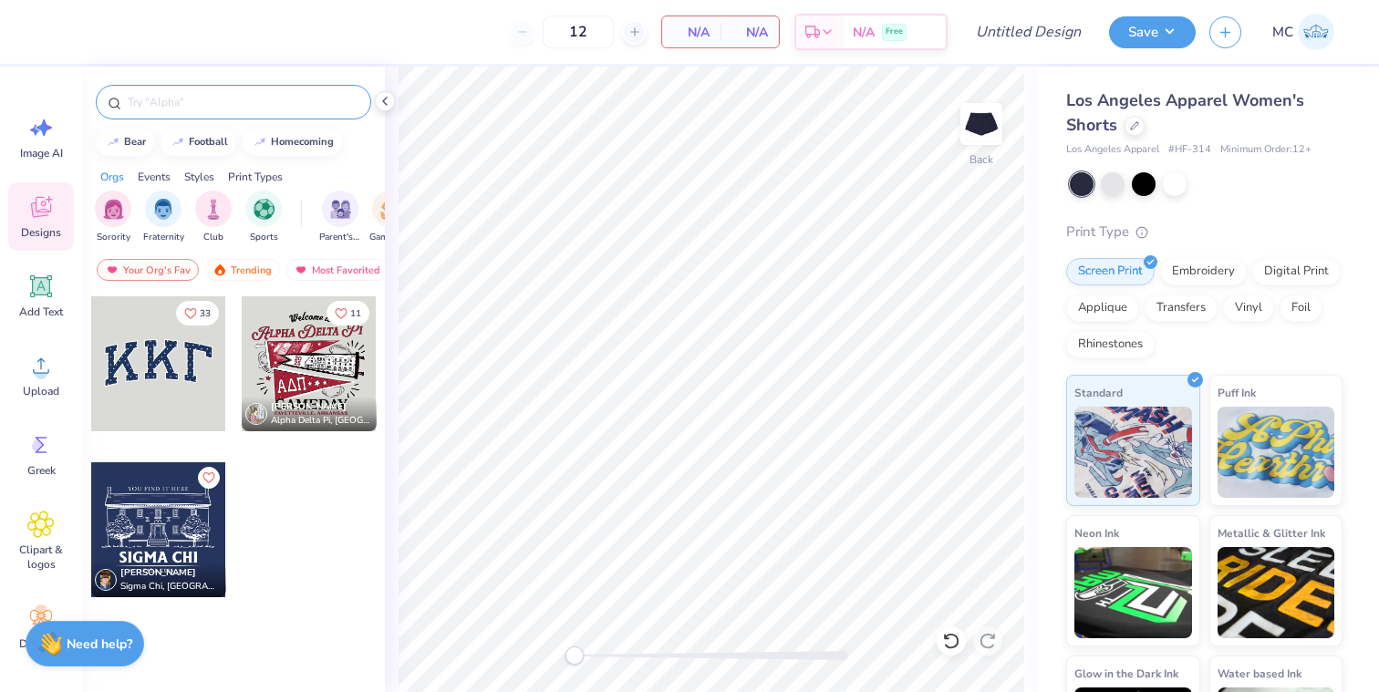
click at [213, 106] on input "text" at bounding box center [243, 102] width 234 height 18
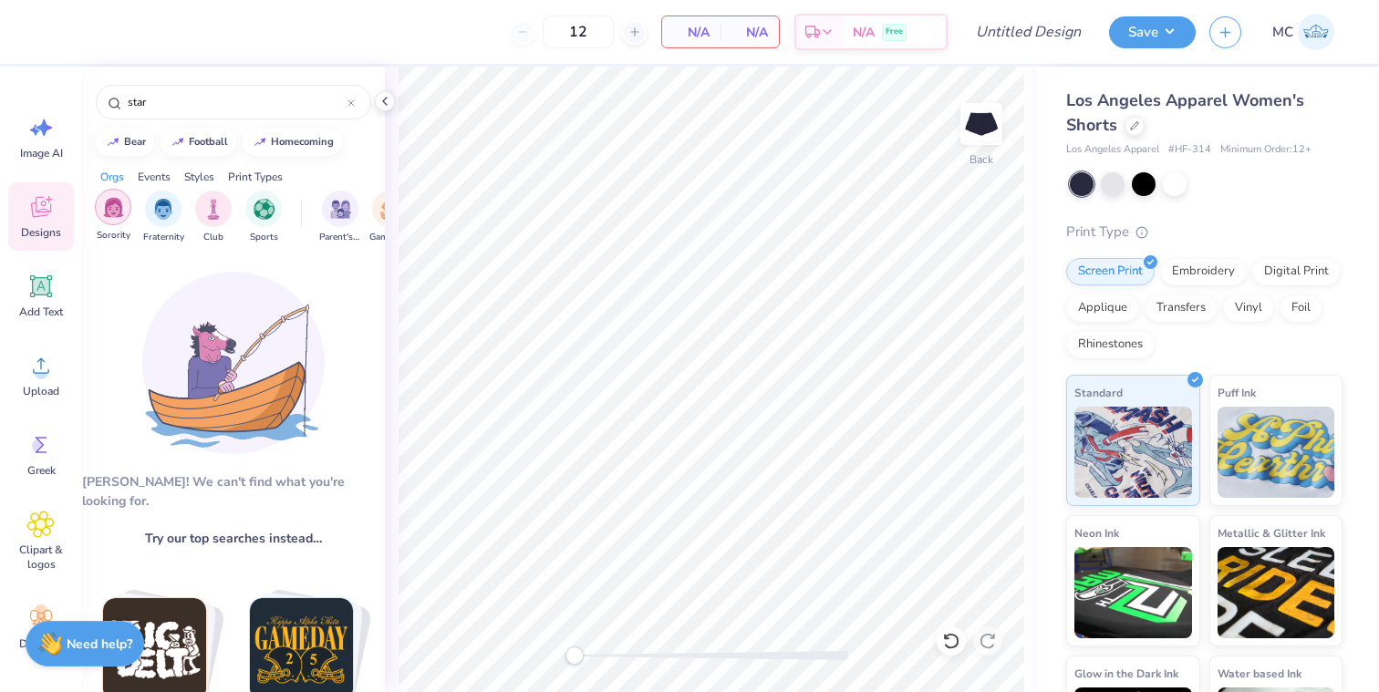
click at [115, 212] on img "filter for Sorority" at bounding box center [113, 207] width 21 height 21
click at [182, 98] on input "star" at bounding box center [237, 102] width 222 height 18
type input "s"
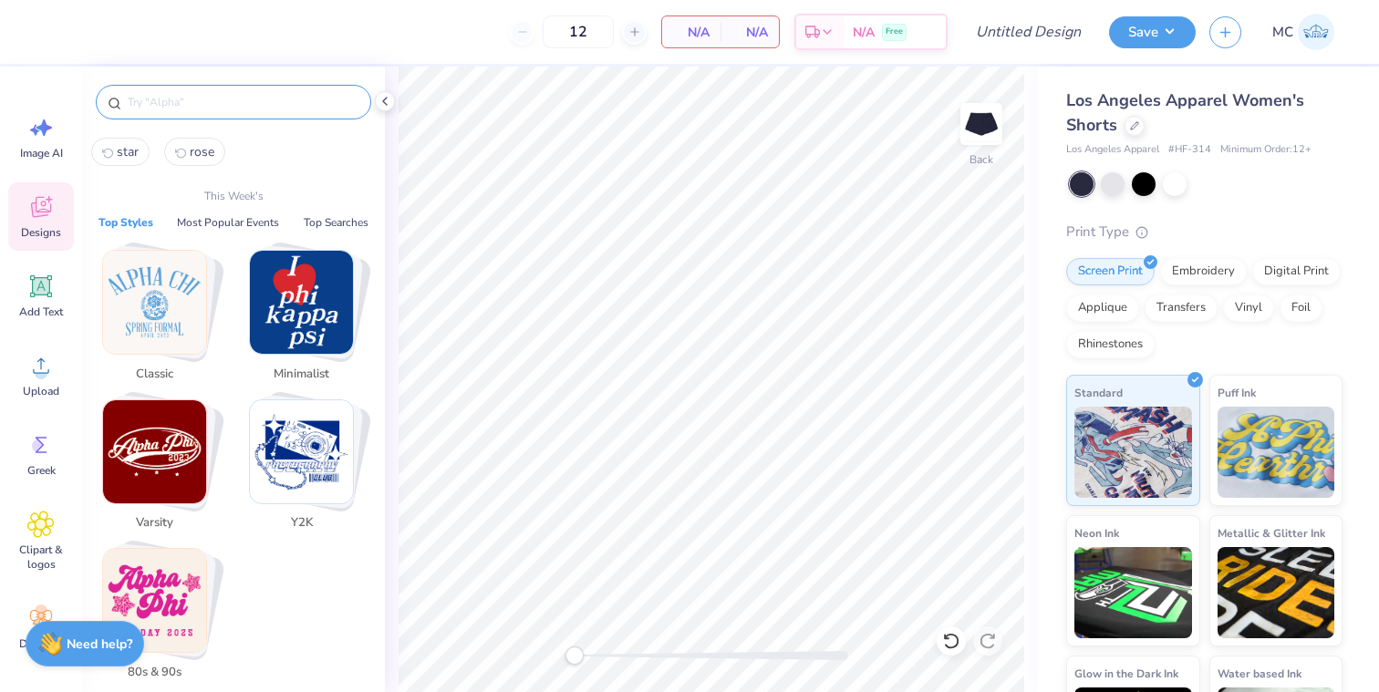
click at [120, 152] on span "star" at bounding box center [128, 151] width 22 height 17
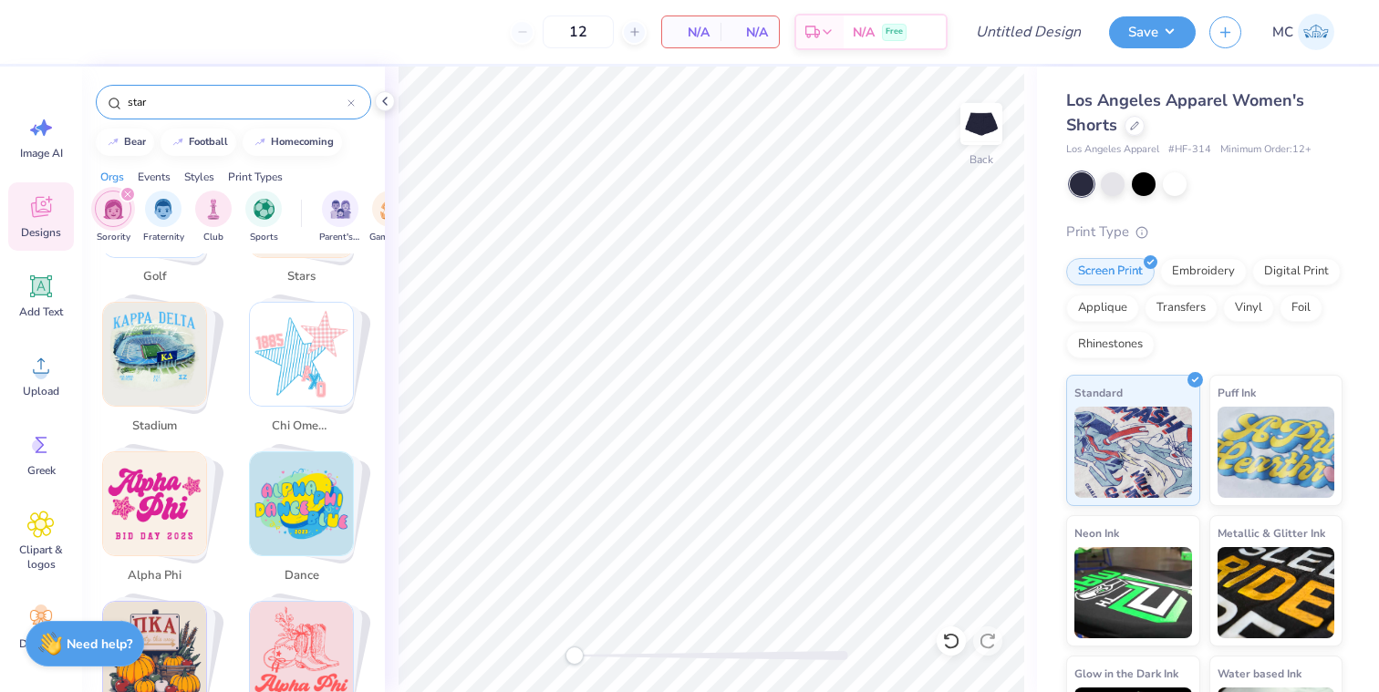
scroll to position [976, 0]
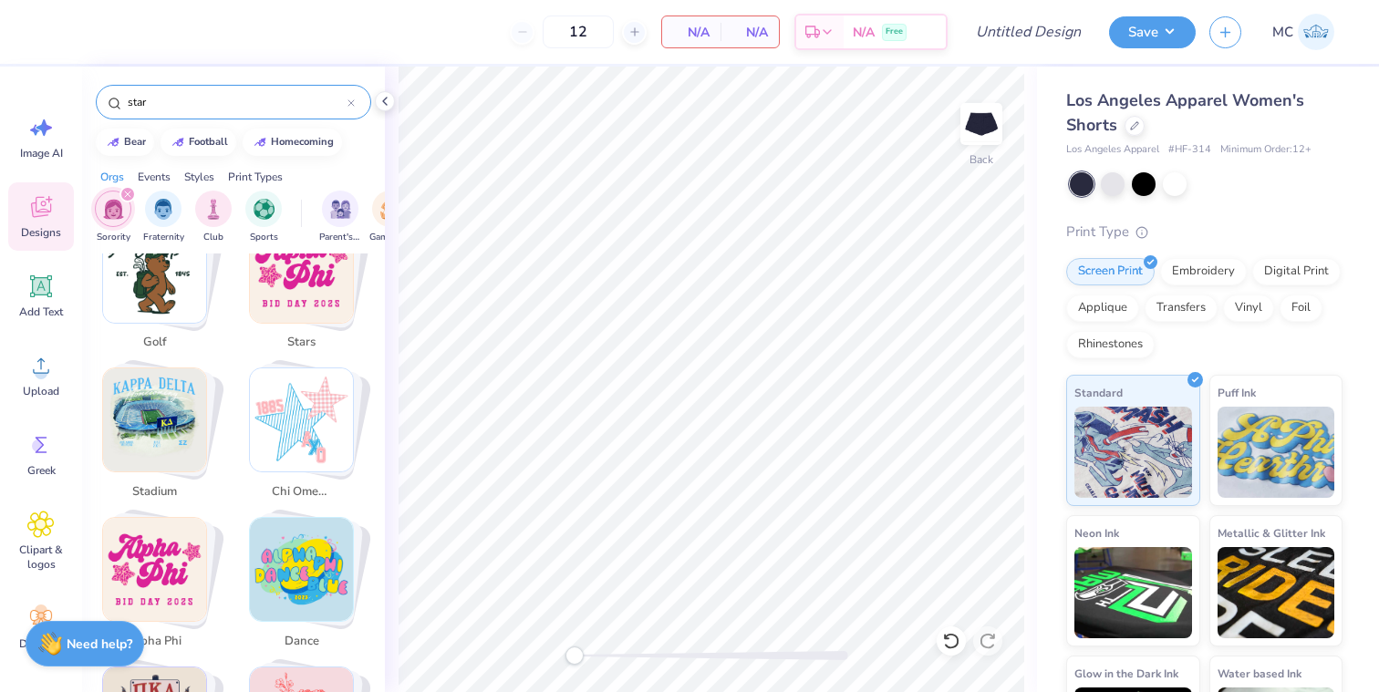
click at [280, 382] on img "Stack Card Button chi omega" at bounding box center [301, 420] width 103 height 103
type input "chi omega"
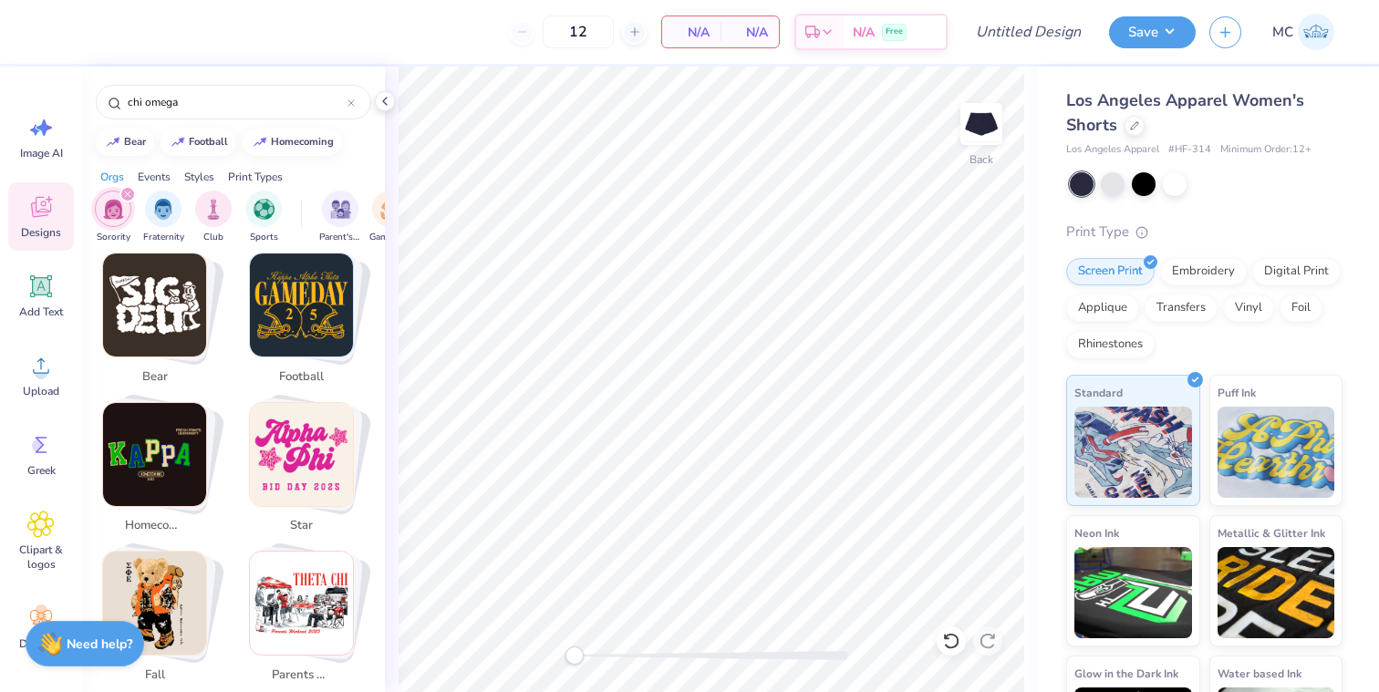
scroll to position [0, 0]
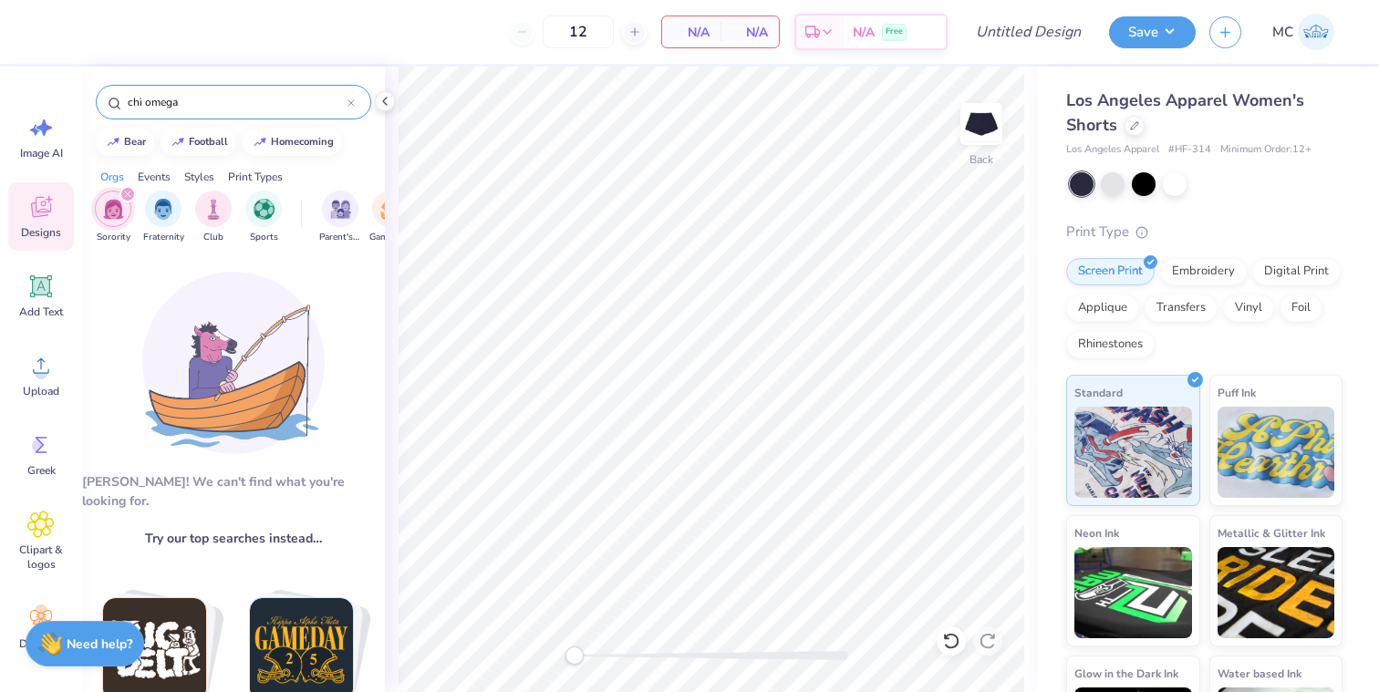
click at [214, 101] on input "chi omega" at bounding box center [237, 102] width 222 height 18
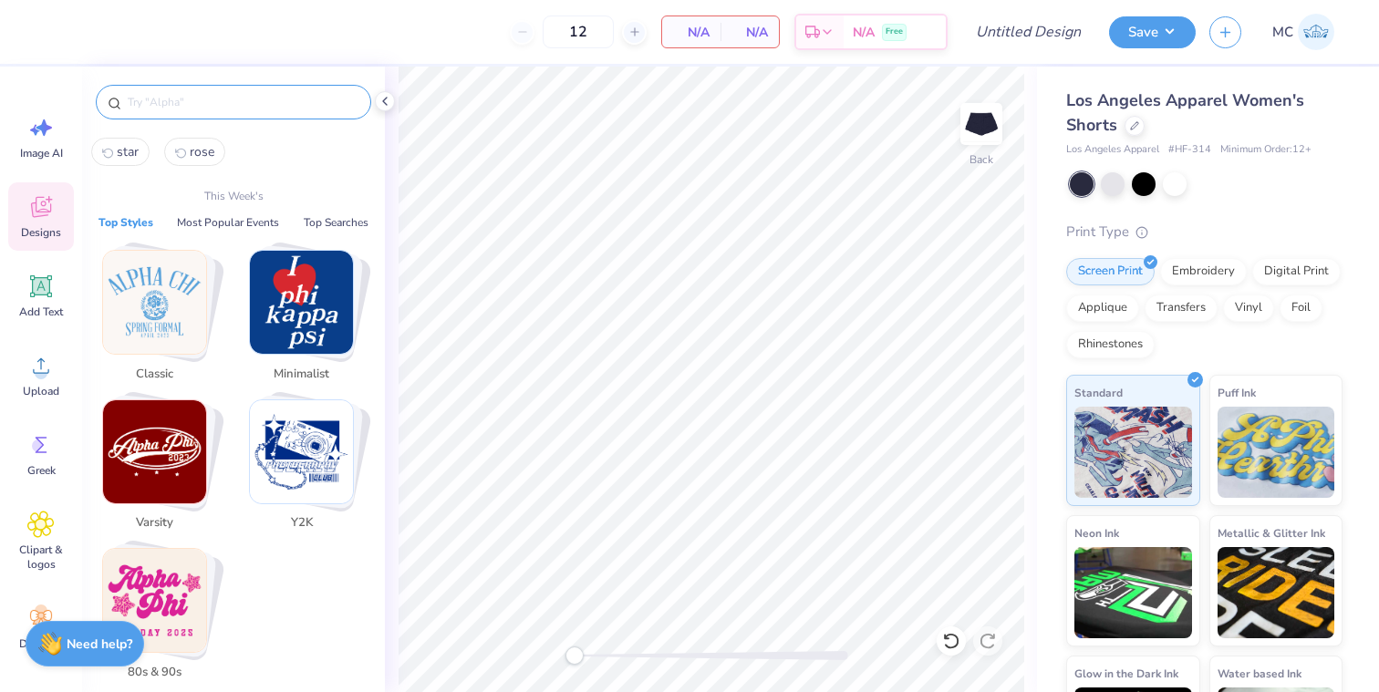
click at [56, 205] on div "Designs" at bounding box center [41, 216] width 66 height 68
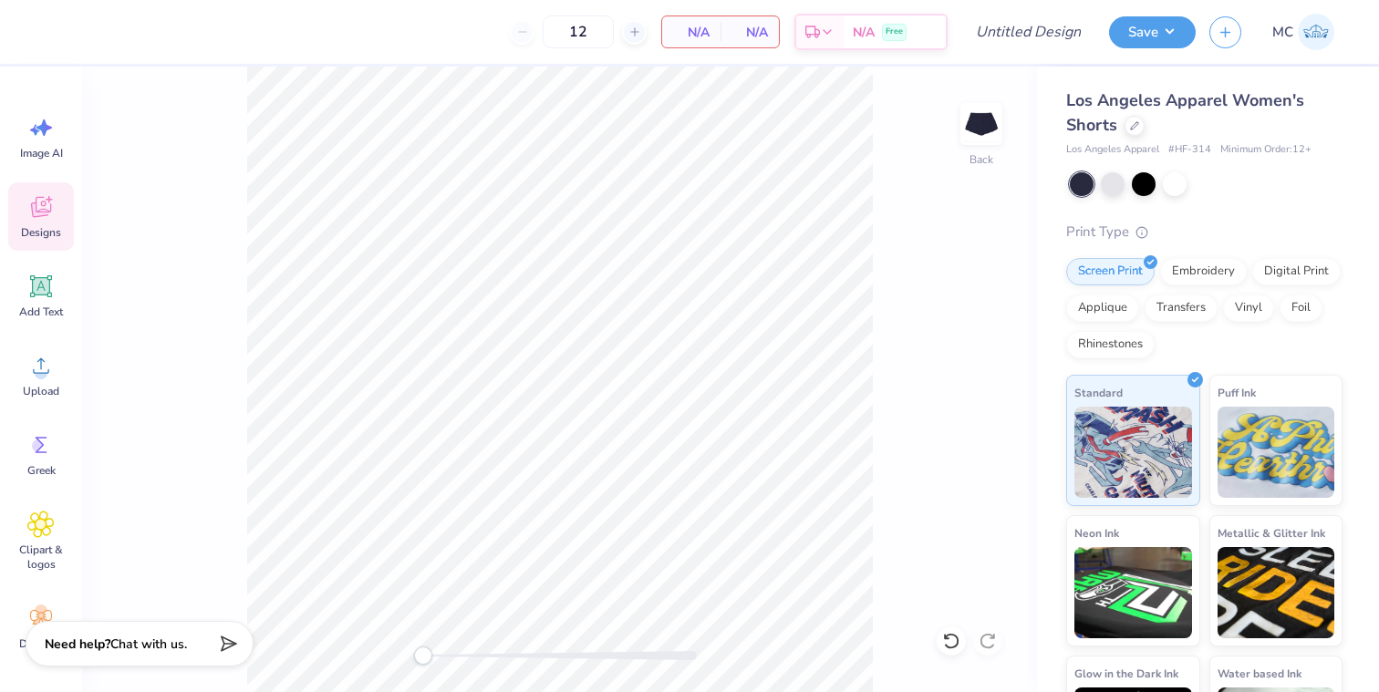
click at [56, 205] on div "Designs" at bounding box center [41, 216] width 66 height 68
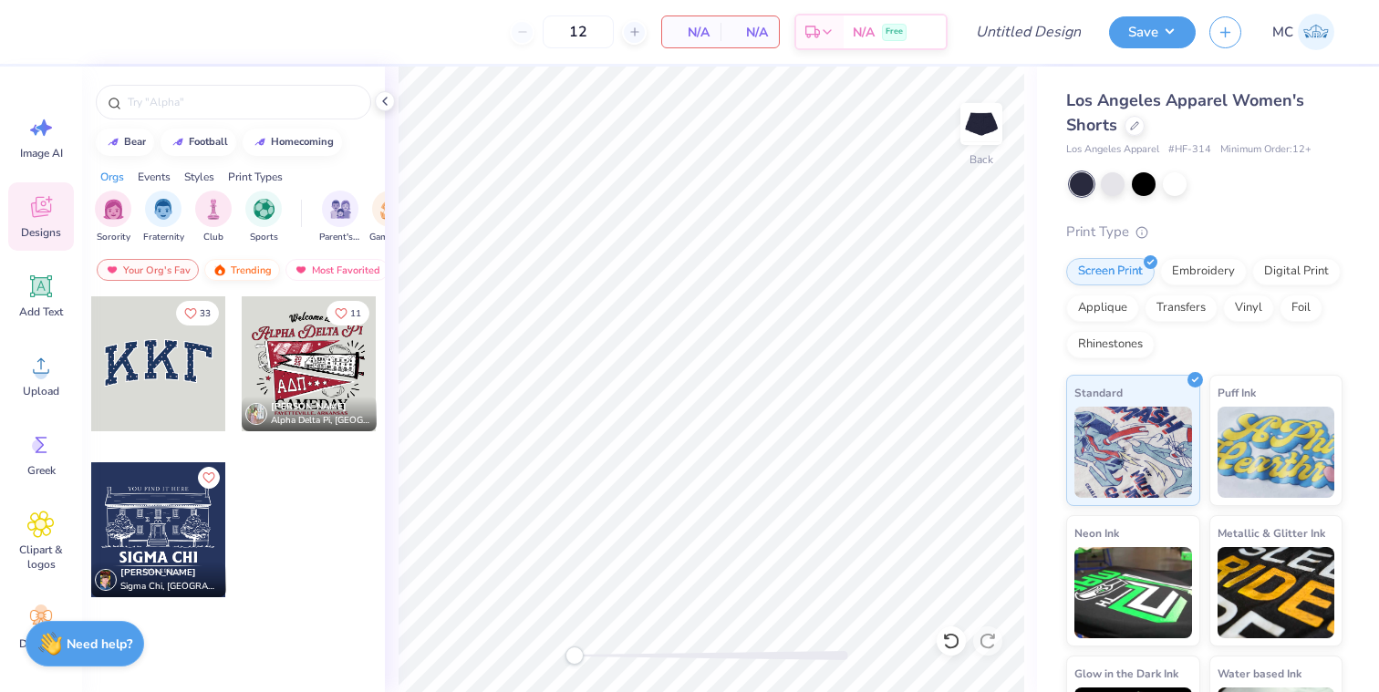
click at [246, 267] on div "Trending" at bounding box center [242, 270] width 76 height 22
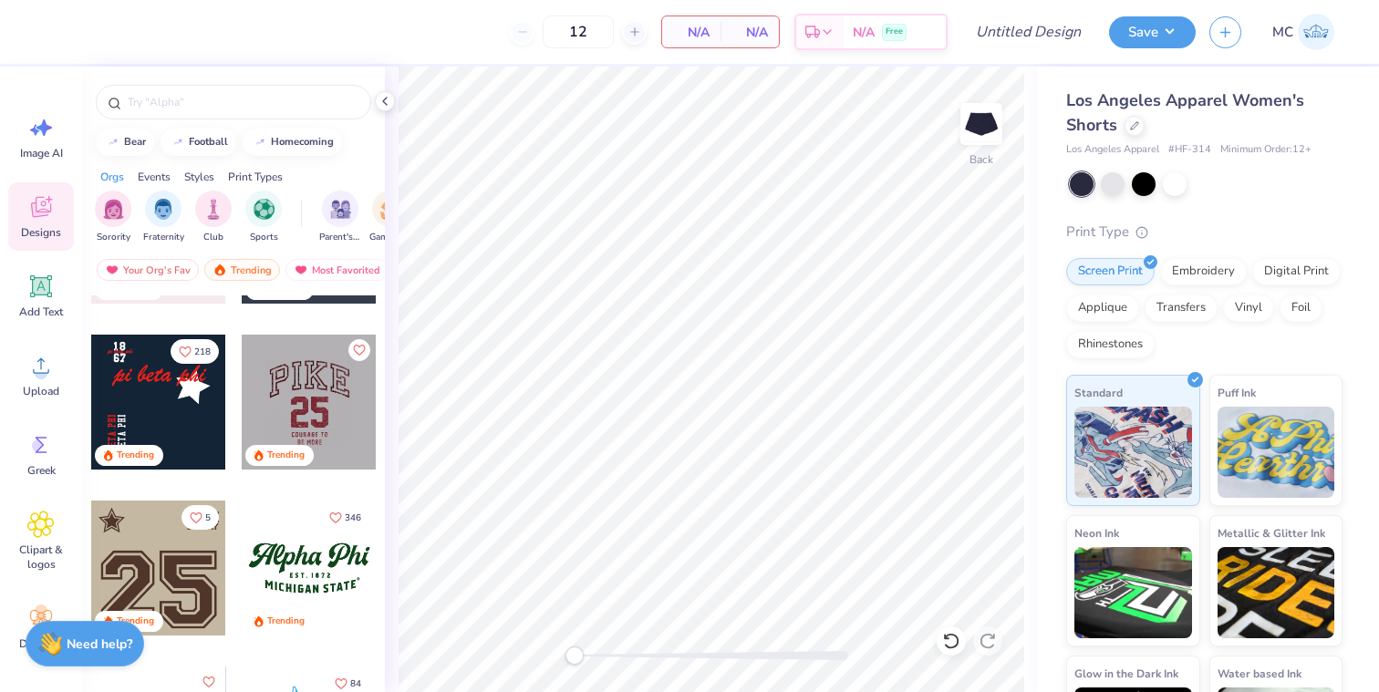
scroll to position [1620, 0]
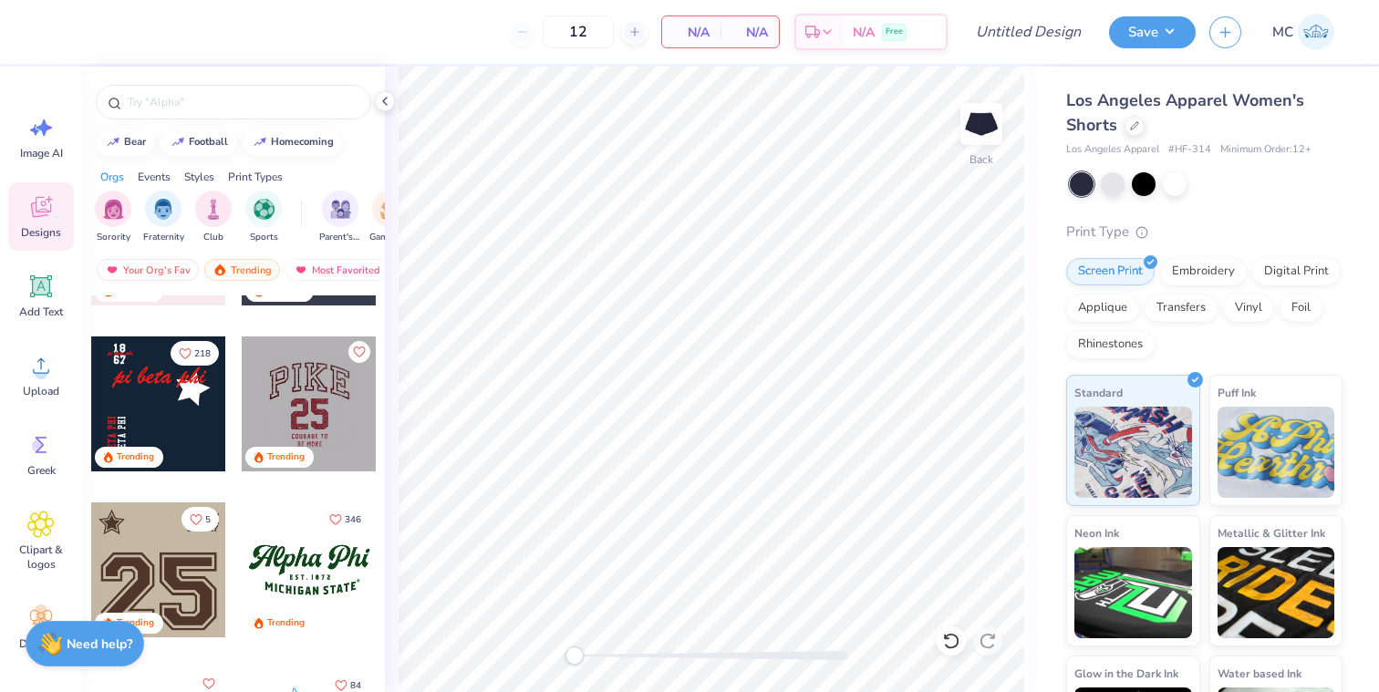
click at [138, 406] on div at bounding box center [158, 404] width 135 height 135
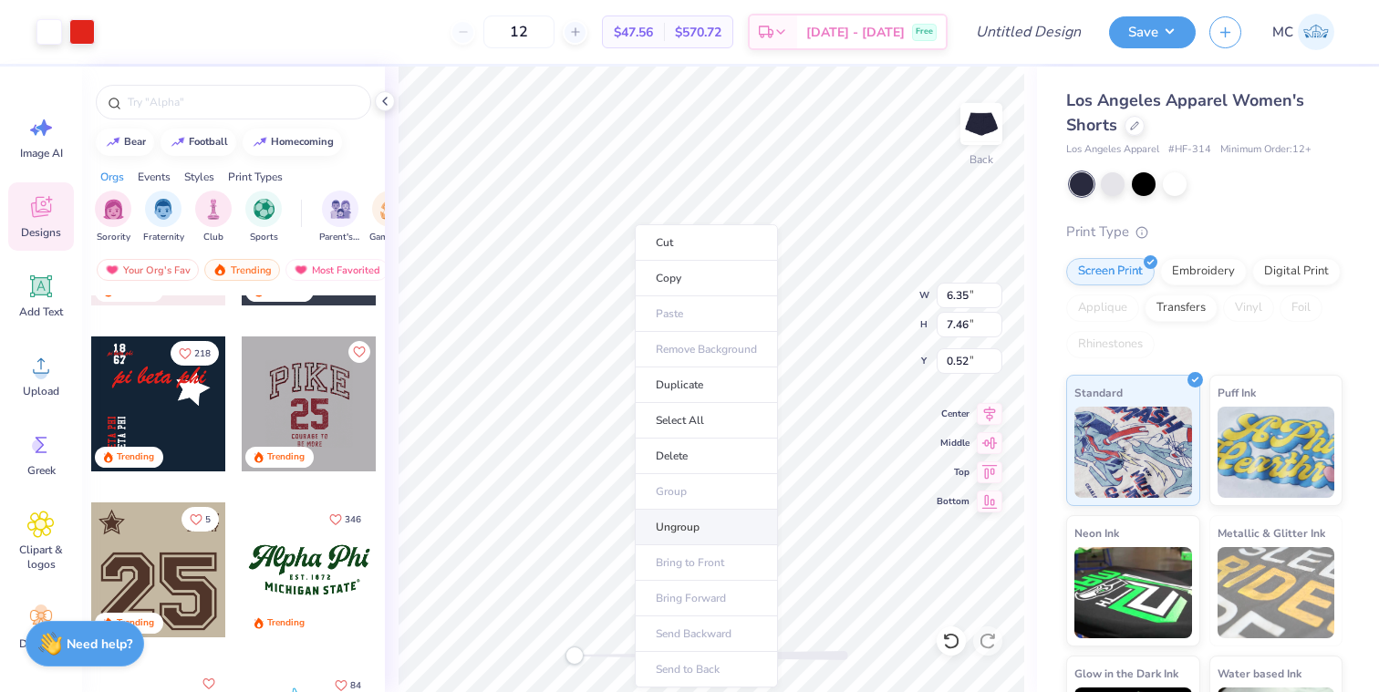
click at [673, 522] on li "Ungroup" at bounding box center [706, 528] width 143 height 36
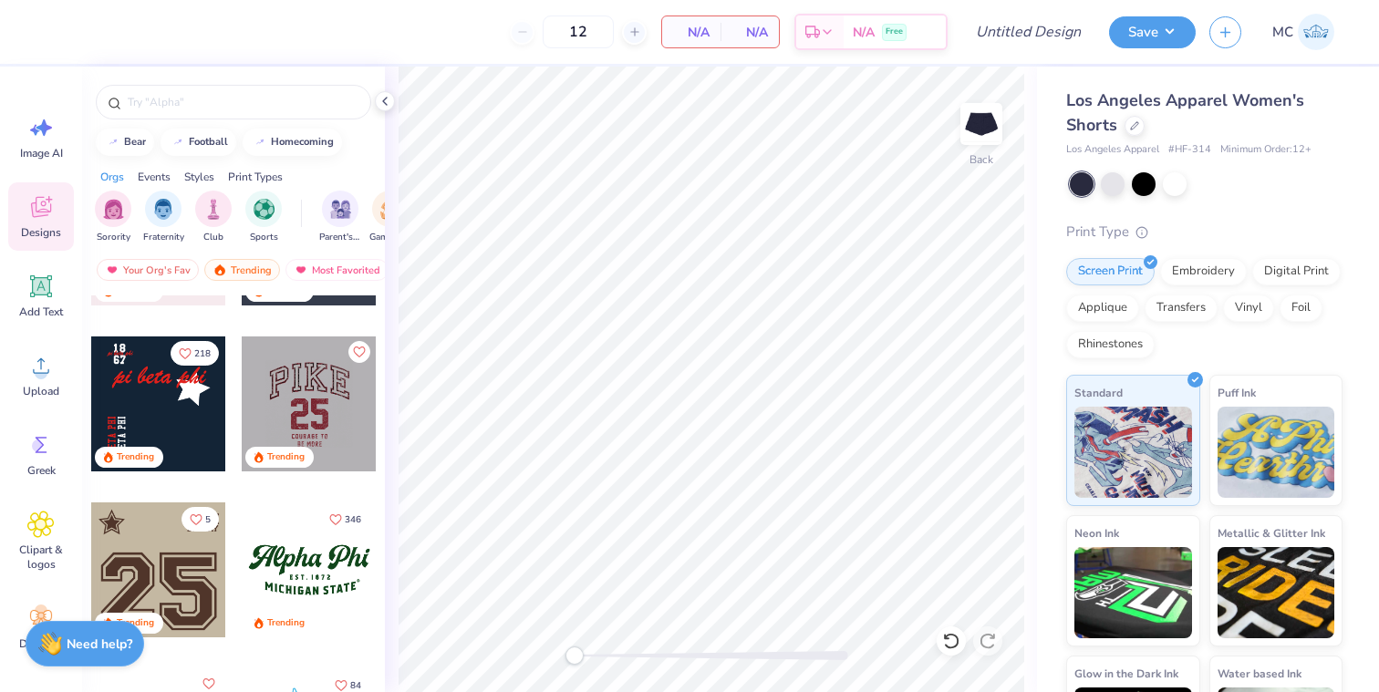
click at [159, 412] on div at bounding box center [158, 404] width 135 height 135
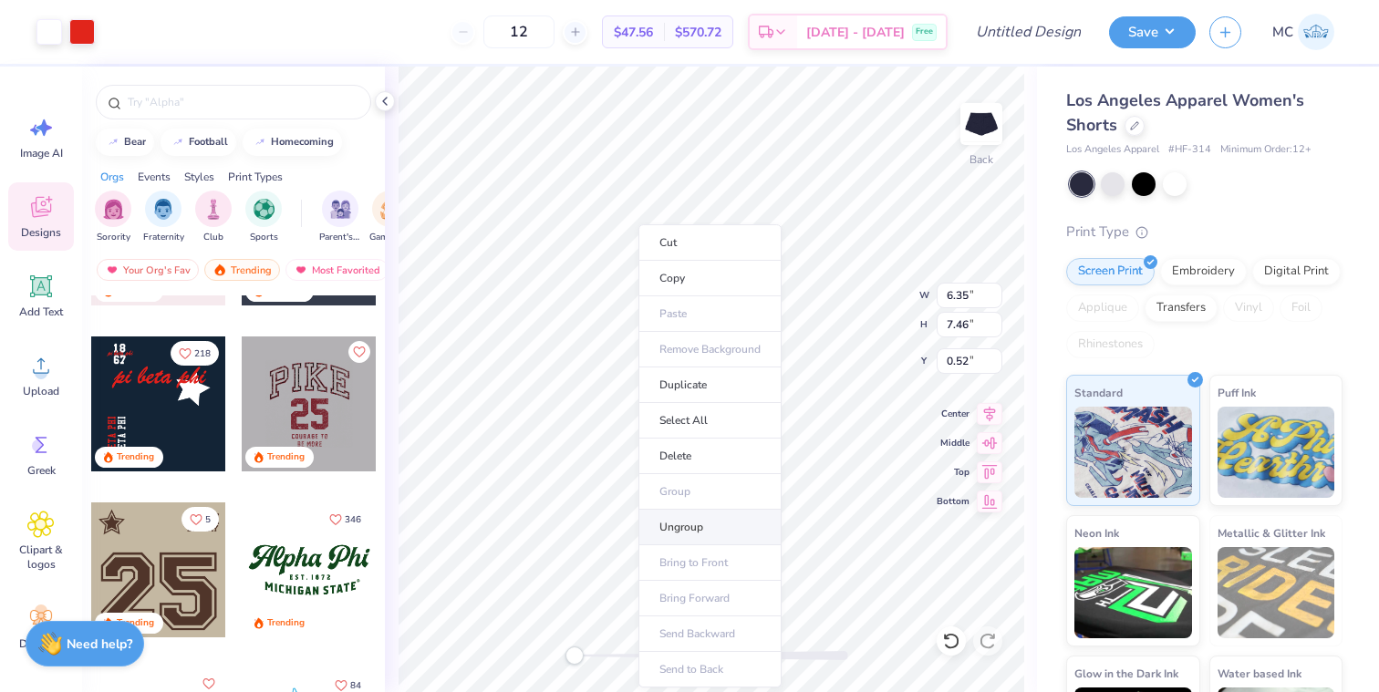
click at [690, 522] on li "Ungroup" at bounding box center [710, 528] width 143 height 36
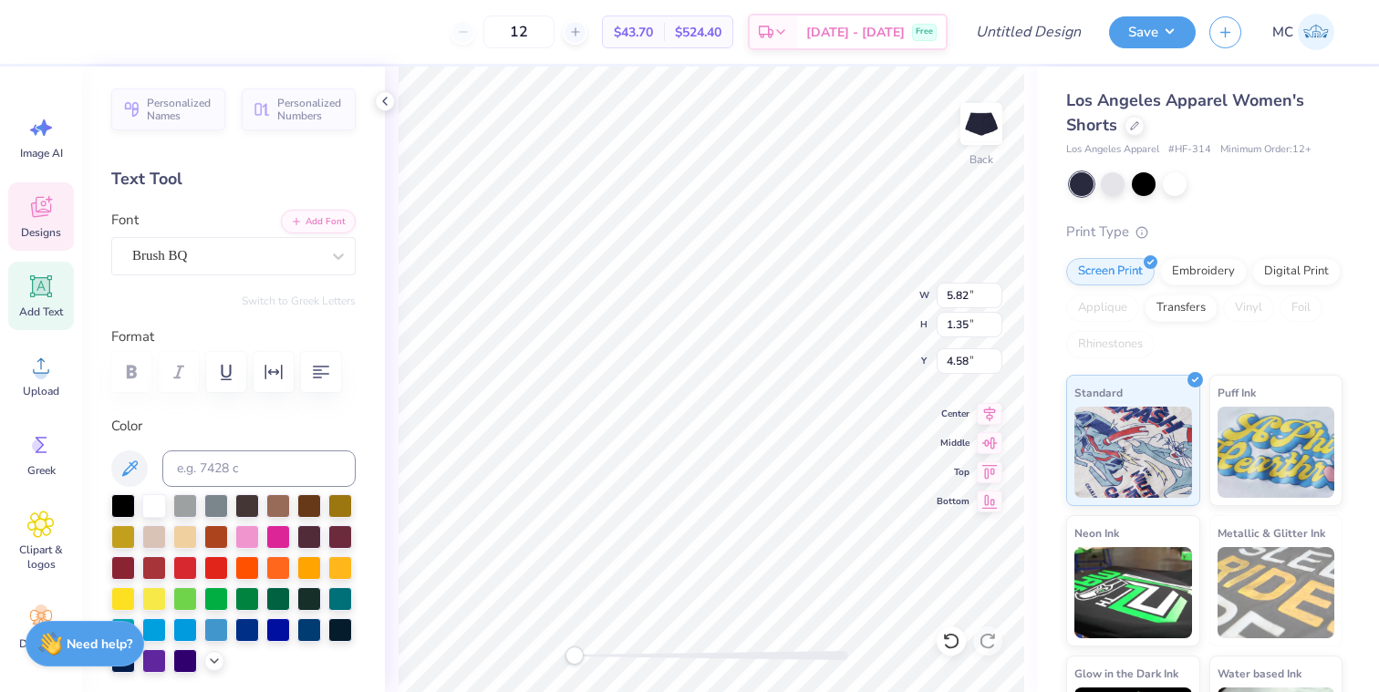
scroll to position [0, 0]
type textarea "demon divas"
click at [45, 29] on div at bounding box center [49, 30] width 26 height 26
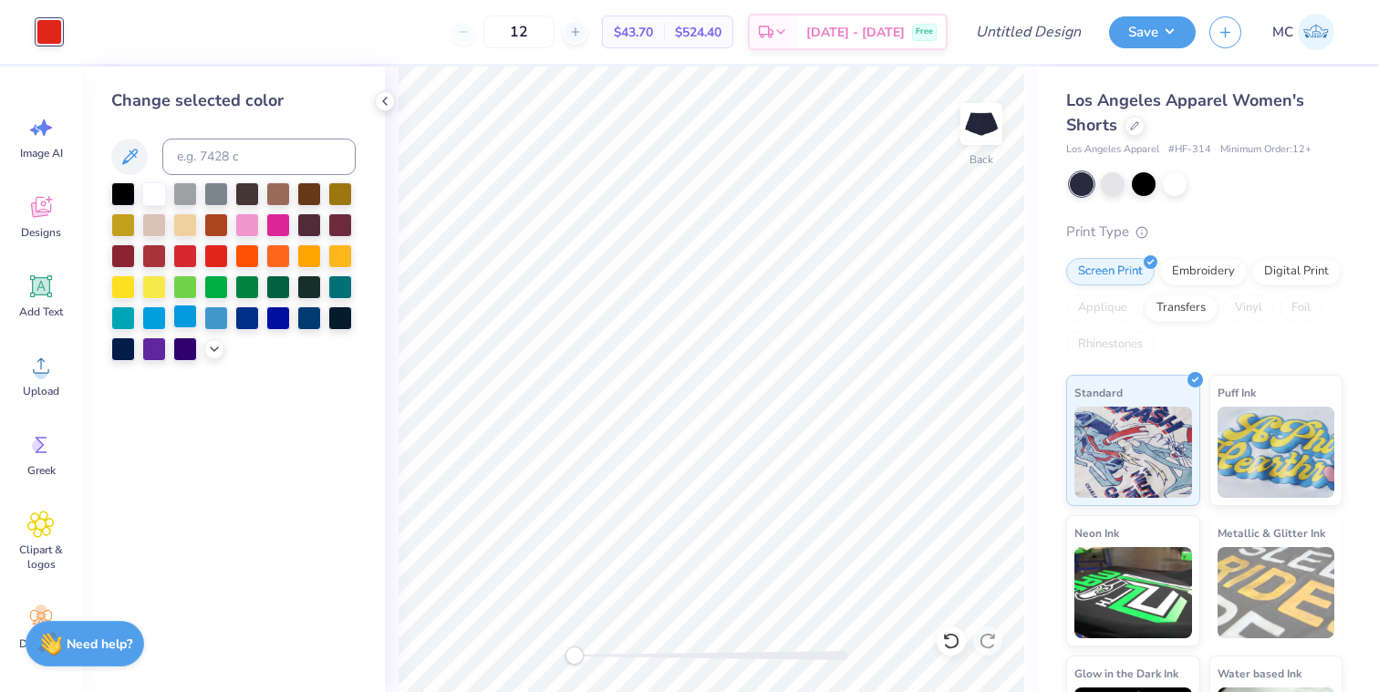
click at [186, 322] on div at bounding box center [185, 317] width 24 height 24
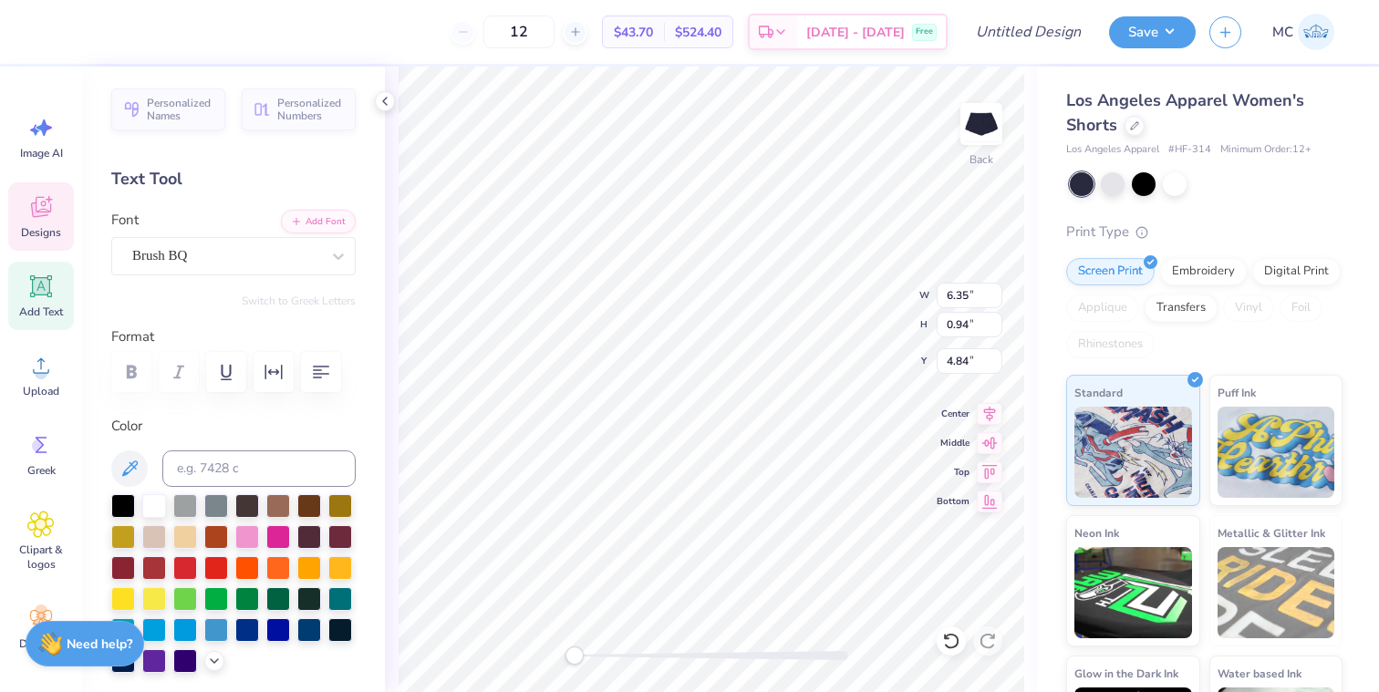
type input "4.94"
type input "0.73"
type input "5.05"
type input "4.52"
type input "2.40"
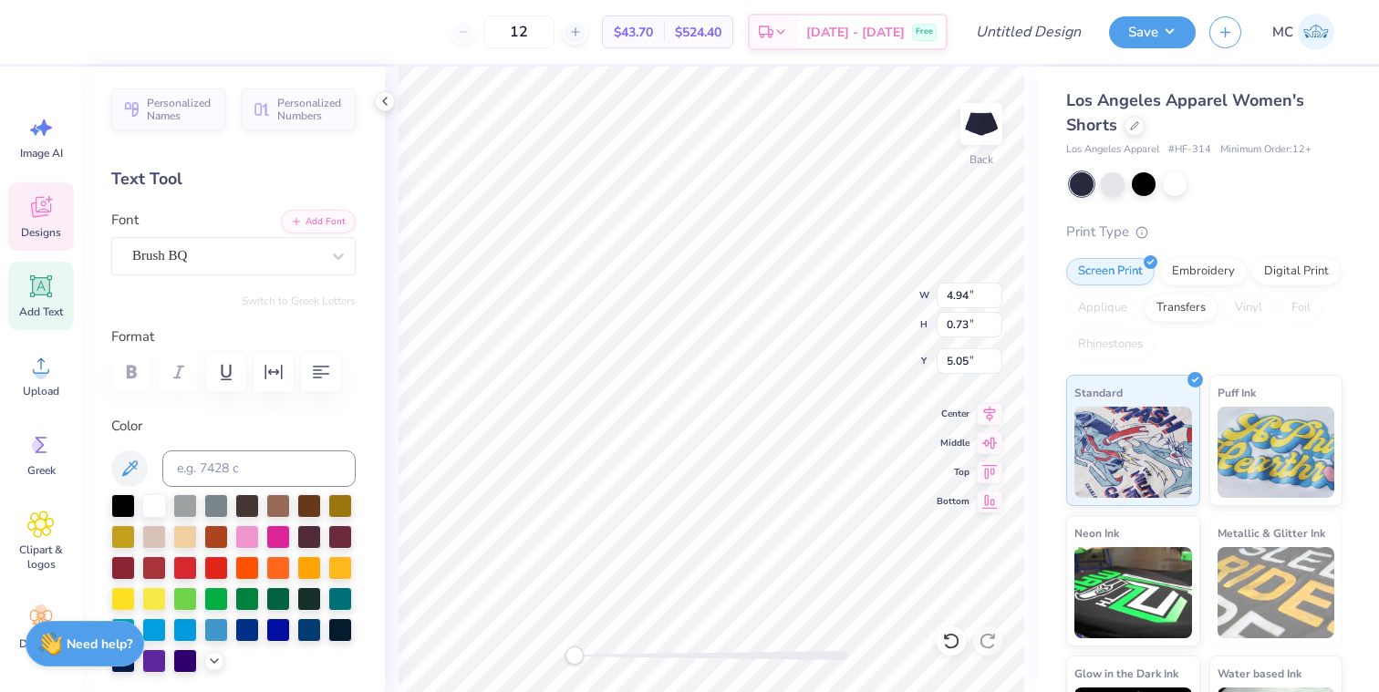
type input "5.00"
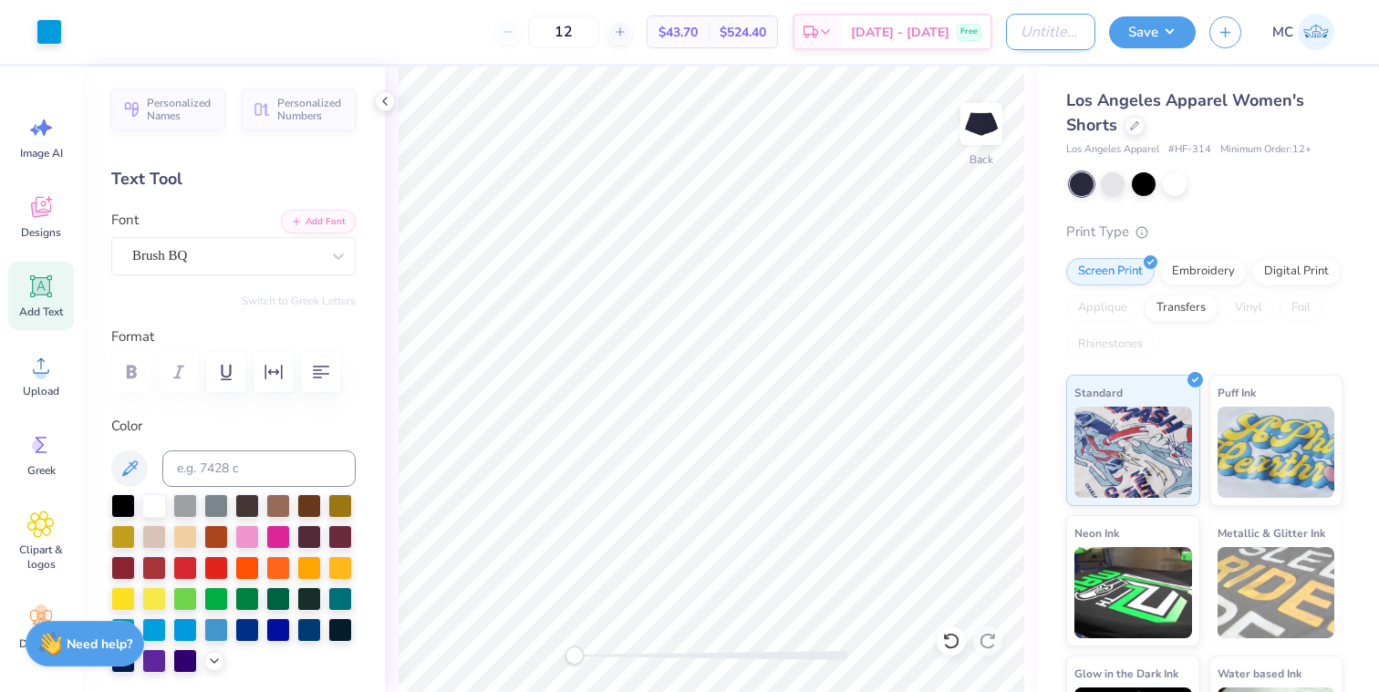
click at [1055, 32] on input "Design Title" at bounding box center [1050, 32] width 89 height 36
type input "demon divas star hoodie matching shorts"
click at [1156, 16] on button "Save" at bounding box center [1152, 30] width 87 height 32
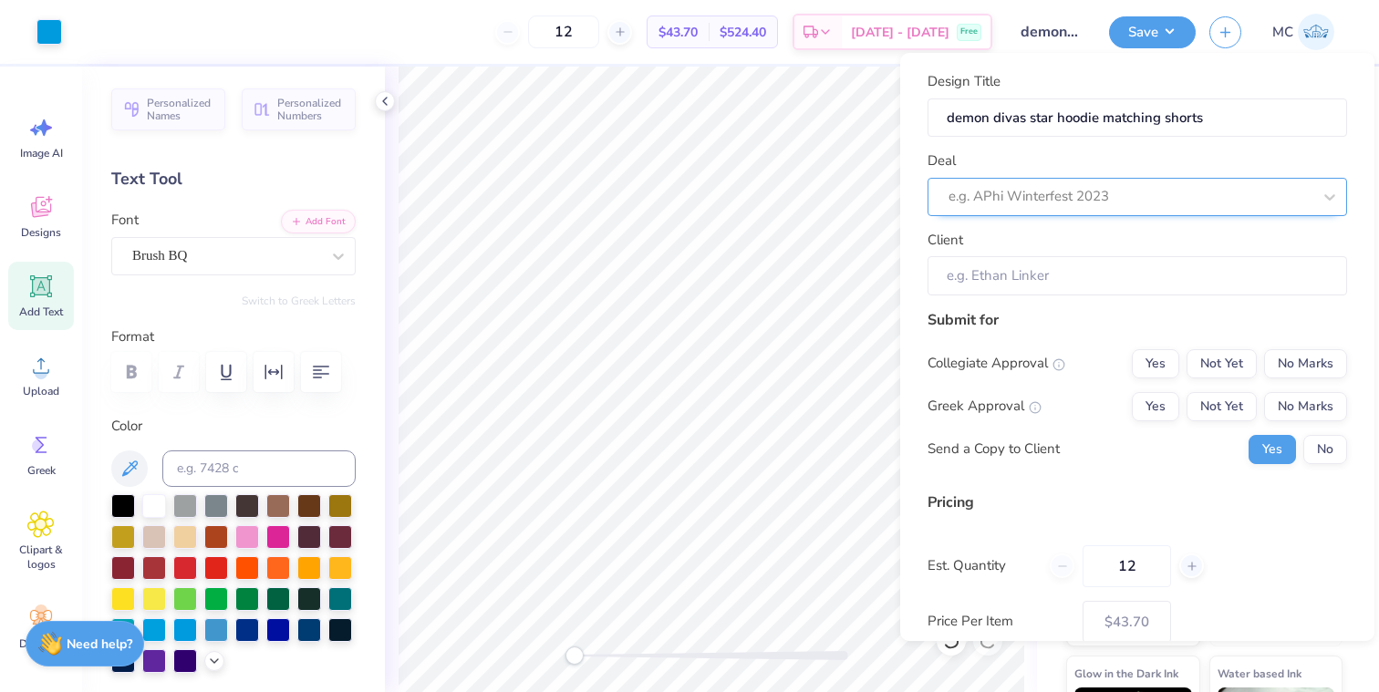
click at [1099, 192] on div at bounding box center [1130, 196] width 363 height 25
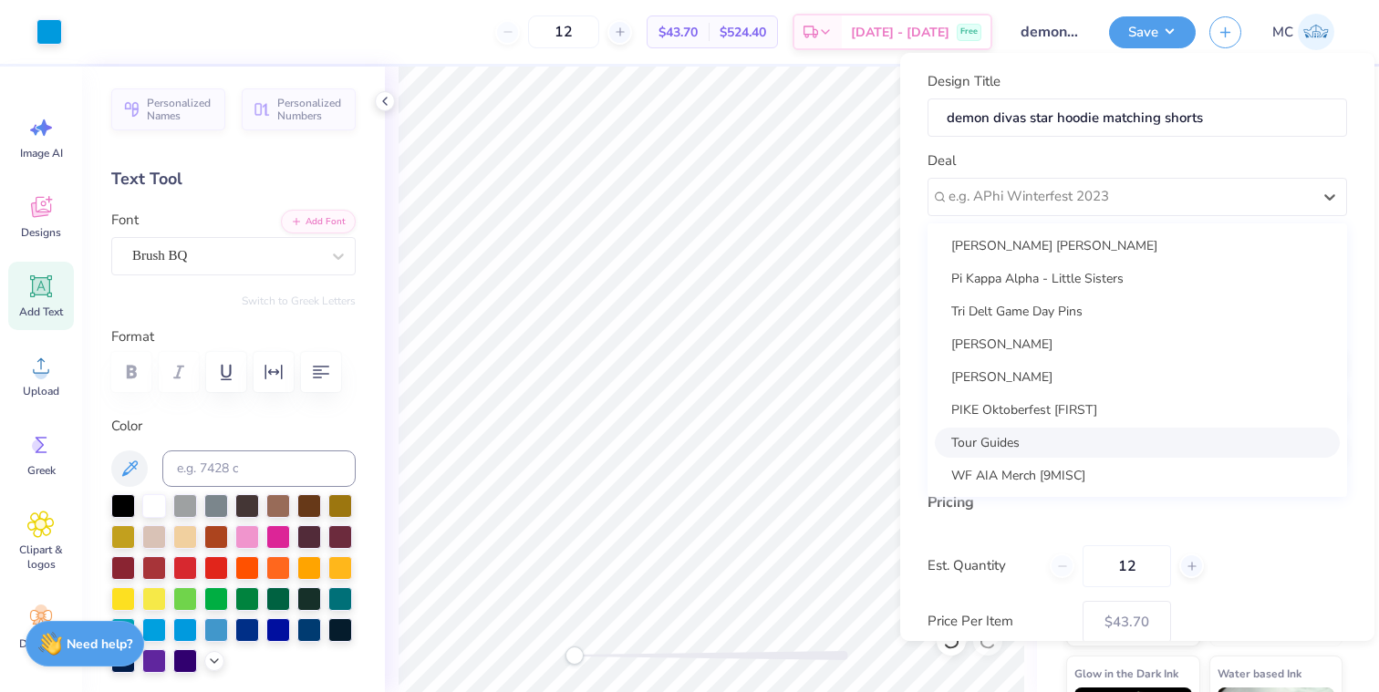
scroll to position [231, 0]
click at [1055, 447] on div "demon divas merch [9MISC]" at bounding box center [1137, 442] width 405 height 30
type input "Molly Pluta"
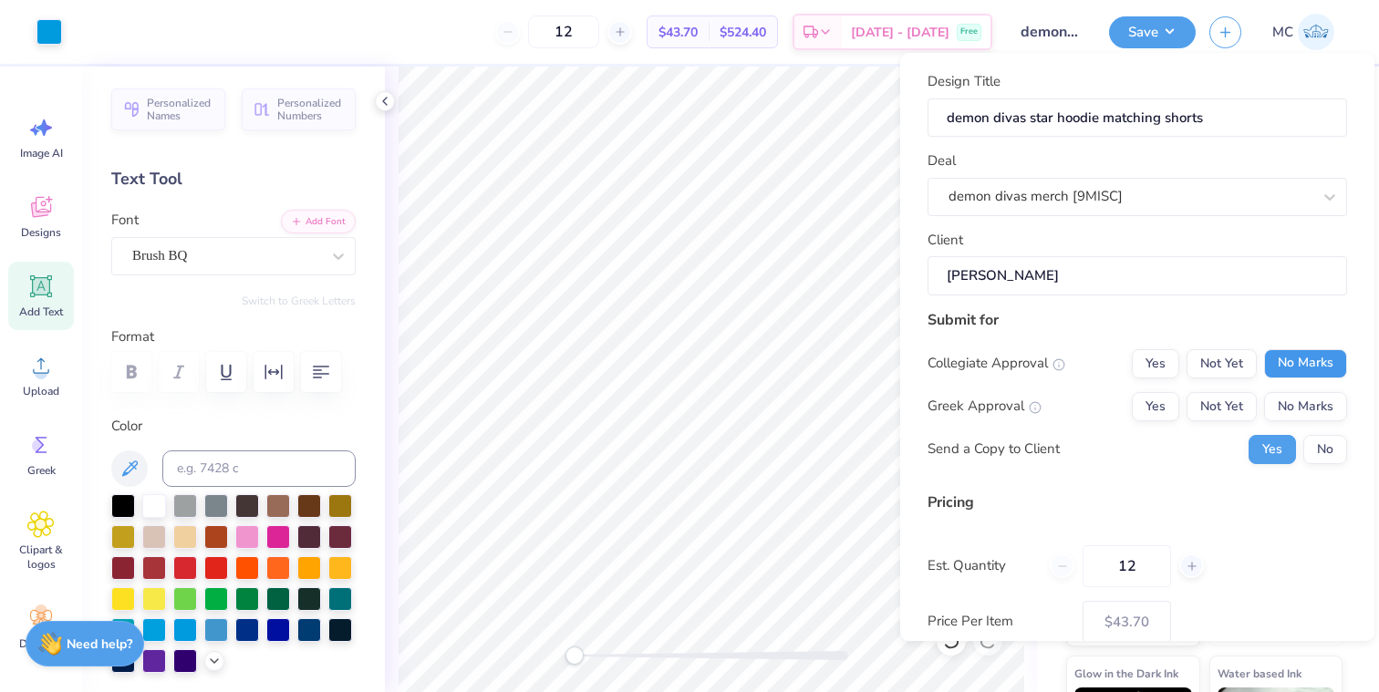
click at [1293, 369] on button "No Marks" at bounding box center [1305, 363] width 83 height 29
click at [1293, 413] on button "No Marks" at bounding box center [1305, 406] width 83 height 29
click at [1336, 443] on button "No" at bounding box center [1326, 449] width 44 height 29
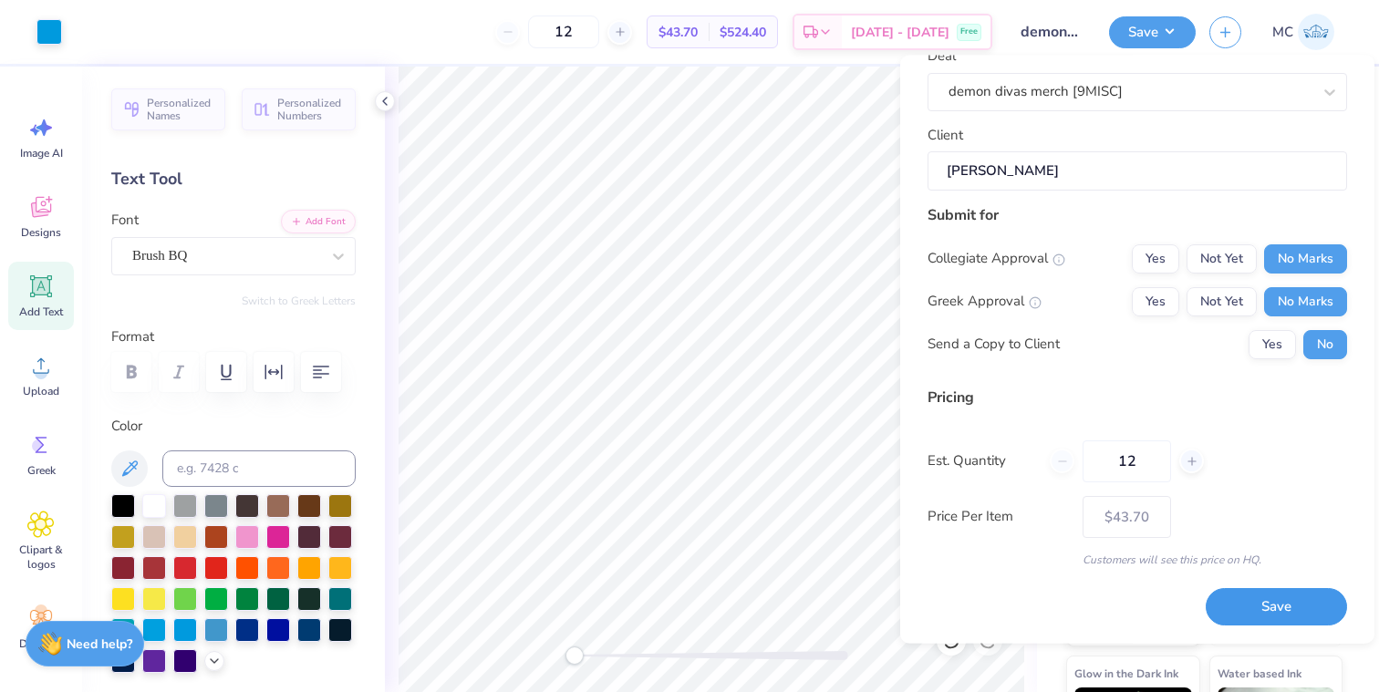
click at [1257, 608] on button "Save" at bounding box center [1276, 607] width 141 height 37
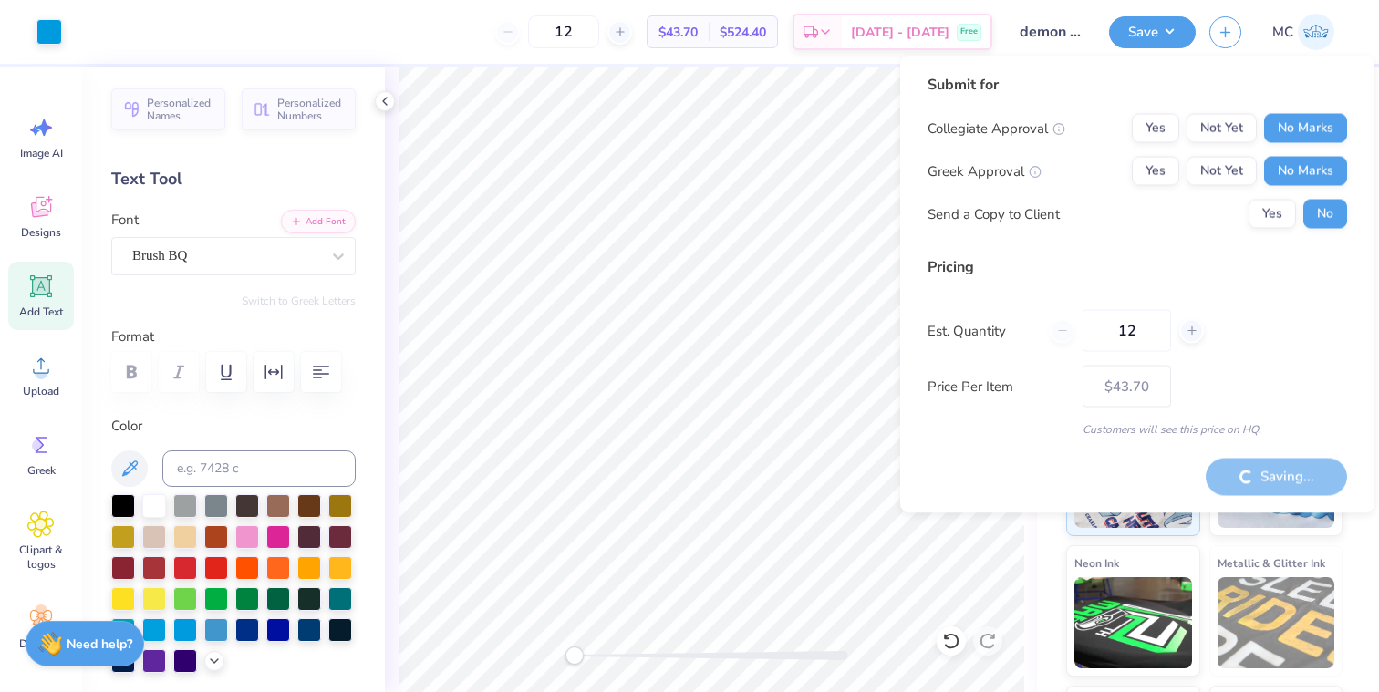
type input "– –"
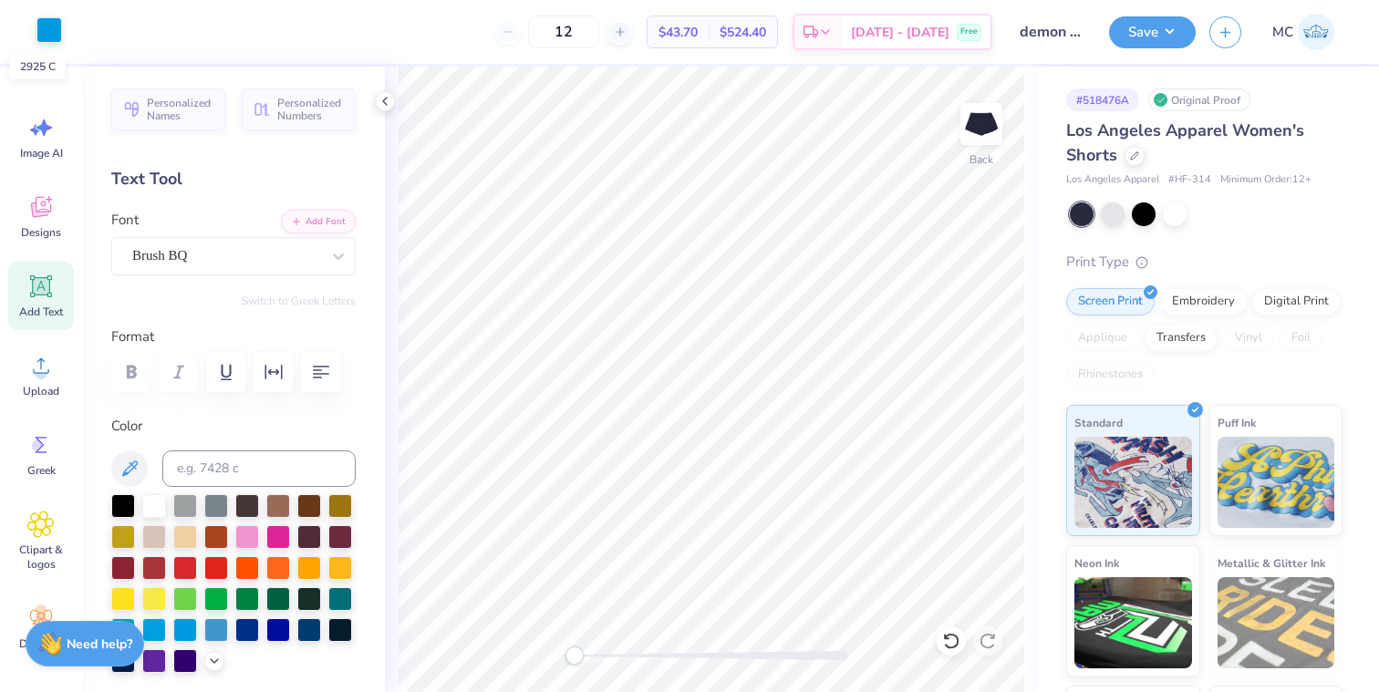
click at [38, 33] on div at bounding box center [49, 30] width 26 height 26
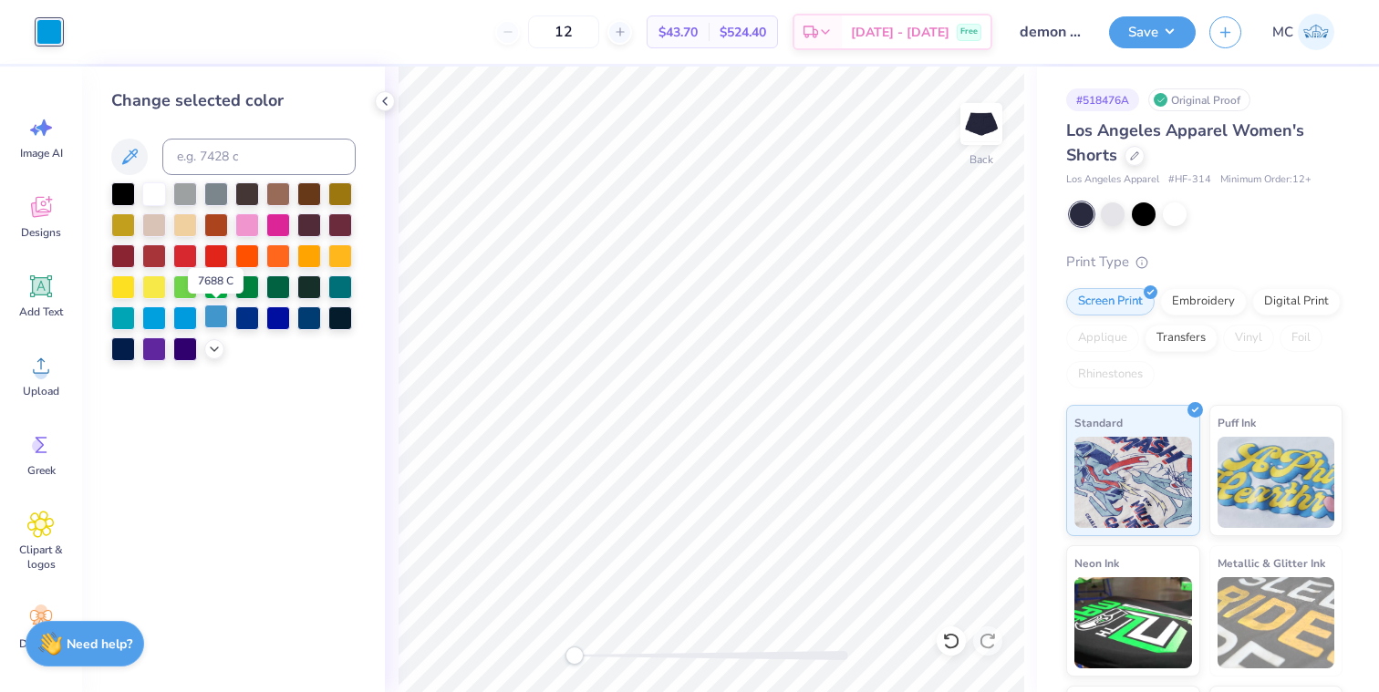
click at [213, 318] on div at bounding box center [216, 317] width 24 height 24
click at [42, 26] on div at bounding box center [49, 32] width 26 height 26
click at [213, 353] on icon at bounding box center [214, 347] width 15 height 15
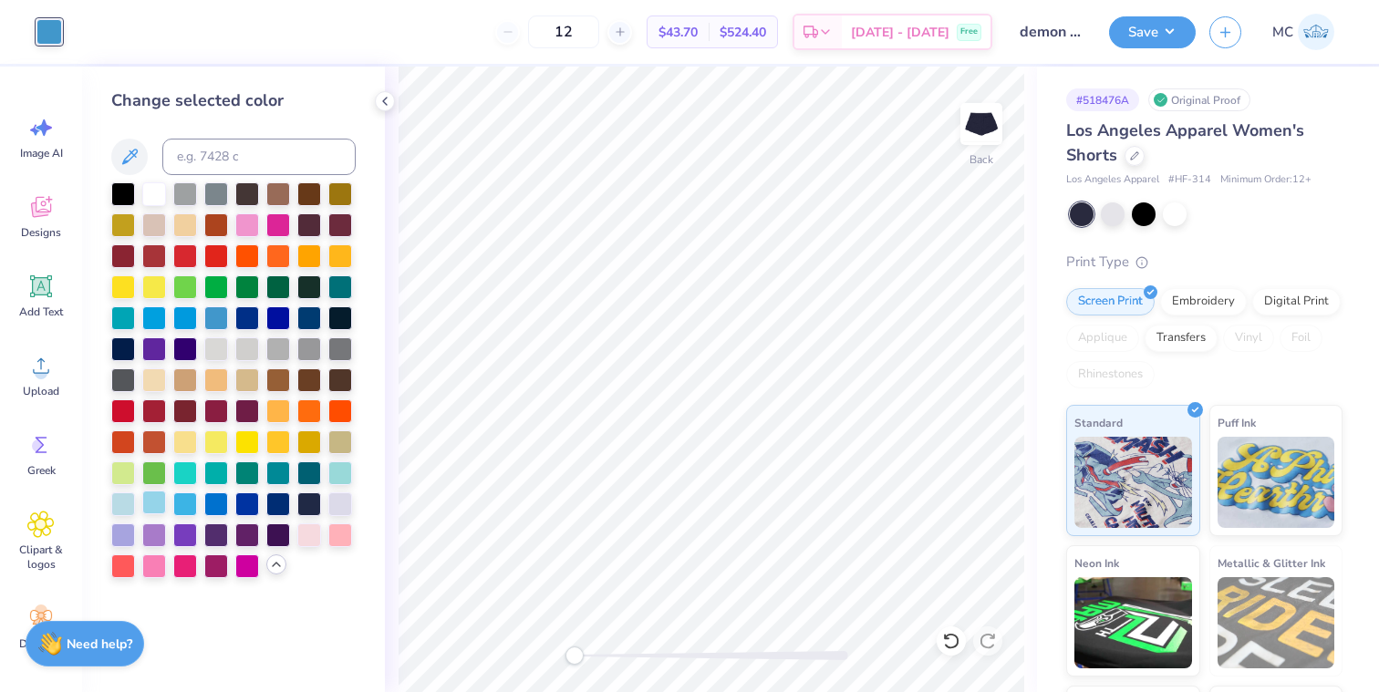
click at [158, 503] on div at bounding box center [154, 503] width 24 height 24
click at [1132, 32] on button "Save" at bounding box center [1152, 30] width 87 height 32
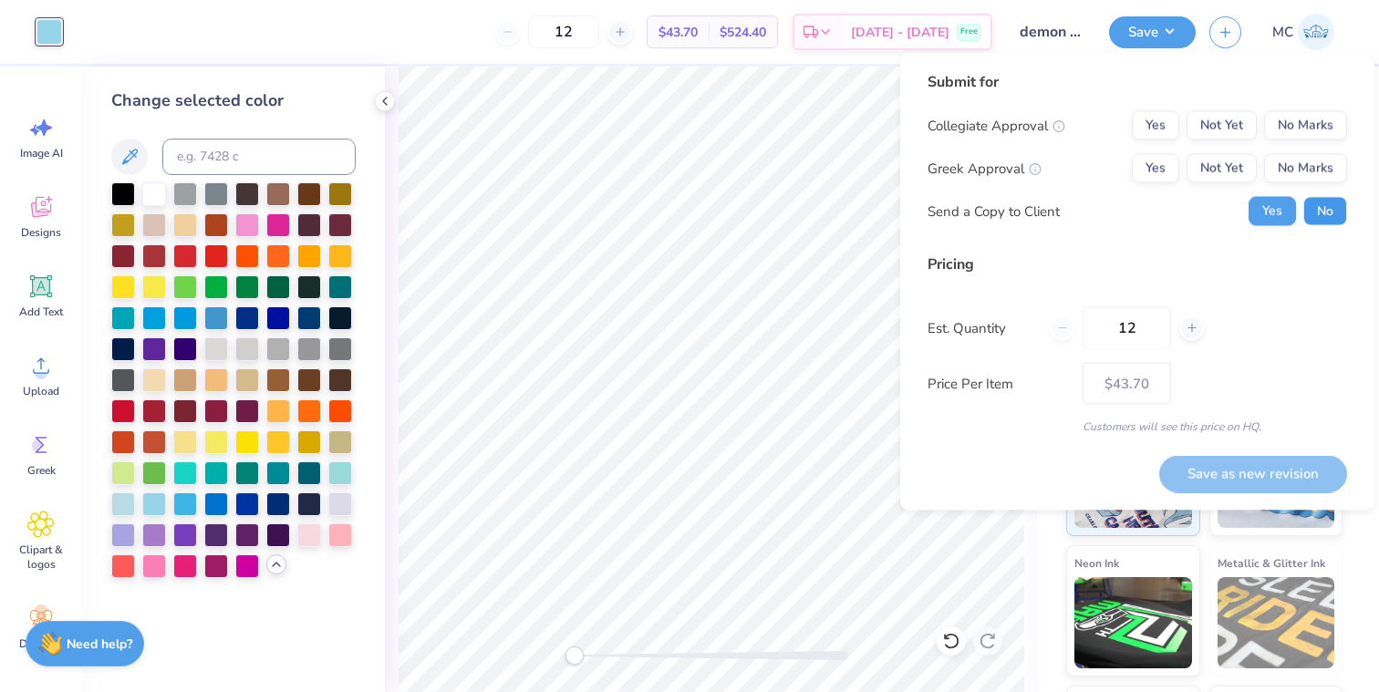
click at [1313, 202] on button "No" at bounding box center [1326, 211] width 44 height 29
click at [1305, 133] on button "No Marks" at bounding box center [1305, 125] width 83 height 29
click at [1305, 156] on button "No Marks" at bounding box center [1305, 168] width 83 height 29
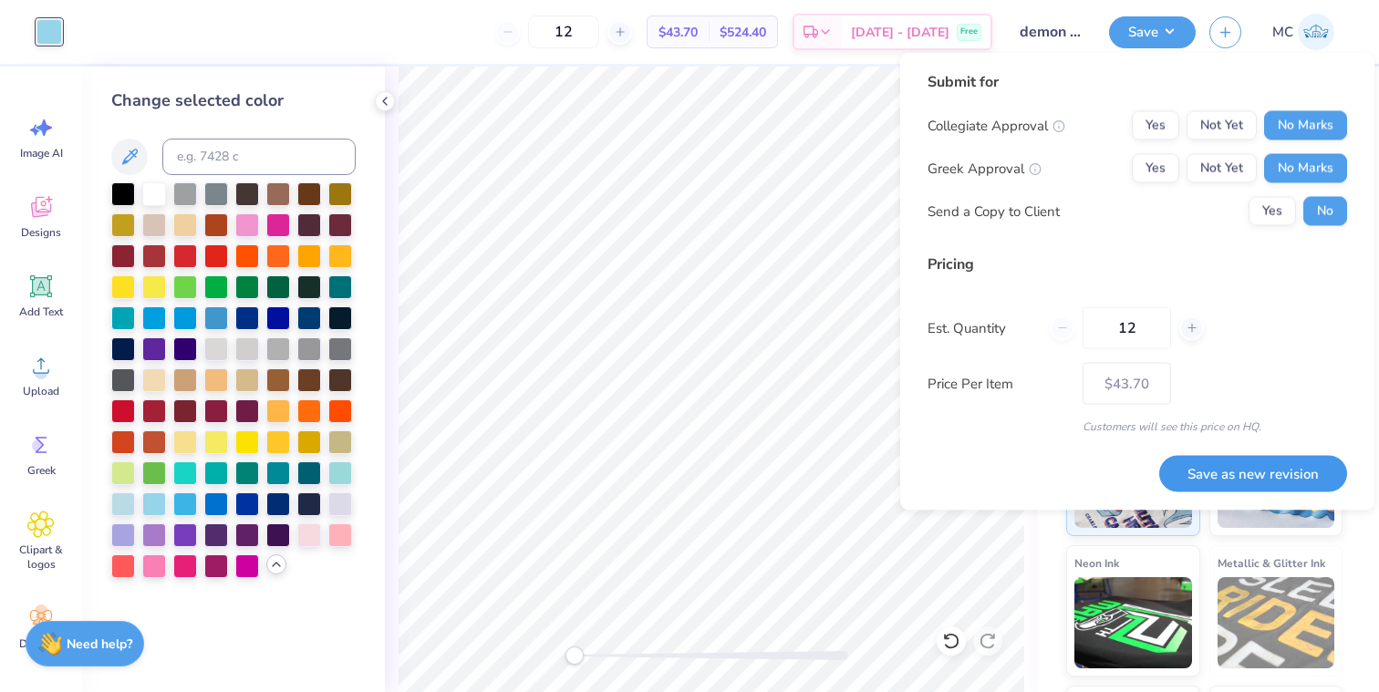
click at [1216, 481] on button "Save as new revision" at bounding box center [1253, 473] width 188 height 37
type input "$43.70"
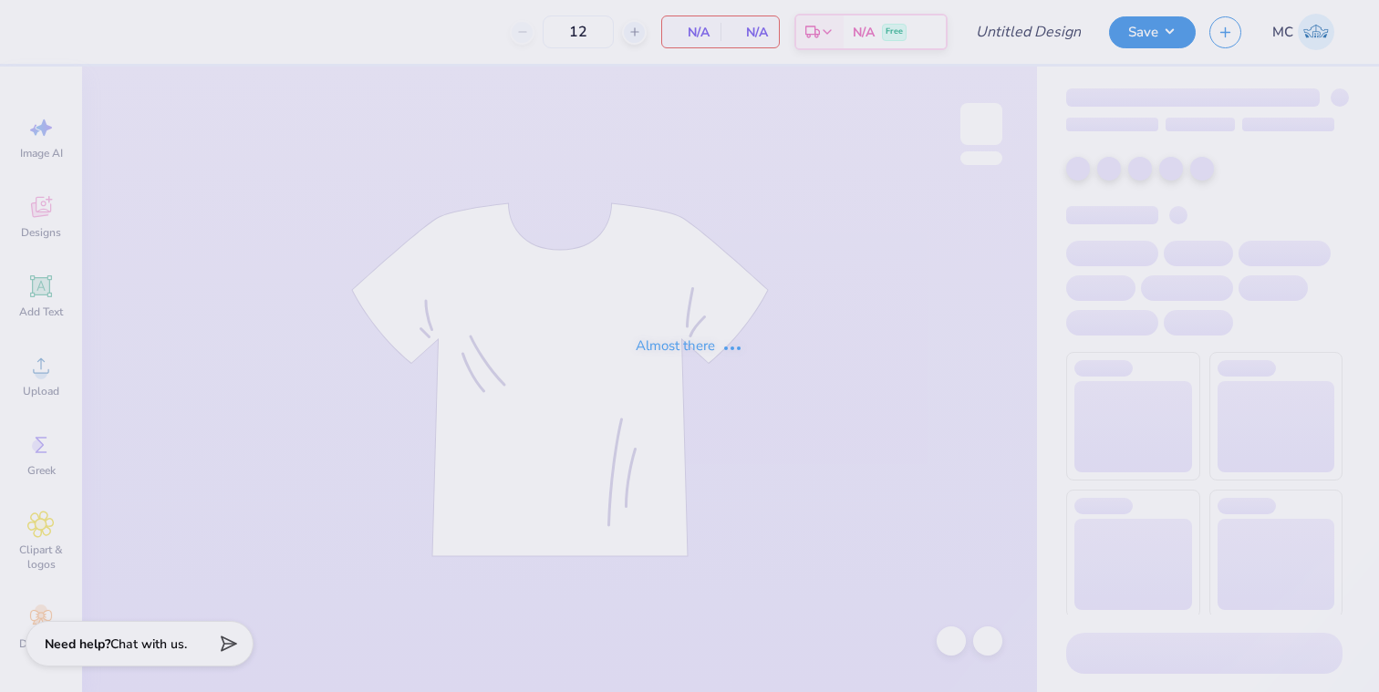
type input "PR Merch"
type input "24"
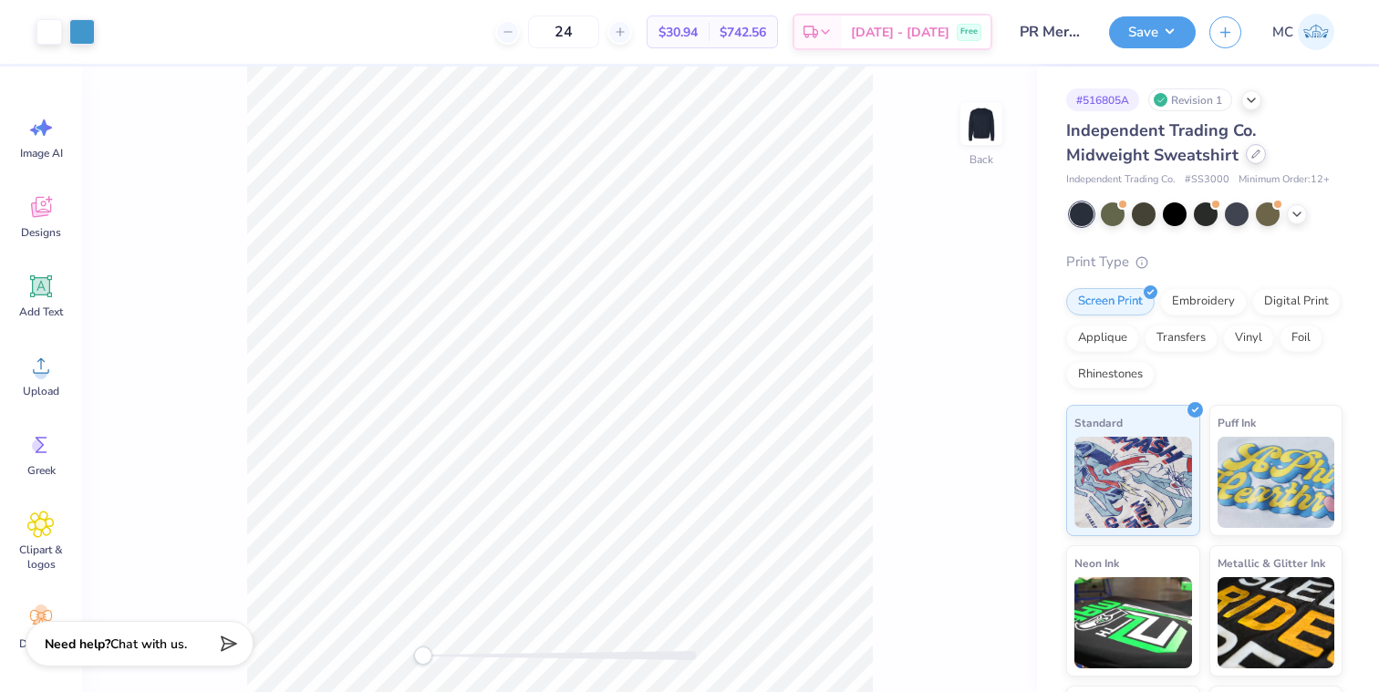
click at [1246, 150] on div at bounding box center [1256, 154] width 20 height 20
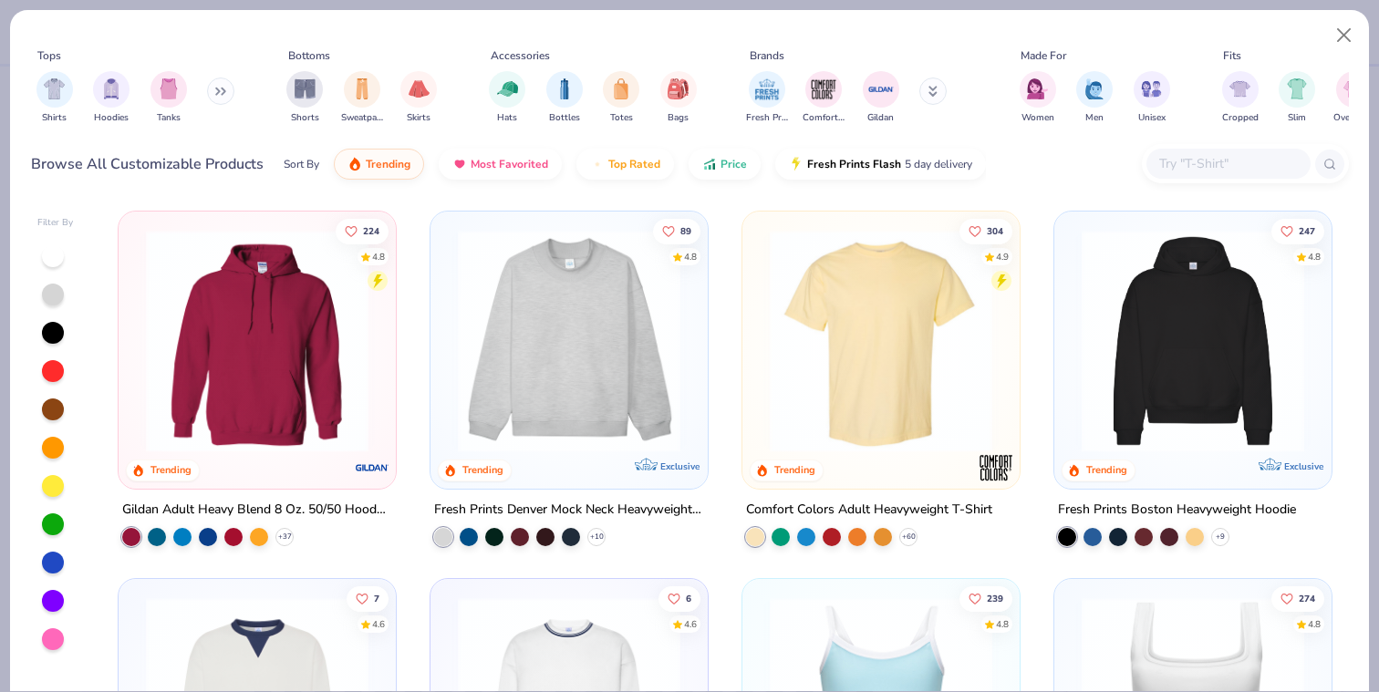
click at [1207, 162] on input "text" at bounding box center [1228, 163] width 140 height 21
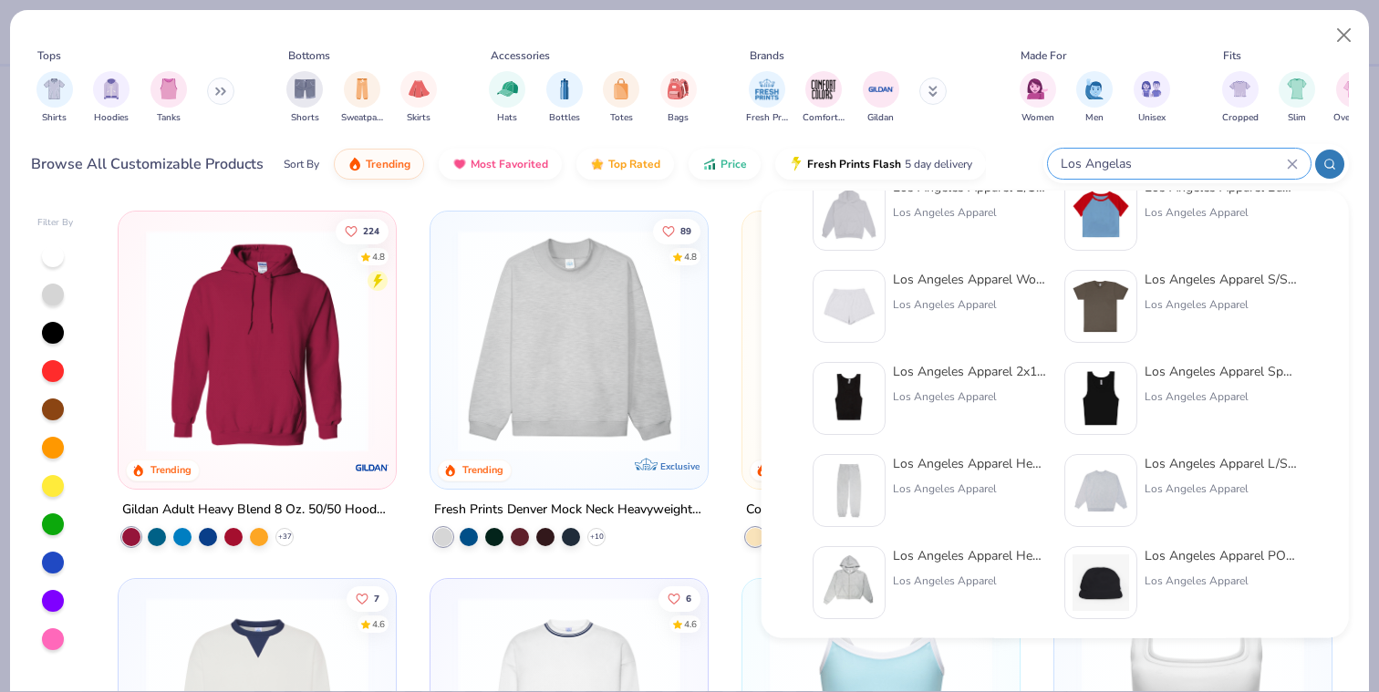
scroll to position [140, 0]
type input "Los Angelas"
click at [1111, 498] on img at bounding box center [1101, 490] width 57 height 57
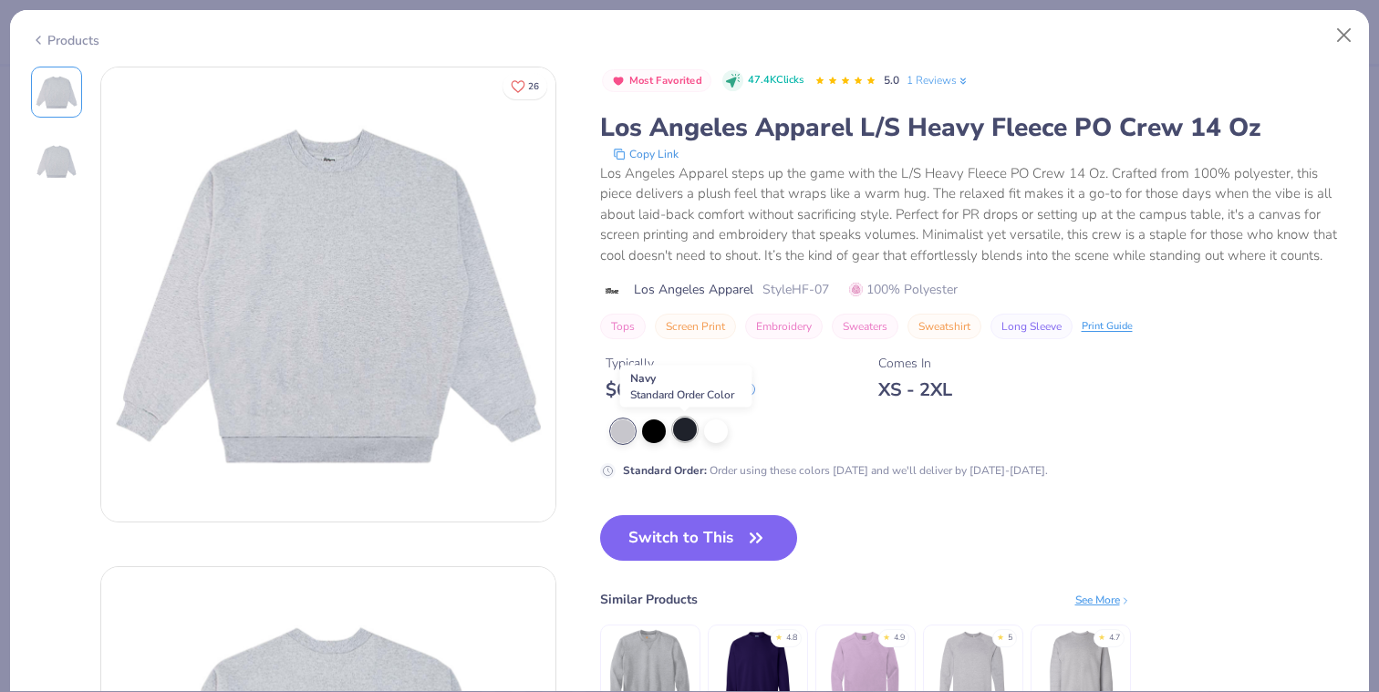
click at [689, 432] on div at bounding box center [685, 430] width 24 height 24
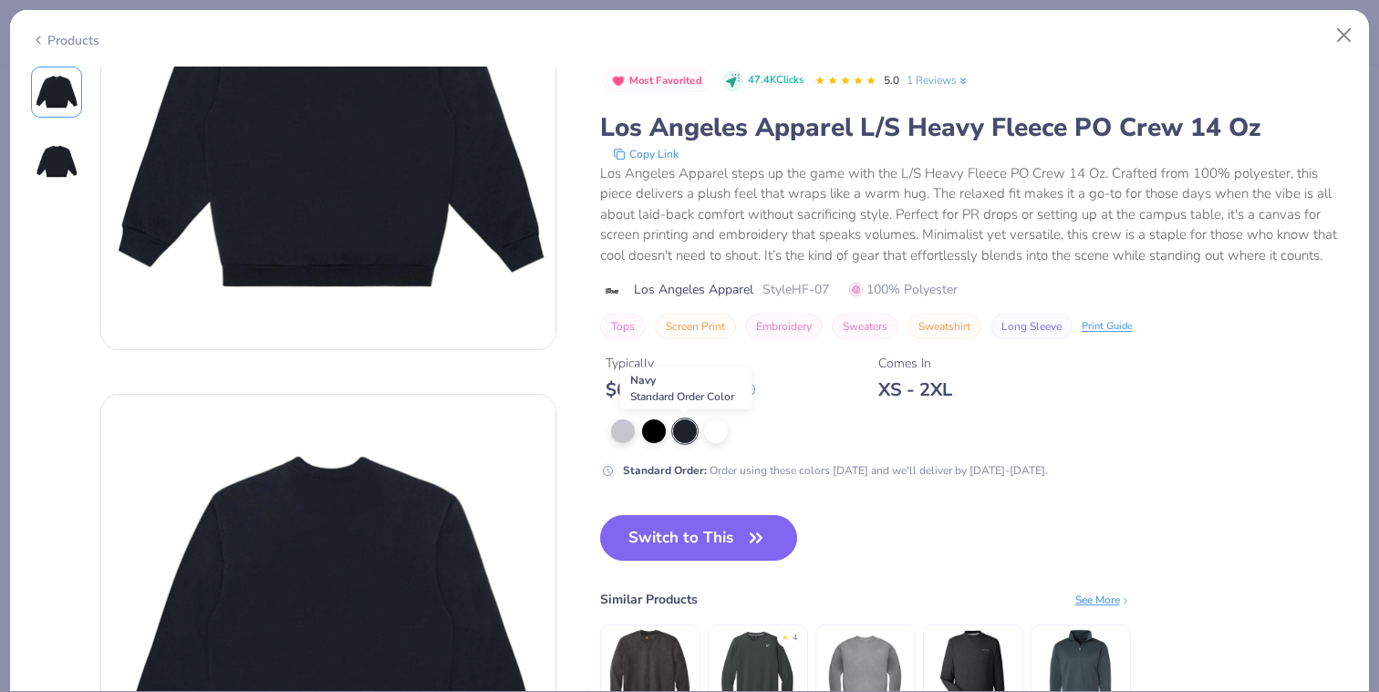
scroll to position [169, 0]
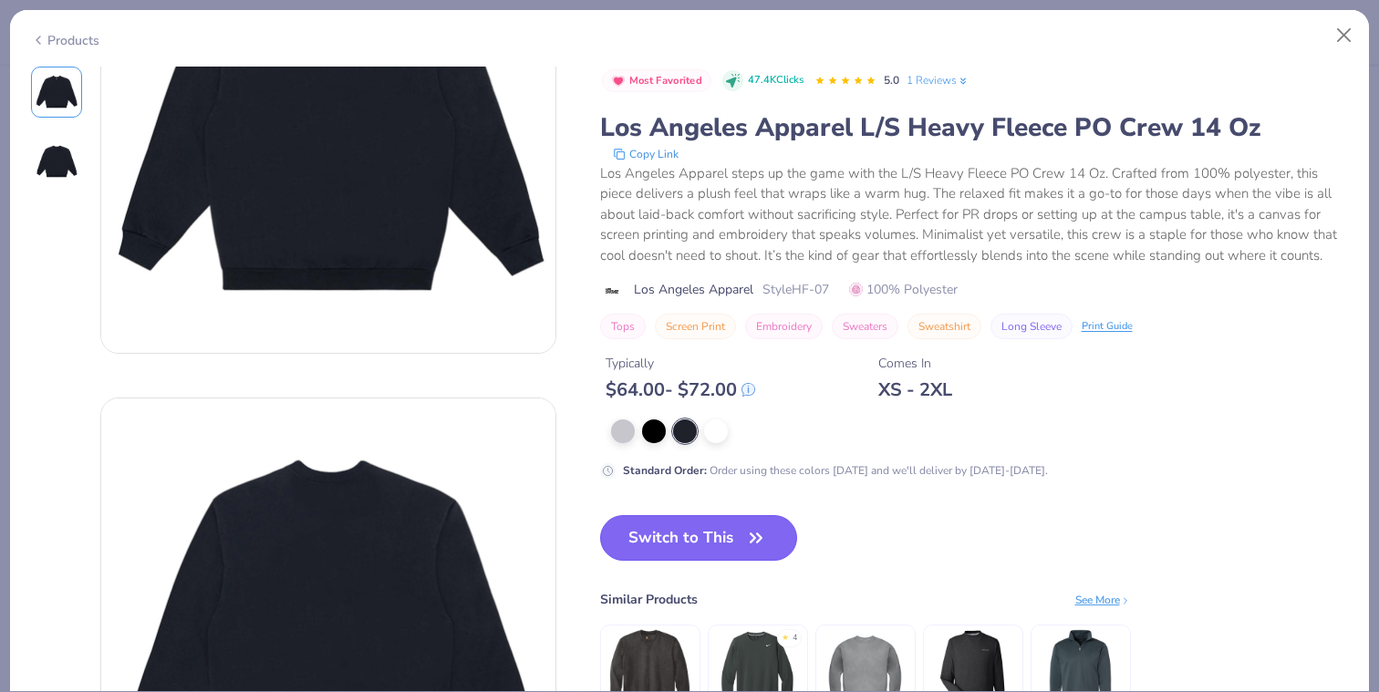
click at [676, 536] on button "Switch to This" at bounding box center [699, 538] width 198 height 46
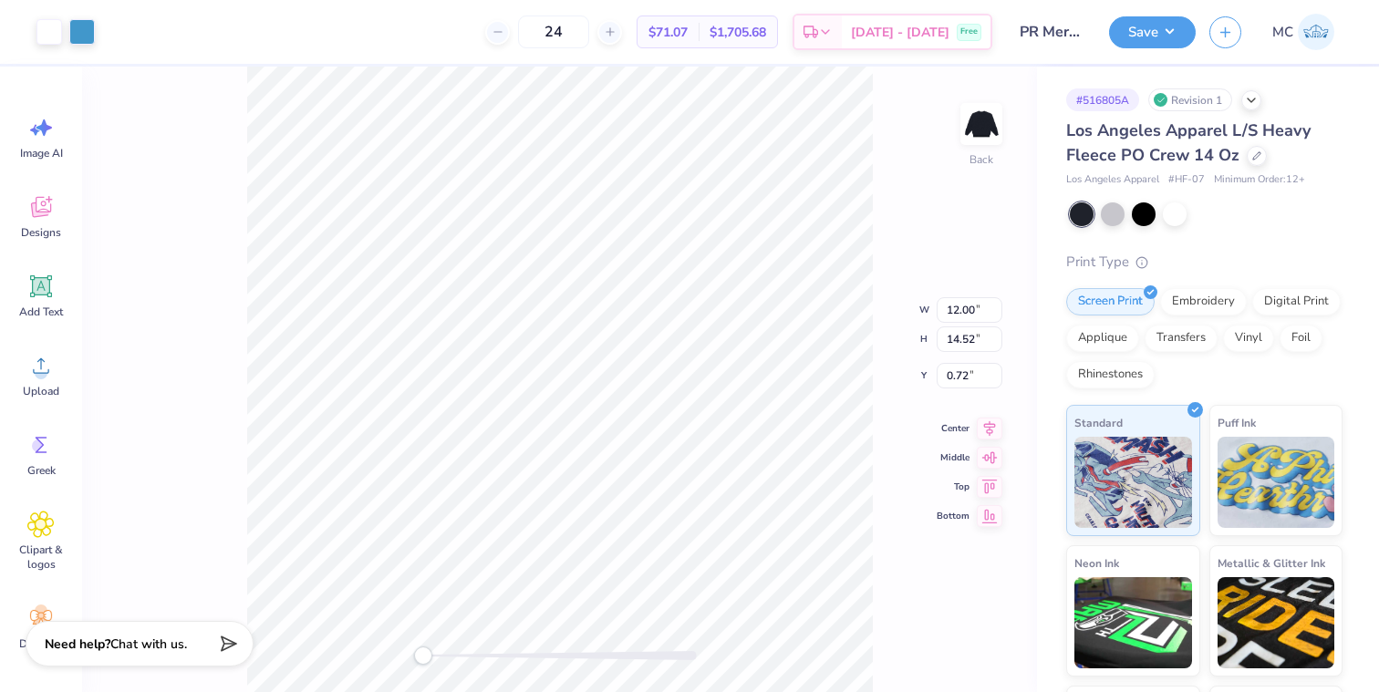
type input "3.00"
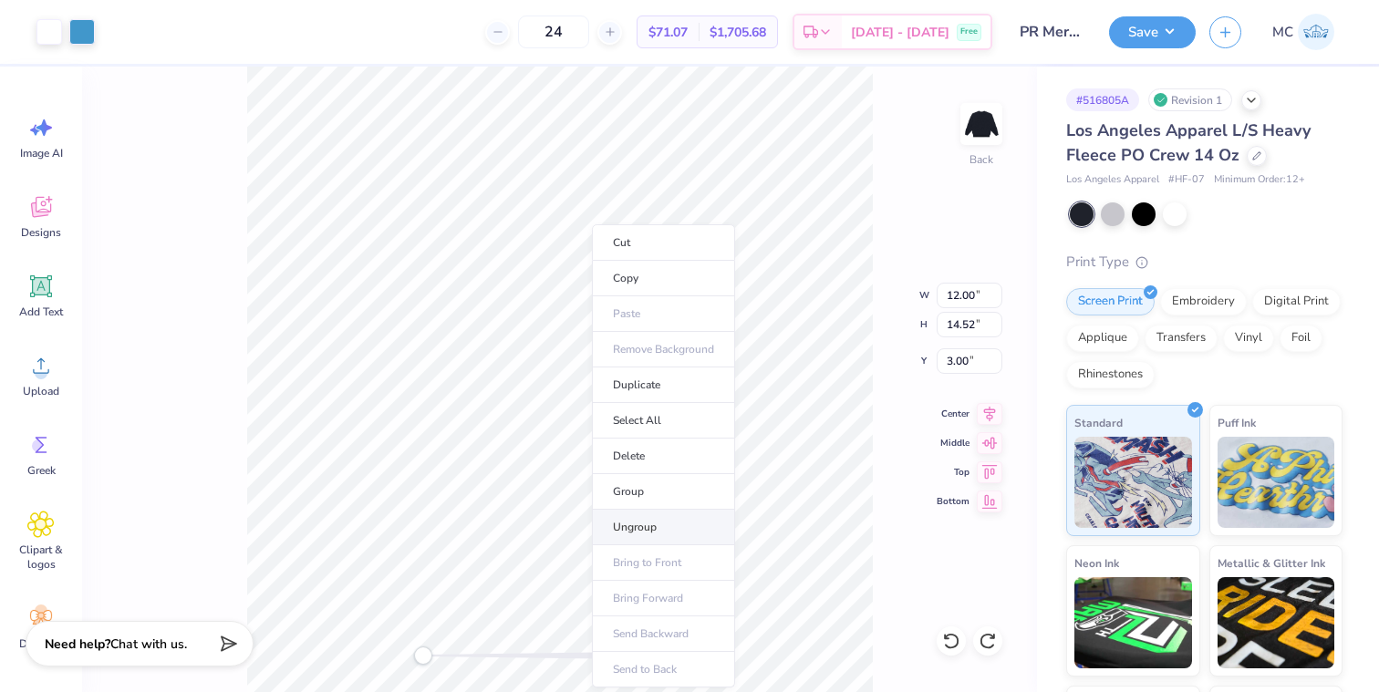
click at [626, 530] on li "Ungroup" at bounding box center [663, 528] width 143 height 36
click at [622, 494] on li "Group" at bounding box center [657, 492] width 143 height 36
type input "13.65"
type input "16.52"
type input "3.80"
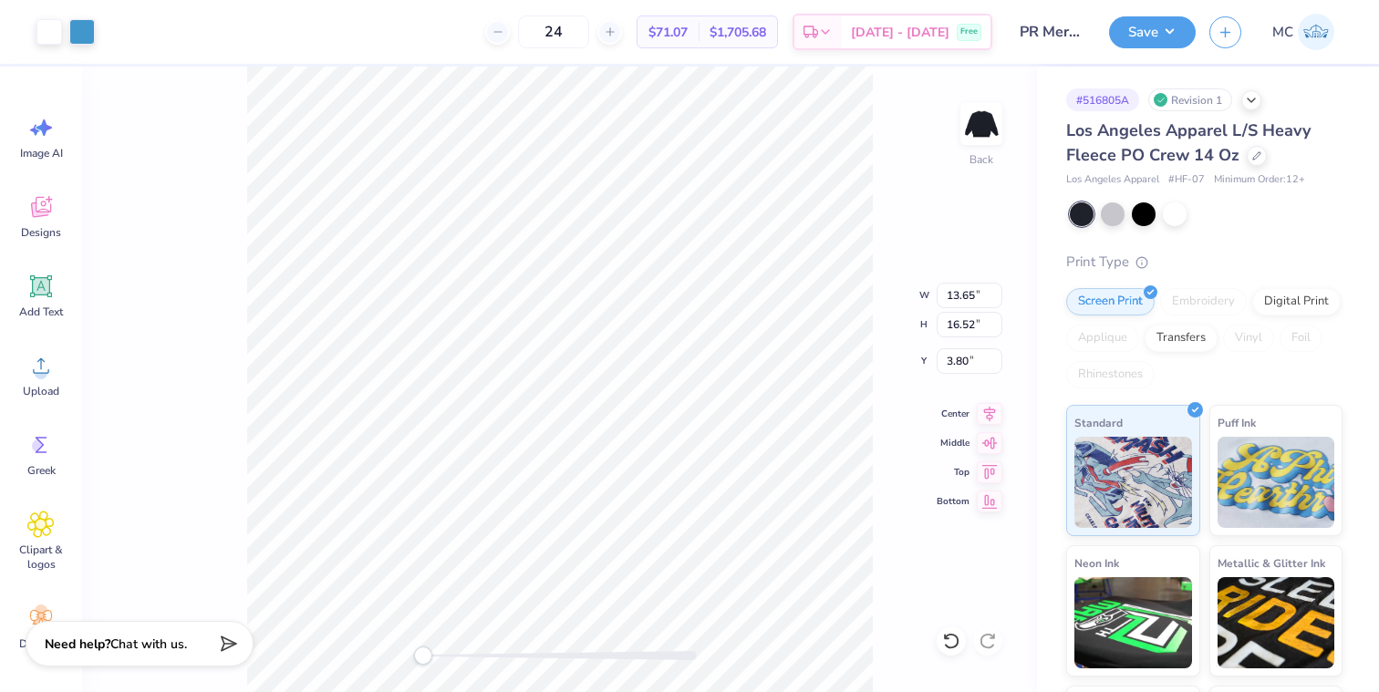
type input "14.55"
type input "17.61"
type input "2.71"
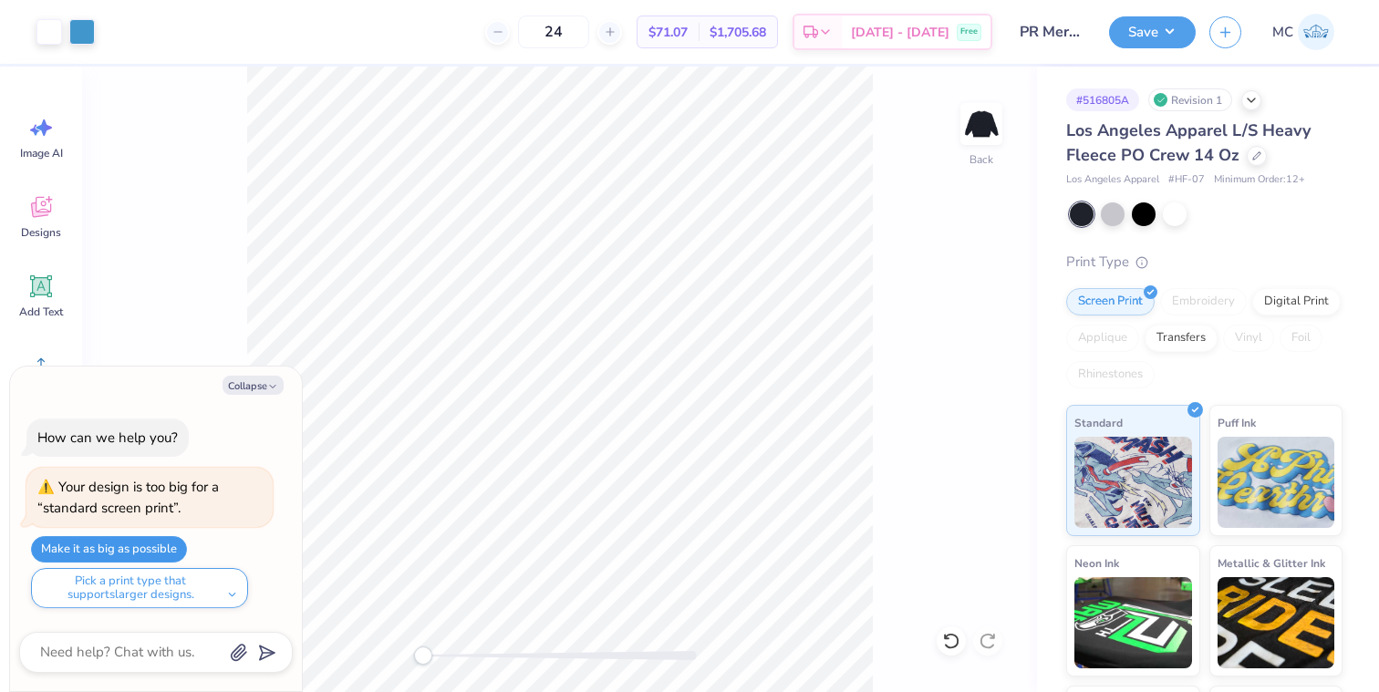
click at [132, 546] on button "Make it as big as possible" at bounding box center [109, 549] width 156 height 26
click at [154, 544] on button "Make it as big as possible" at bounding box center [109, 549] width 156 height 26
type textarea "x"
type input "37.22"
type input "45.92"
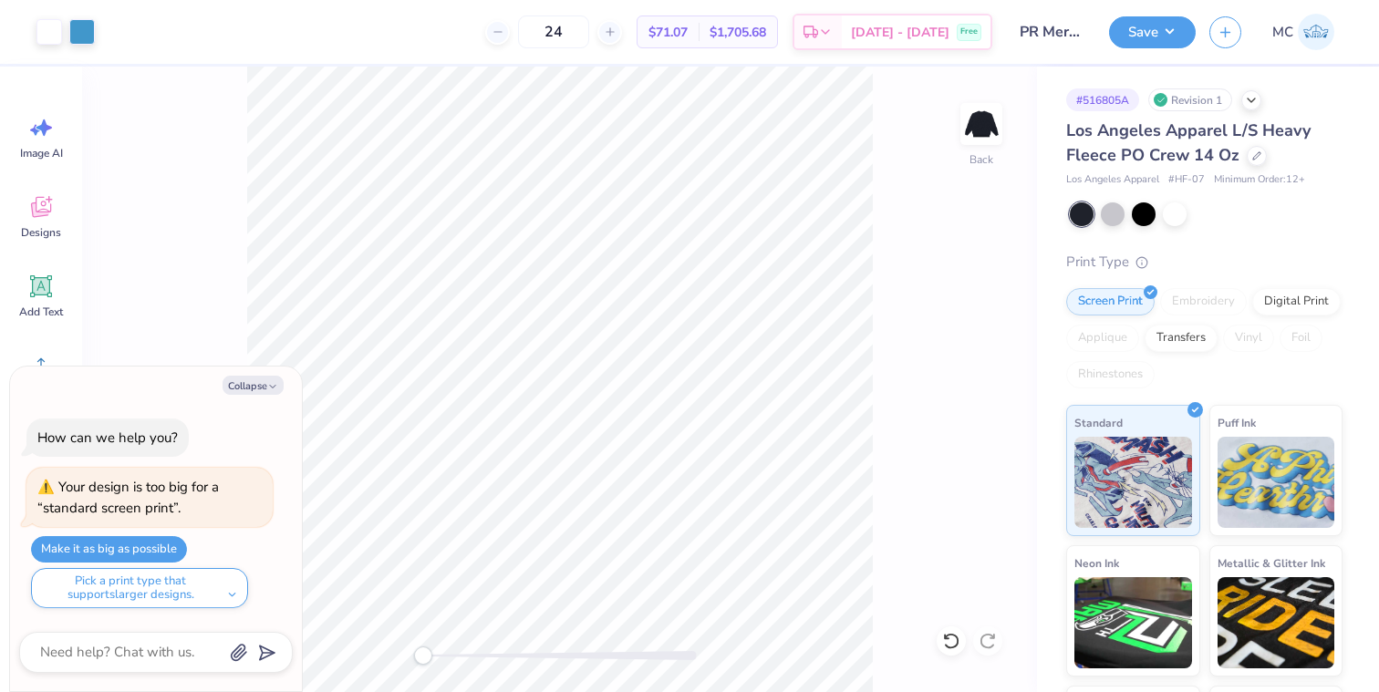
click at [216, 291] on div "Back" at bounding box center [559, 380] width 955 height 626
type textarea "x"
type input "13.05"
type input "15.79"
click at [1127, 33] on button "Save" at bounding box center [1152, 30] width 87 height 32
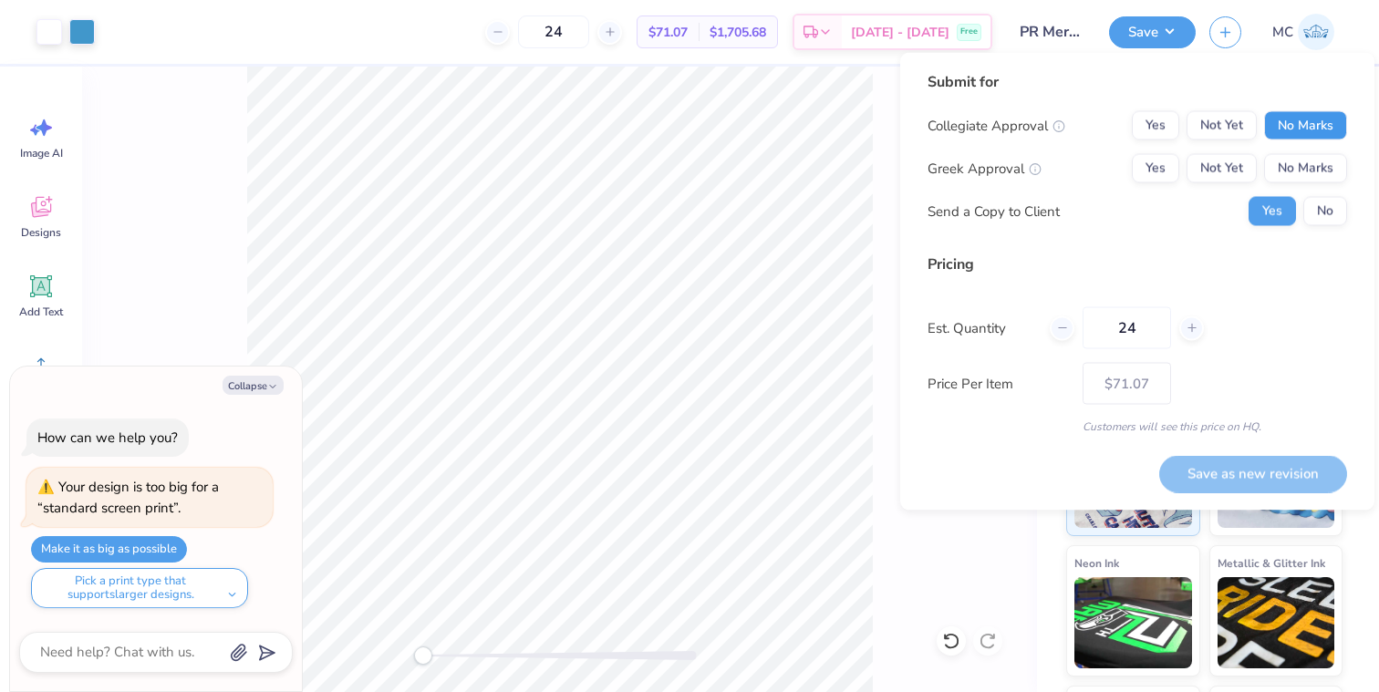
click at [1308, 124] on button "No Marks" at bounding box center [1305, 125] width 83 height 29
click at [1307, 152] on div "Collegiate Approval Yes Not Yet No Marks Greek Approval Yes Not Yet No Marks Se…" at bounding box center [1138, 168] width 420 height 115
click at [1305, 164] on button "No Marks" at bounding box center [1305, 168] width 83 height 29
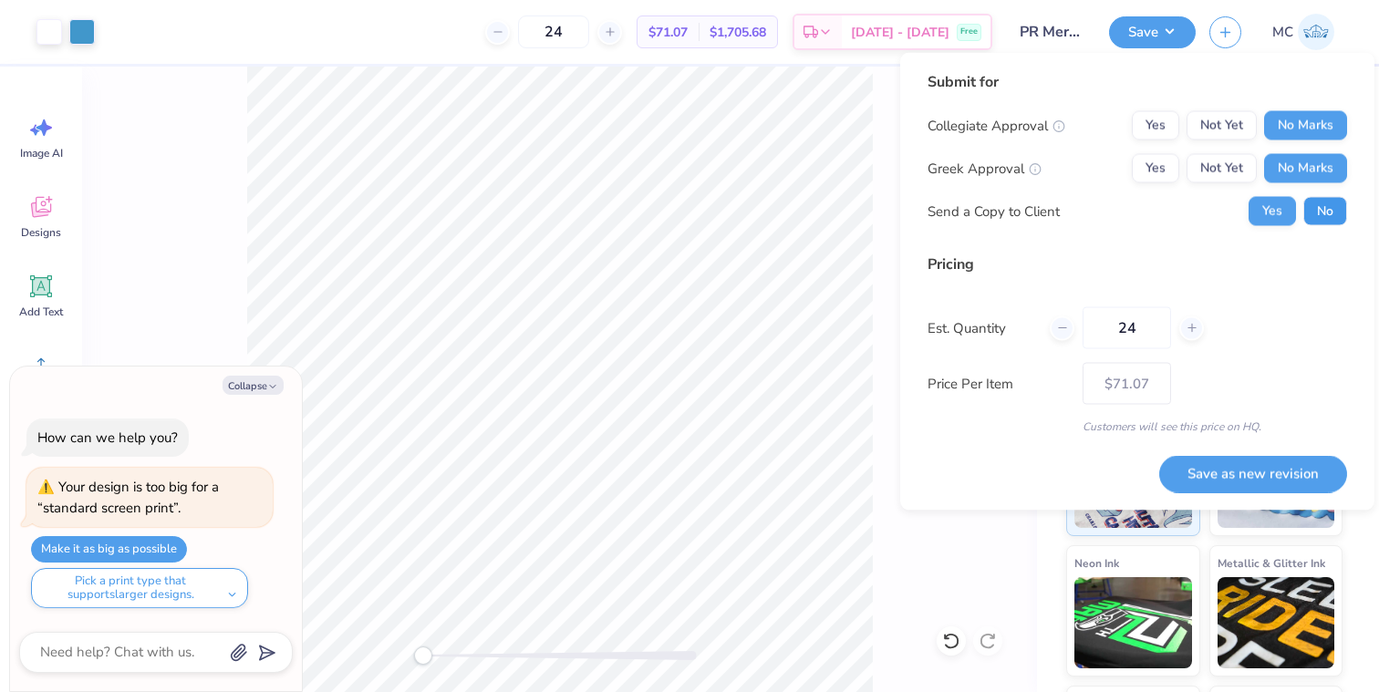
click at [1320, 206] on button "No" at bounding box center [1326, 211] width 44 height 29
click at [1253, 476] on button "Save as new revision" at bounding box center [1253, 473] width 188 height 37
type textarea "x"
type input "– –"
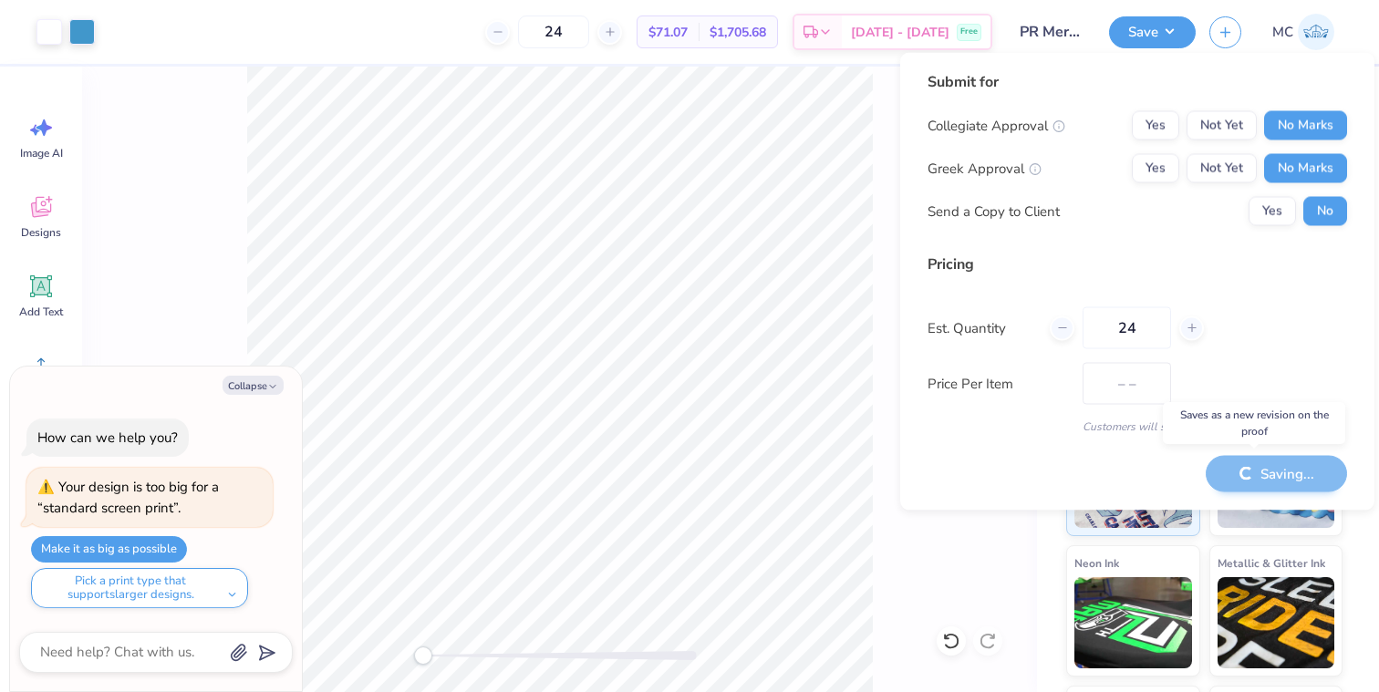
type textarea "x"
type input "$71.07"
type textarea "x"
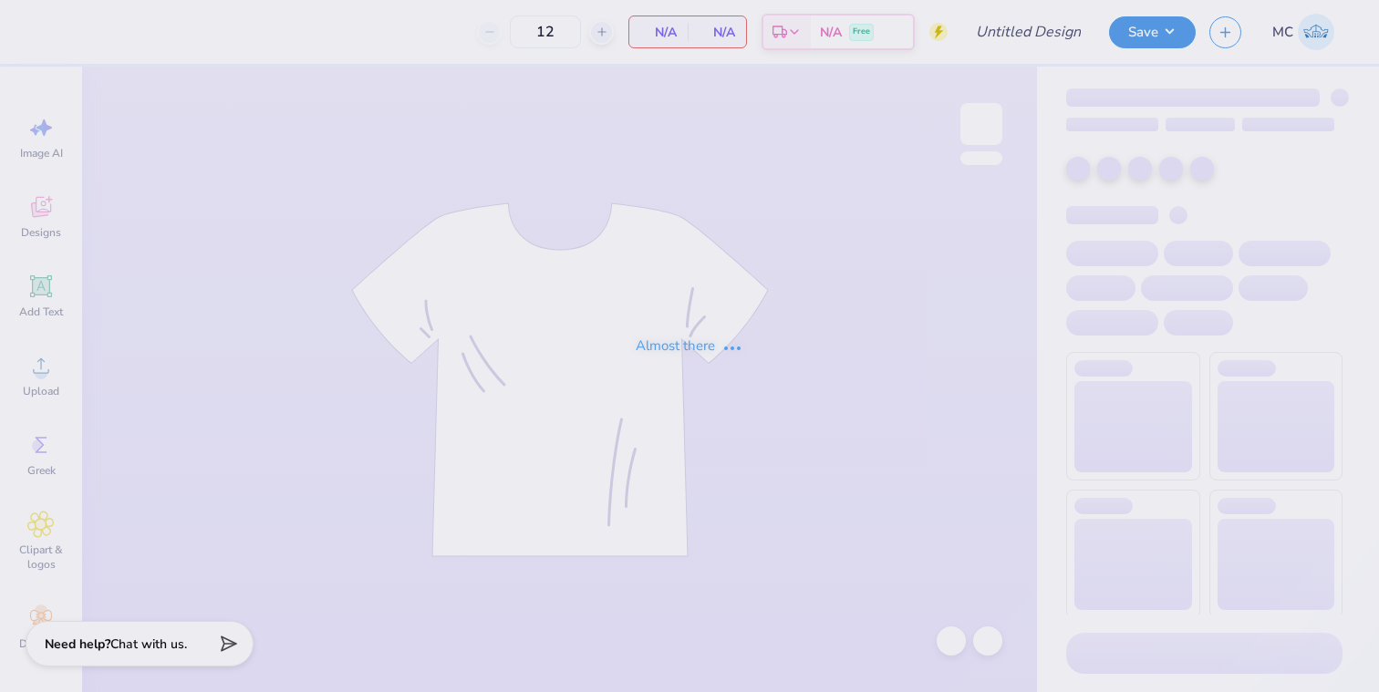
type input "Mary Caroline Kolar : Wake Forest University"
type input "24"
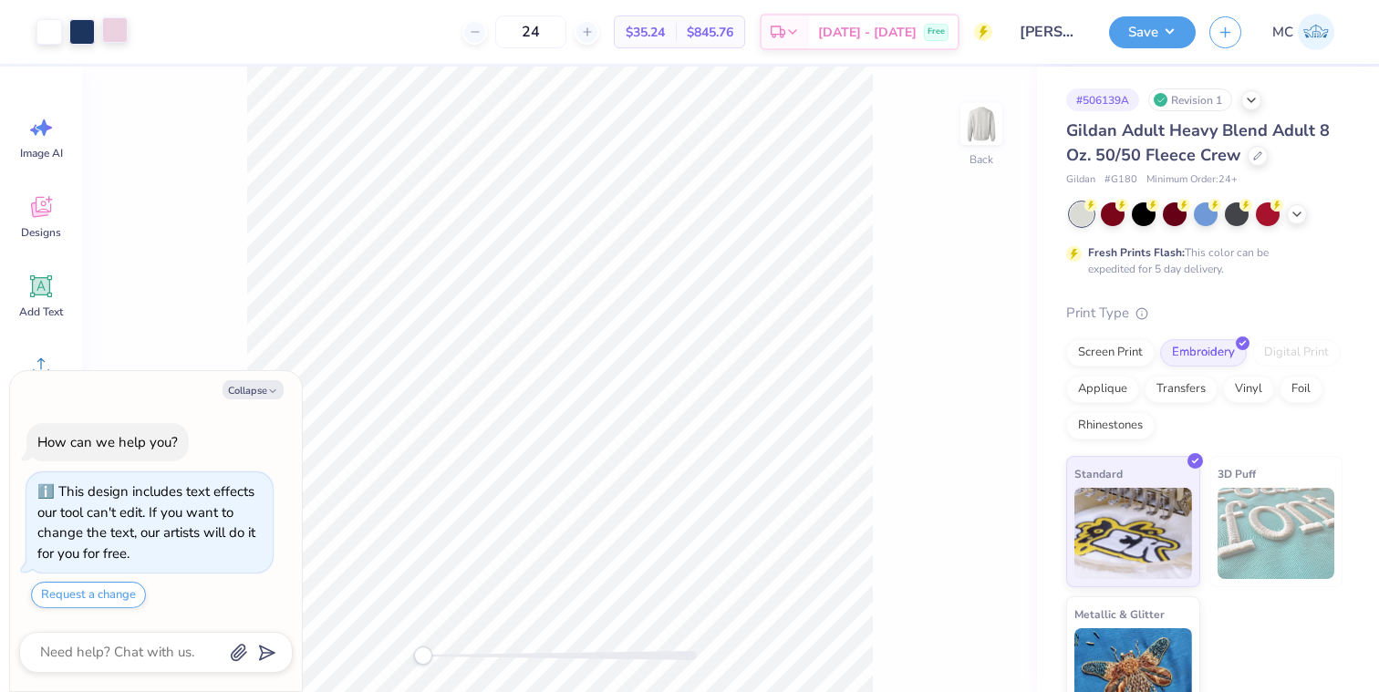
click at [118, 35] on div at bounding box center [115, 30] width 26 height 26
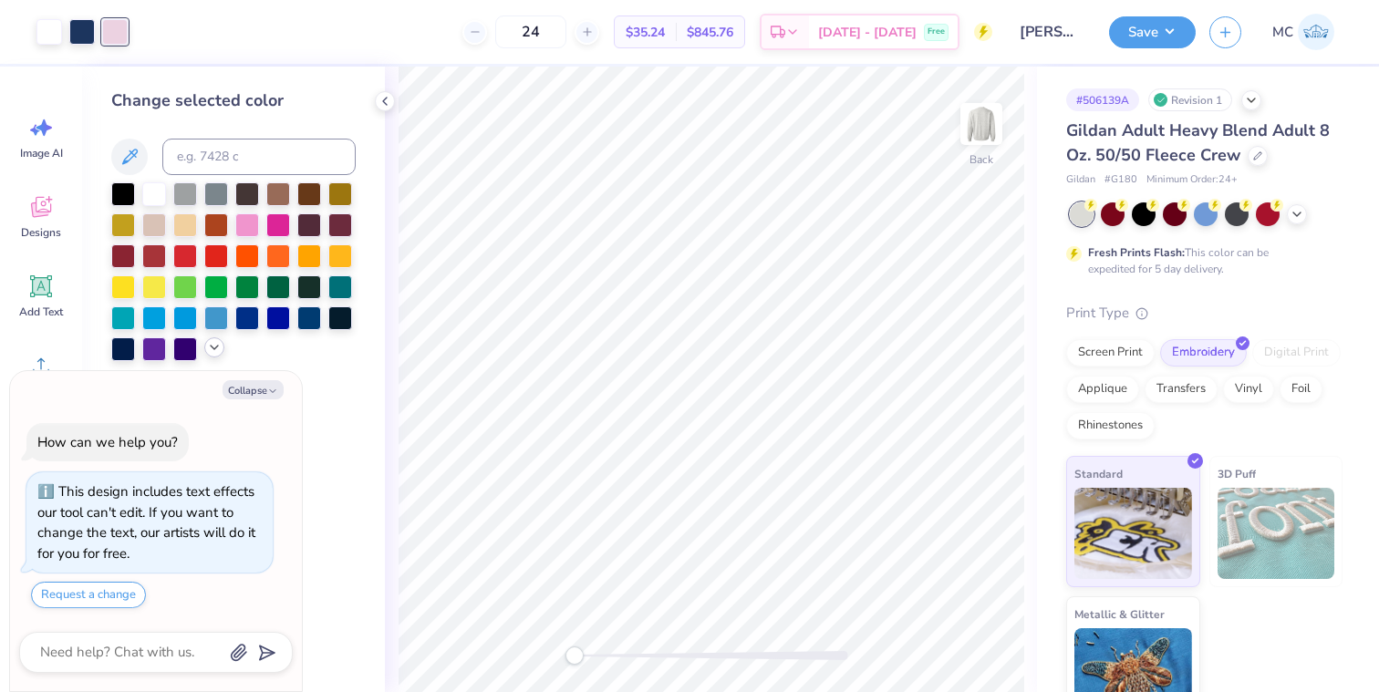
click at [213, 351] on icon at bounding box center [214, 347] width 15 height 15
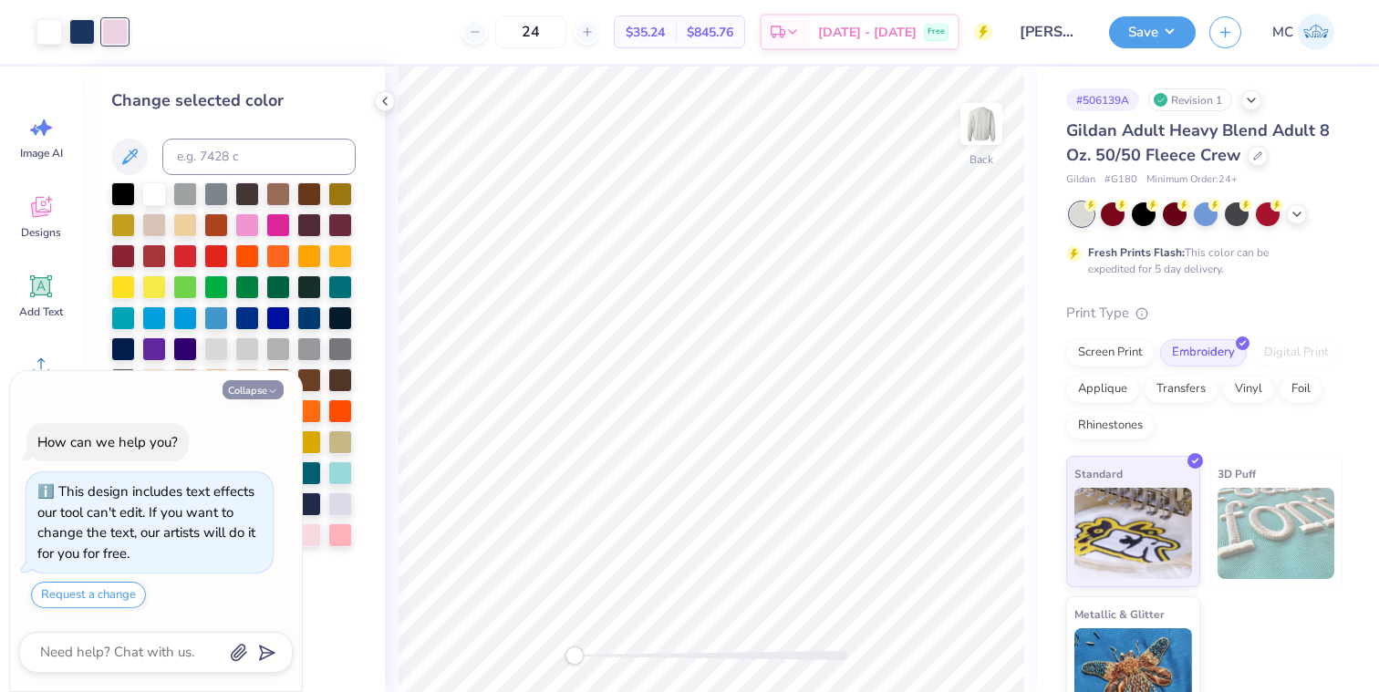
click at [271, 389] on icon "button" at bounding box center [272, 391] width 11 height 11
type textarea "x"
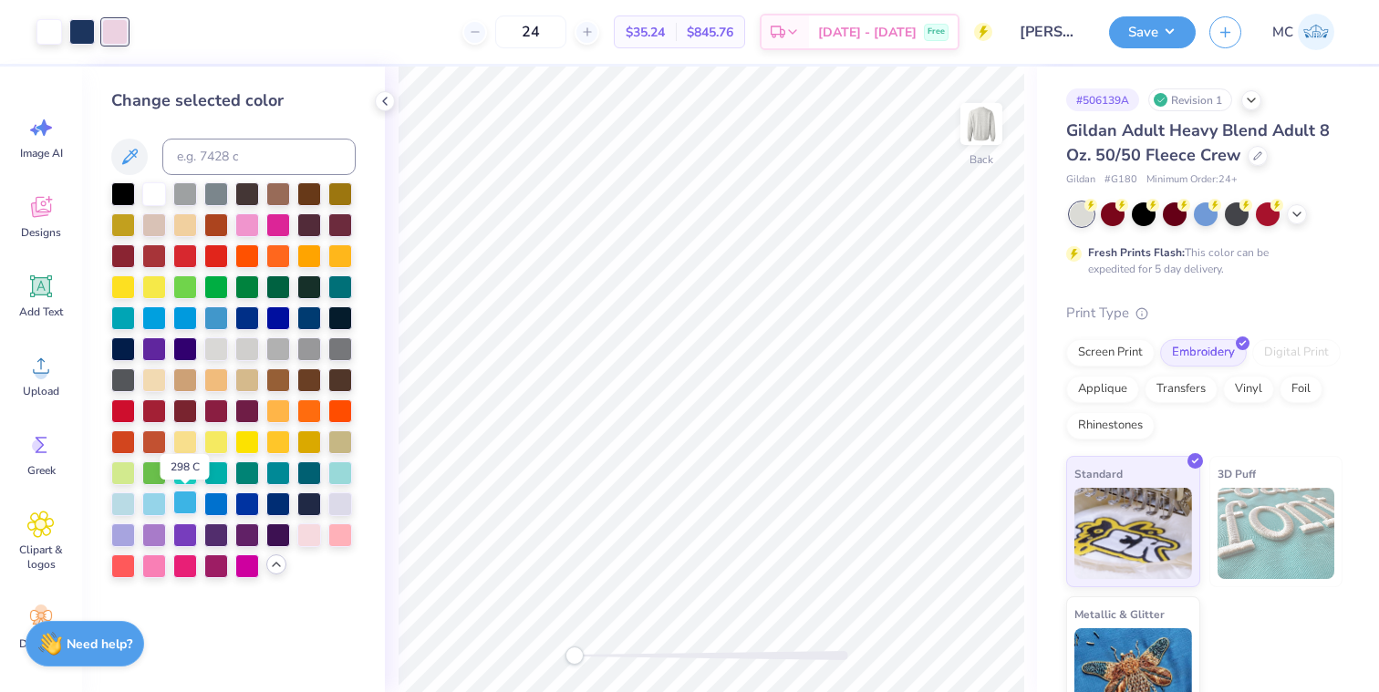
click at [185, 505] on div at bounding box center [185, 503] width 24 height 24
click at [157, 502] on div at bounding box center [154, 503] width 24 height 24
click at [118, 498] on div at bounding box center [123, 503] width 24 height 24
click at [1146, 33] on button "Save" at bounding box center [1152, 30] width 87 height 32
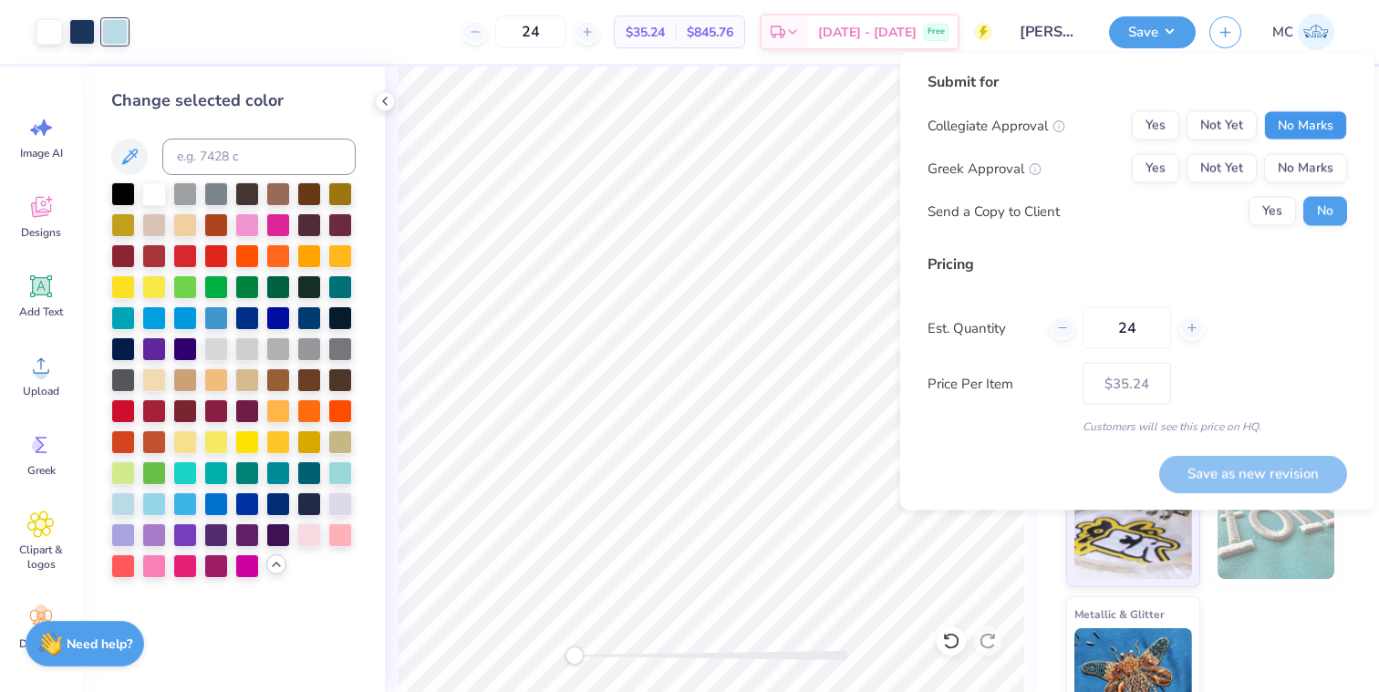
click at [1304, 129] on button "No Marks" at bounding box center [1305, 125] width 83 height 29
click at [1295, 166] on button "No Marks" at bounding box center [1305, 168] width 83 height 29
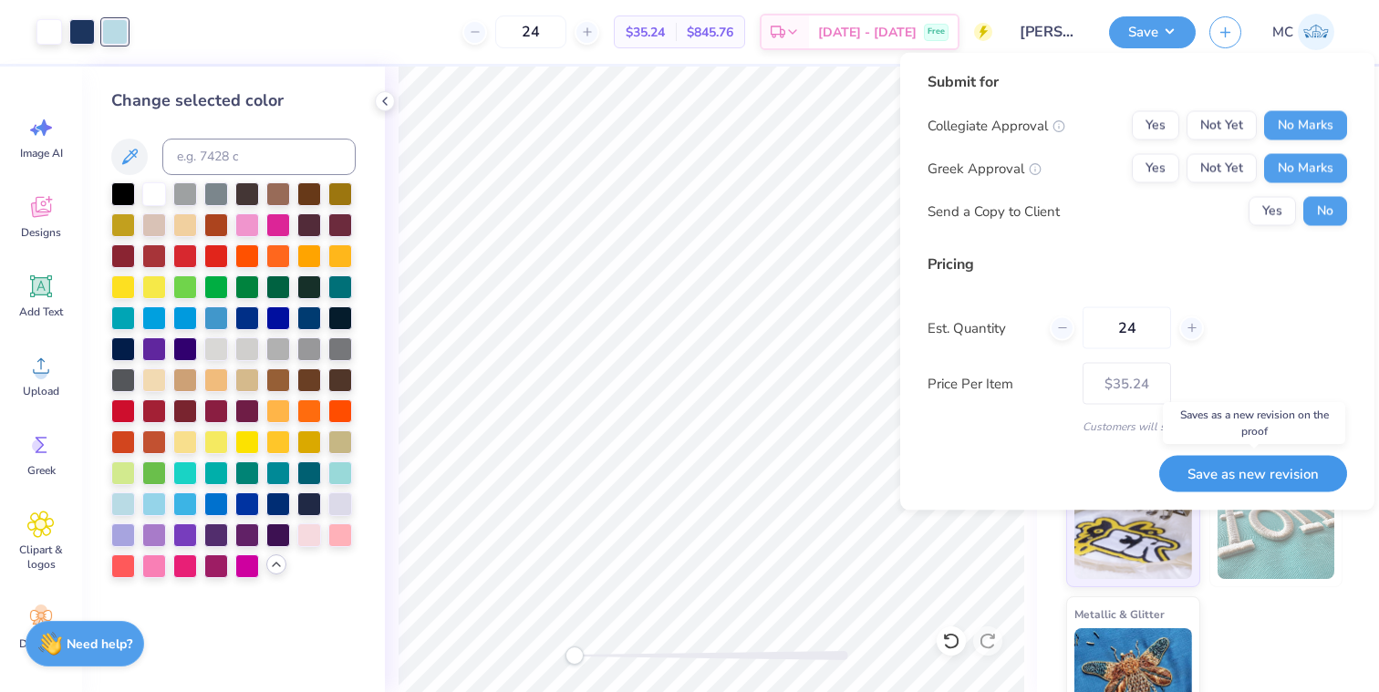
click at [1228, 479] on button "Save as new revision" at bounding box center [1253, 473] width 188 height 37
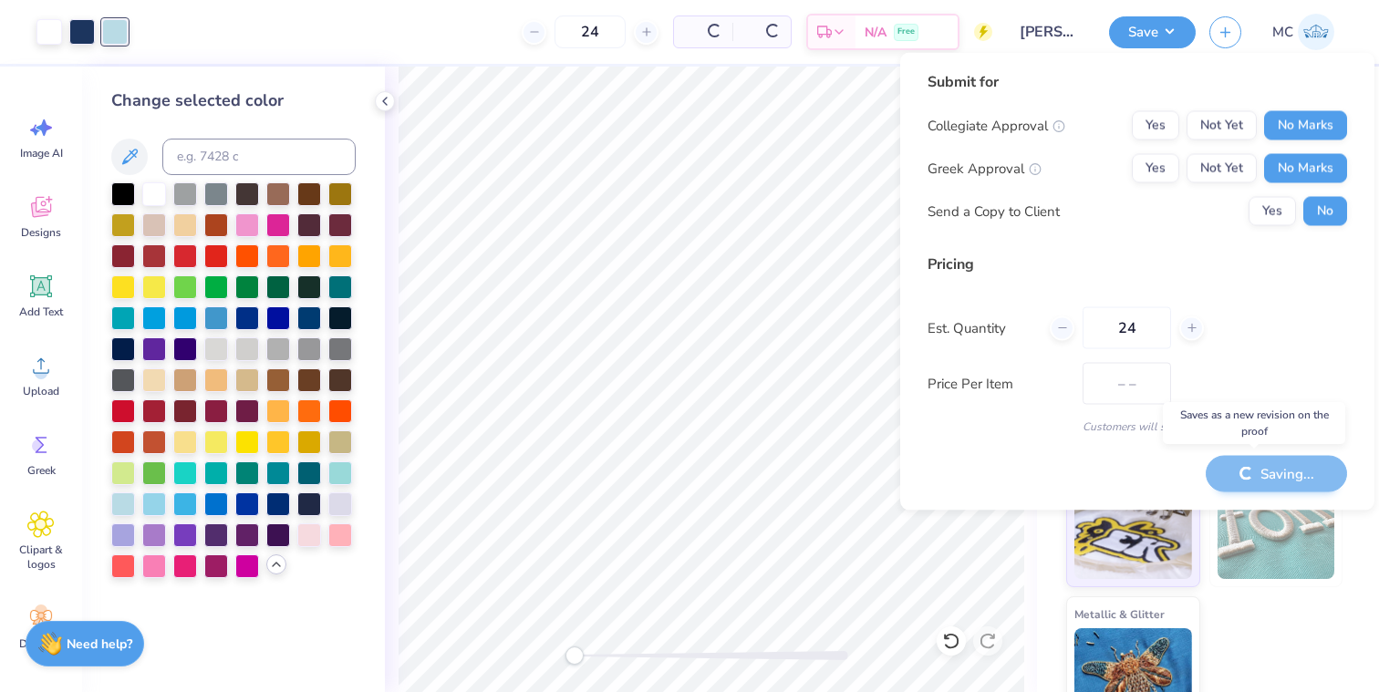
type input "$35.24"
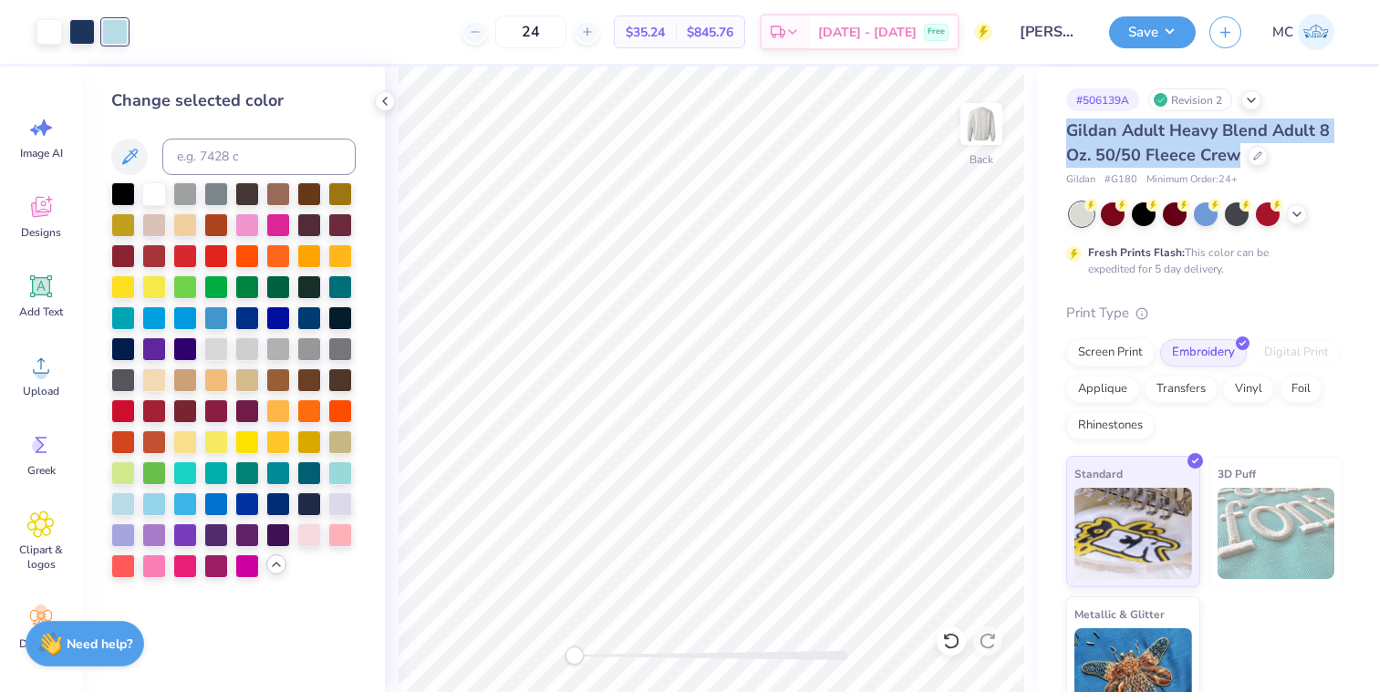
drag, startPoint x: 1238, startPoint y: 155, endPoint x: 1066, endPoint y: 136, distance: 173.5
click at [1066, 136] on div "Gildan Adult Heavy Blend Adult 8 Oz. 50/50 Fleece Crew" at bounding box center [1204, 143] width 276 height 49
click at [1124, 176] on span "# G180" at bounding box center [1121, 180] width 33 height 16
copy span "G180"
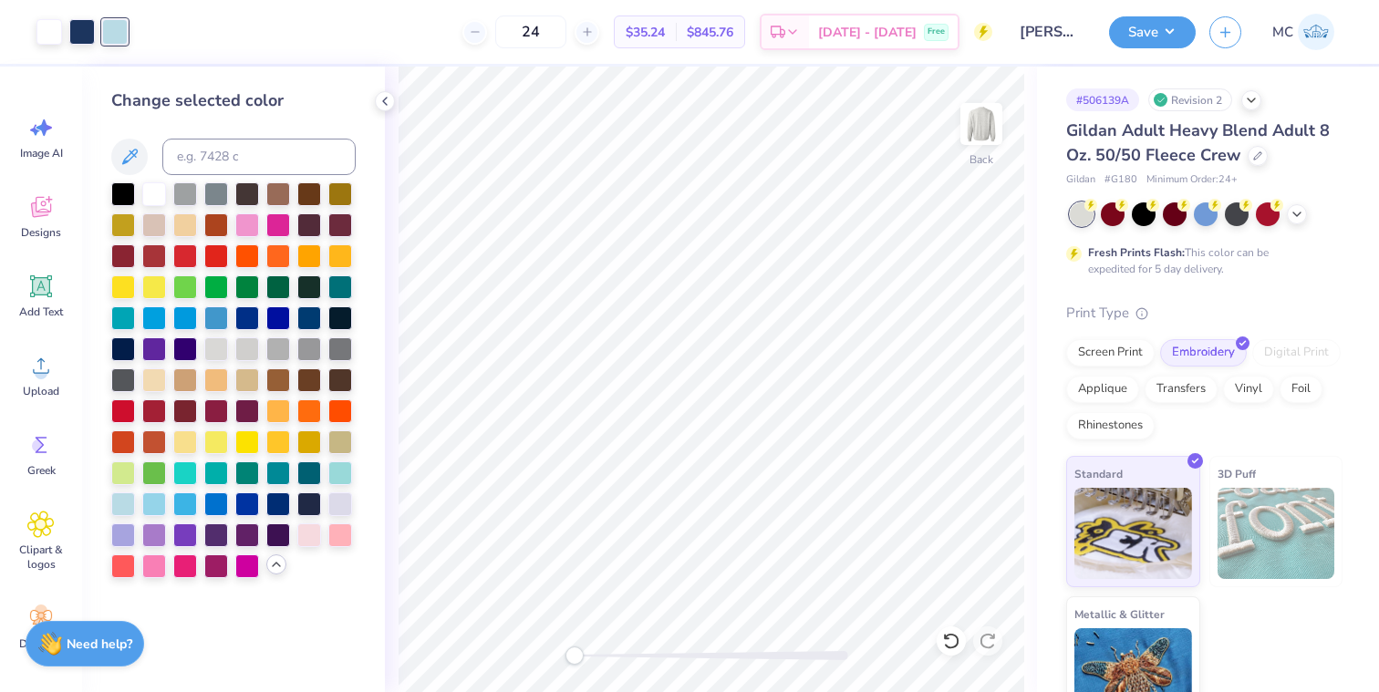
click at [1337, 164] on div "Gildan Adult Heavy Blend Adult 8 Oz. 50/50 Fleece Crew" at bounding box center [1204, 143] width 276 height 49
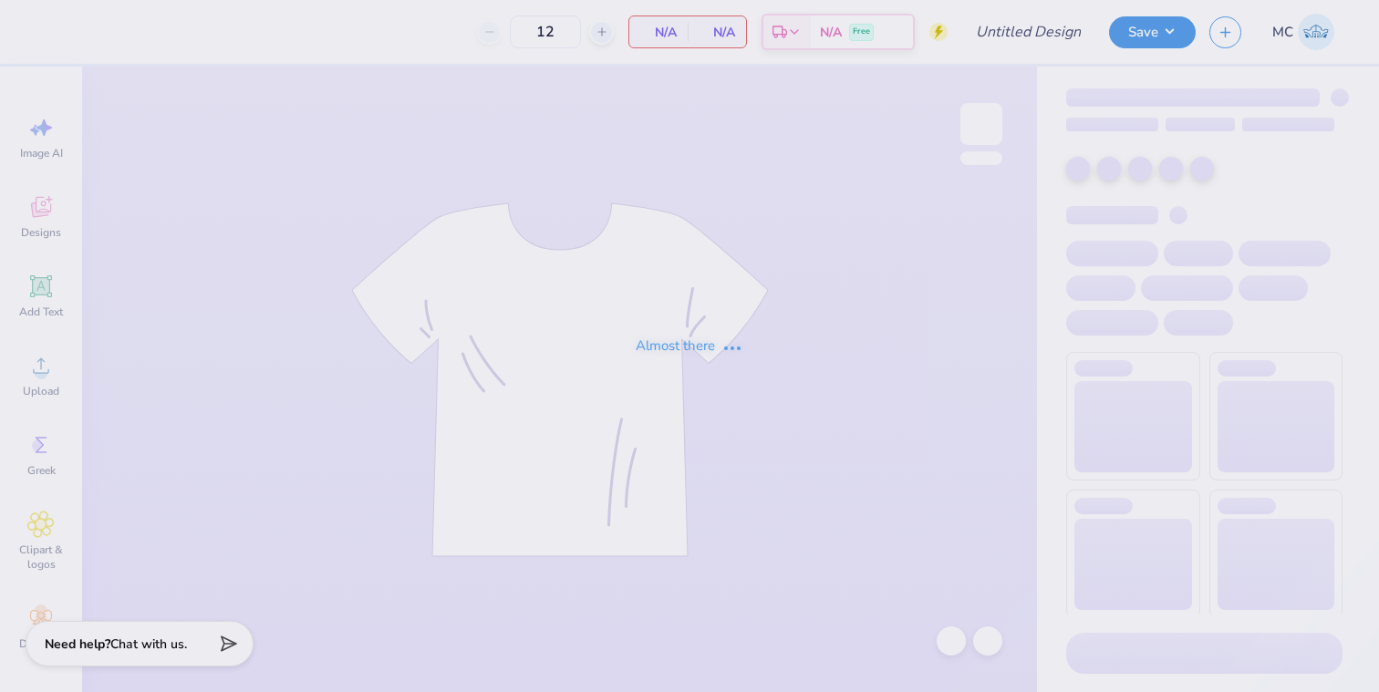
type input "50"
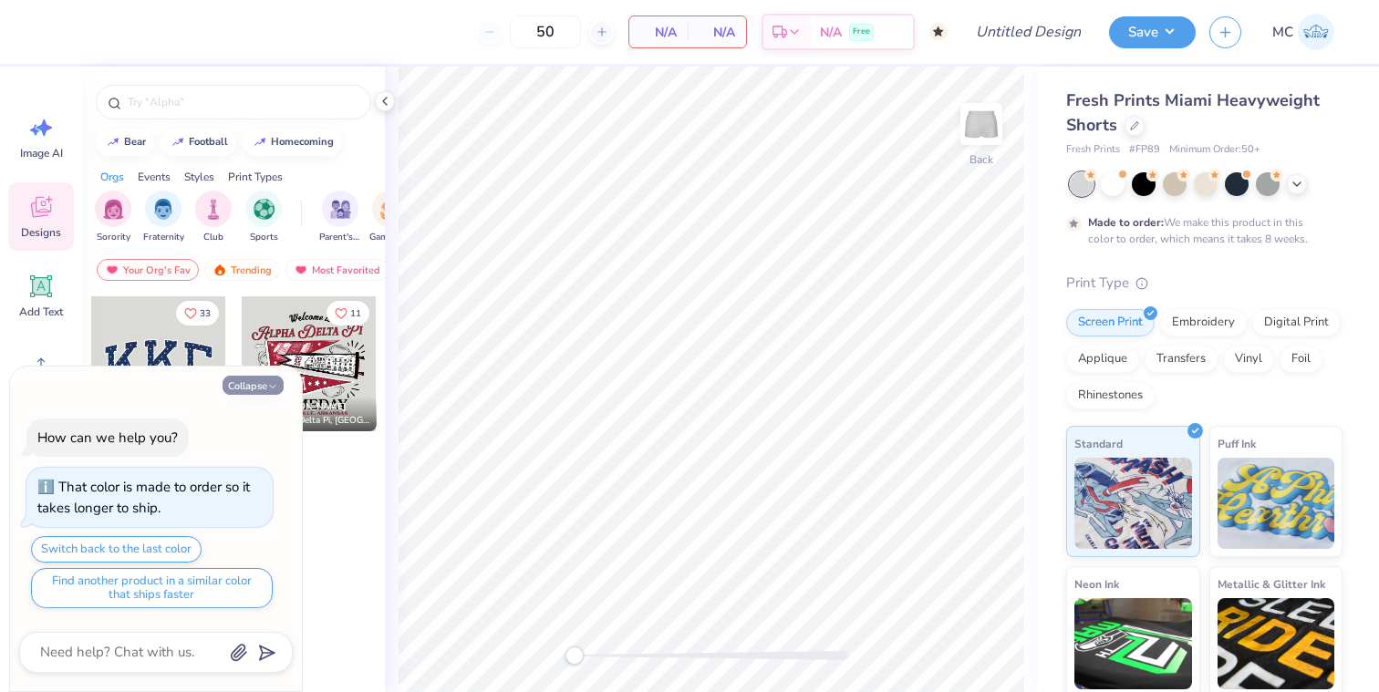
click at [252, 388] on button "Collapse" at bounding box center [253, 385] width 61 height 19
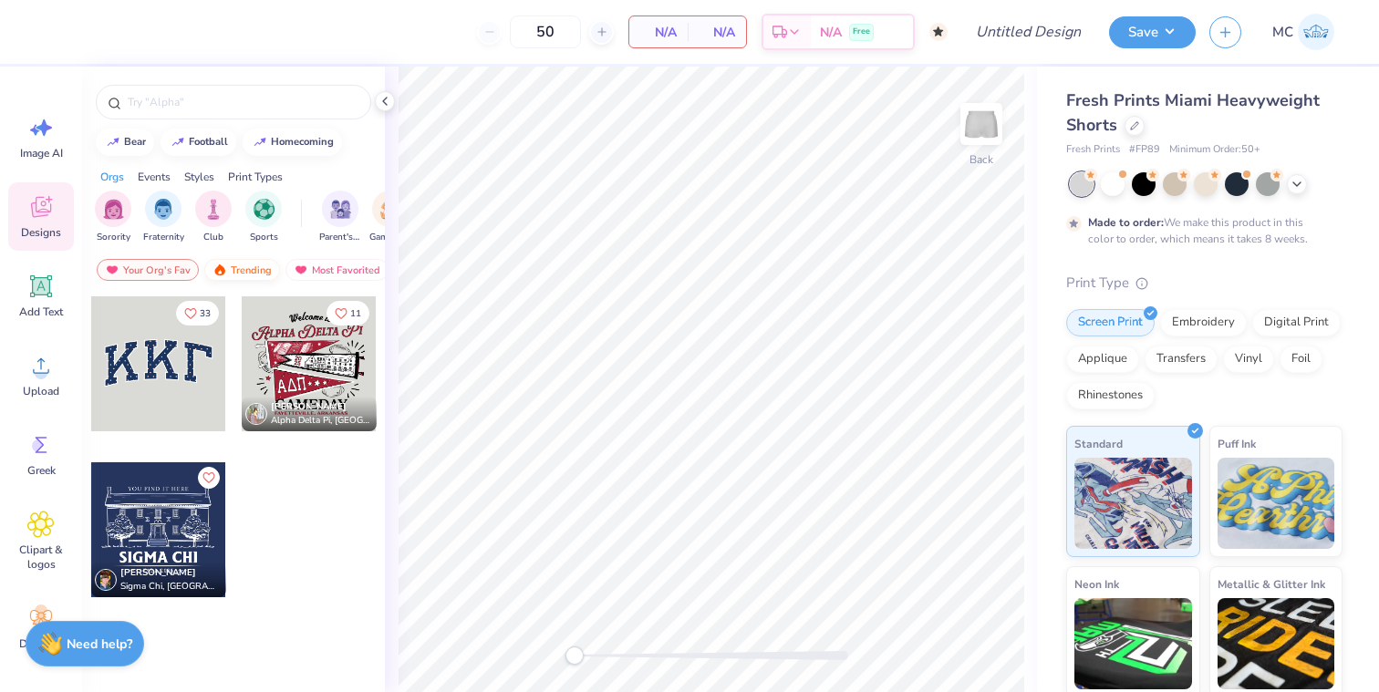
click at [244, 273] on div "Trending" at bounding box center [242, 270] width 76 height 22
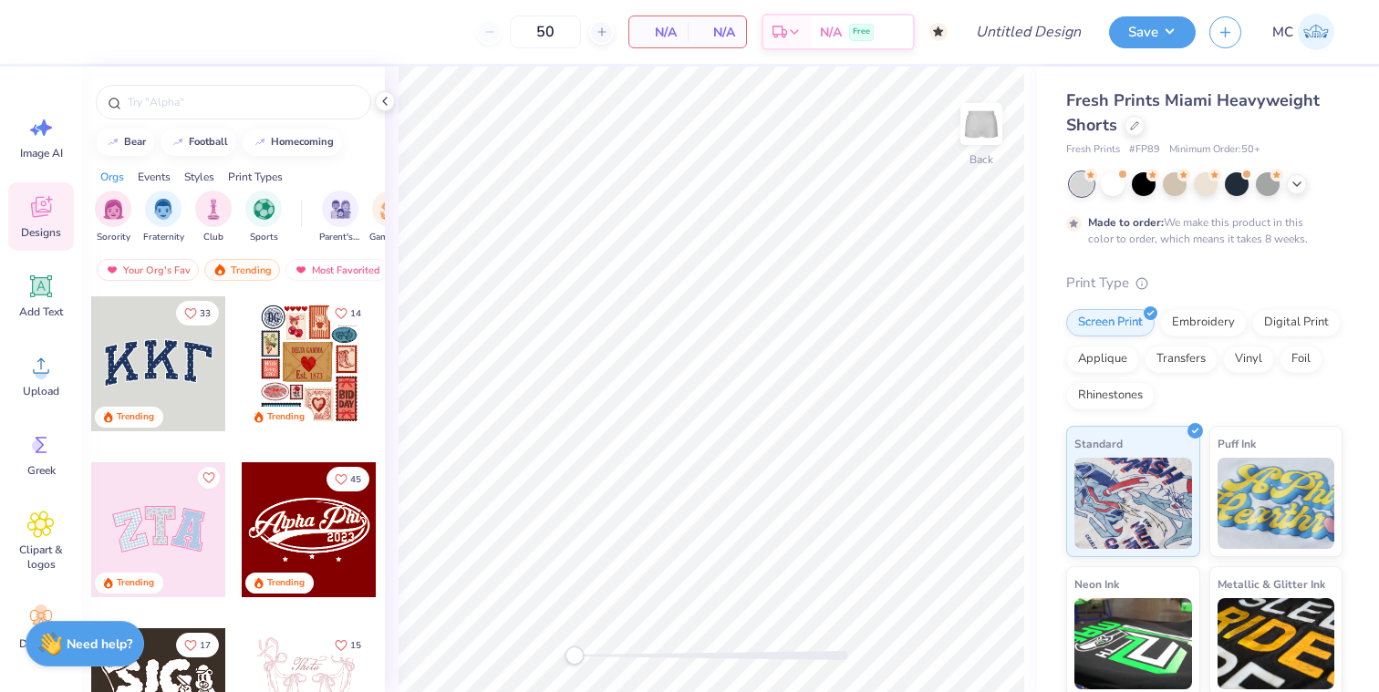
click at [182, 381] on div at bounding box center [158, 363] width 135 height 135
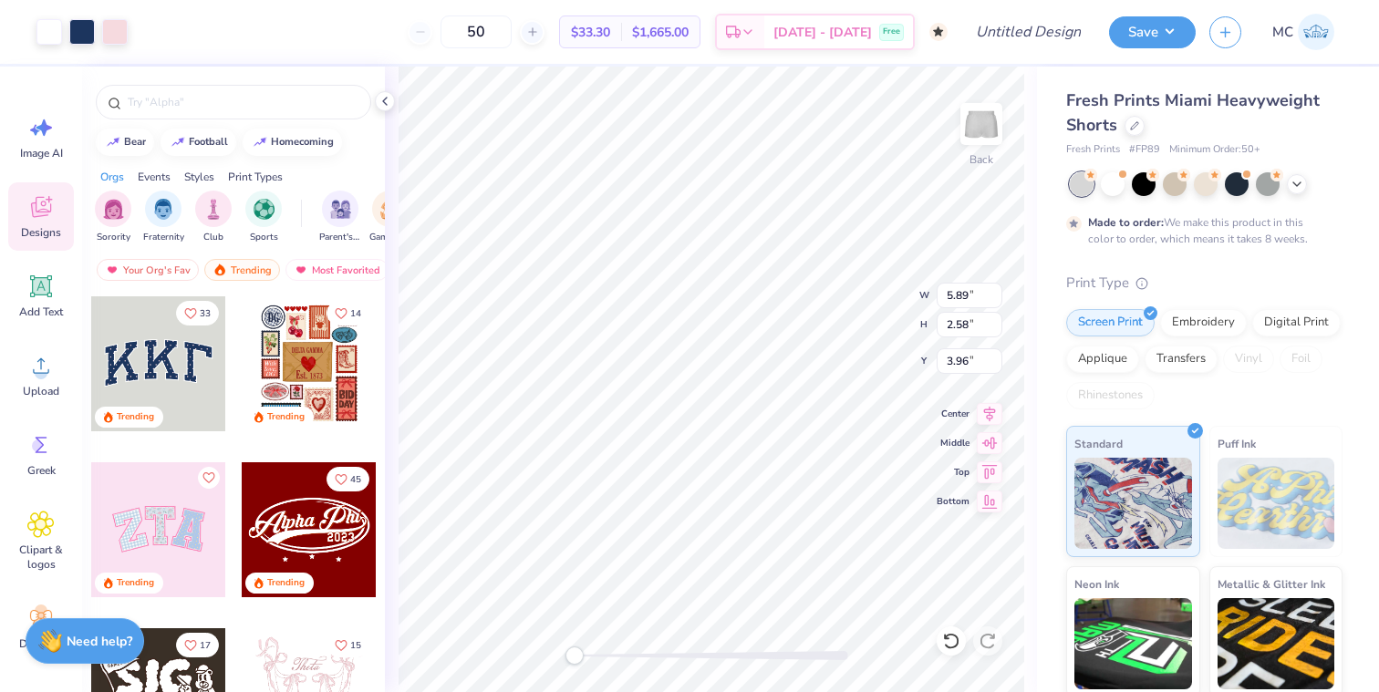
click at [80, 632] on div "Need help? Chat with us." at bounding box center [85, 642] width 119 height 46
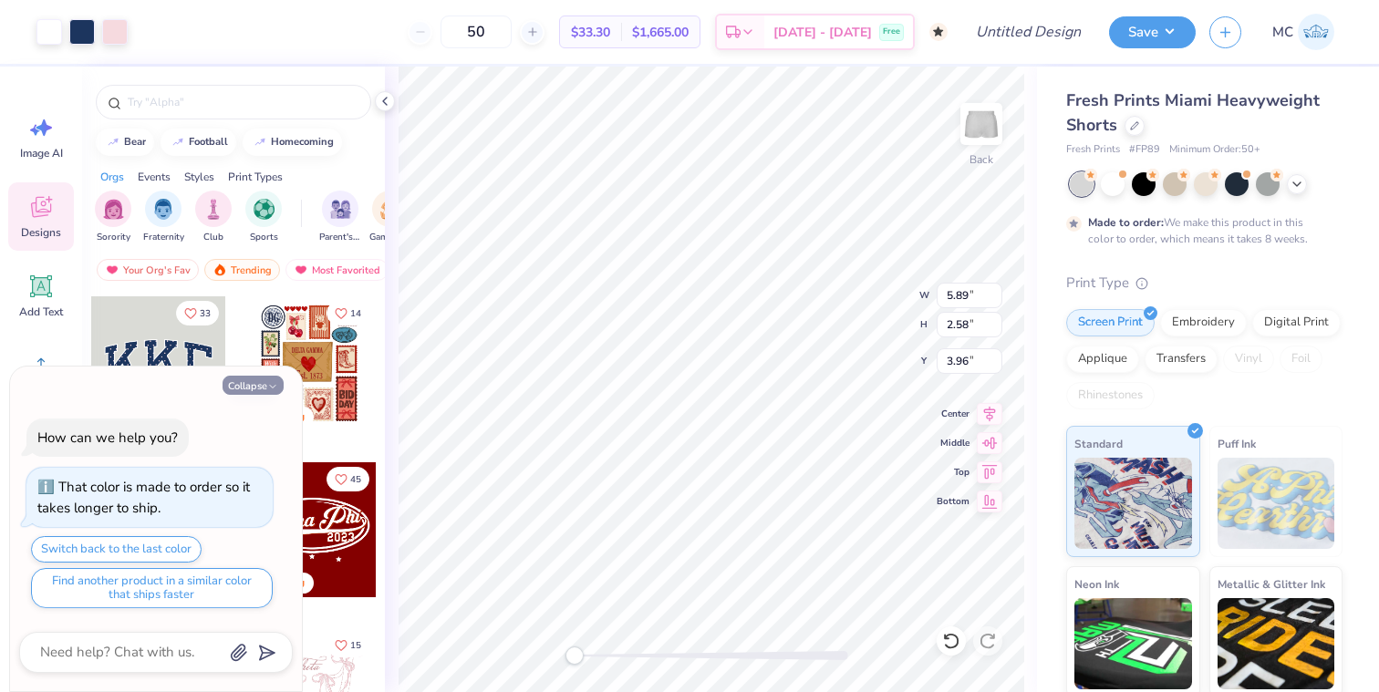
click at [273, 389] on icon "button" at bounding box center [272, 386] width 11 height 11
type textarea "x"
